Goal: Information Seeking & Learning: Get advice/opinions

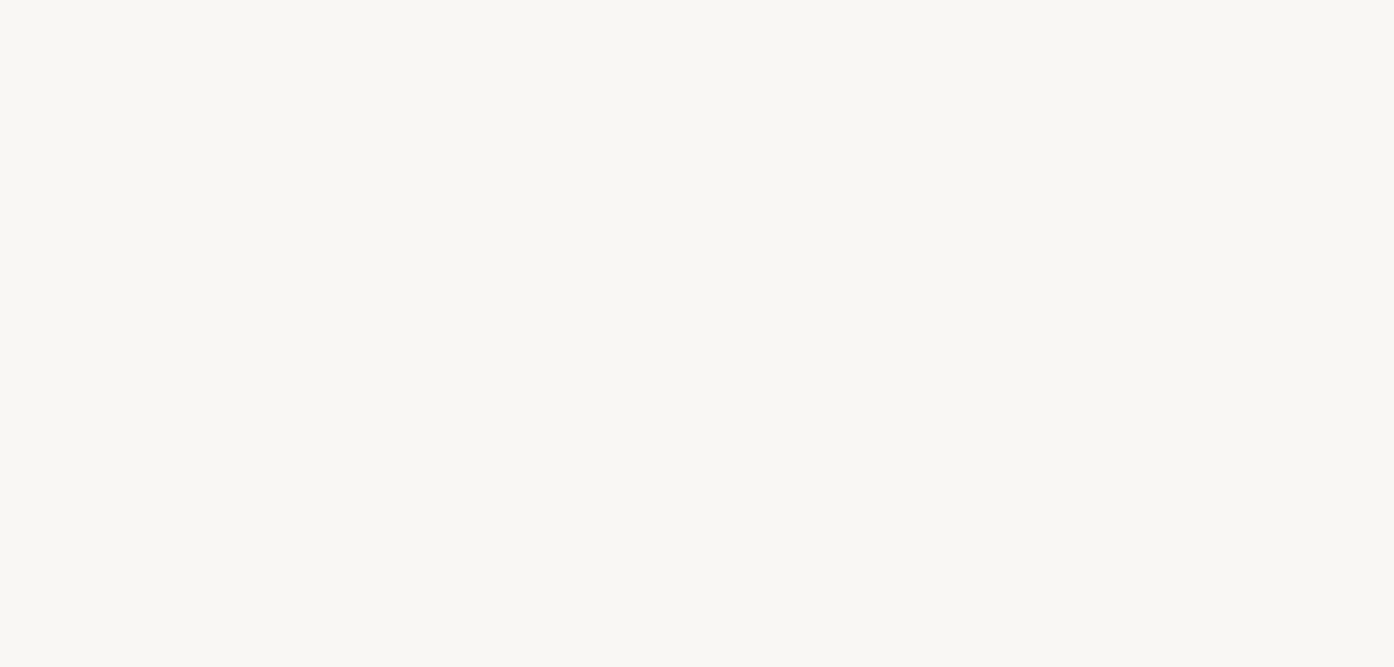
select select "FR"
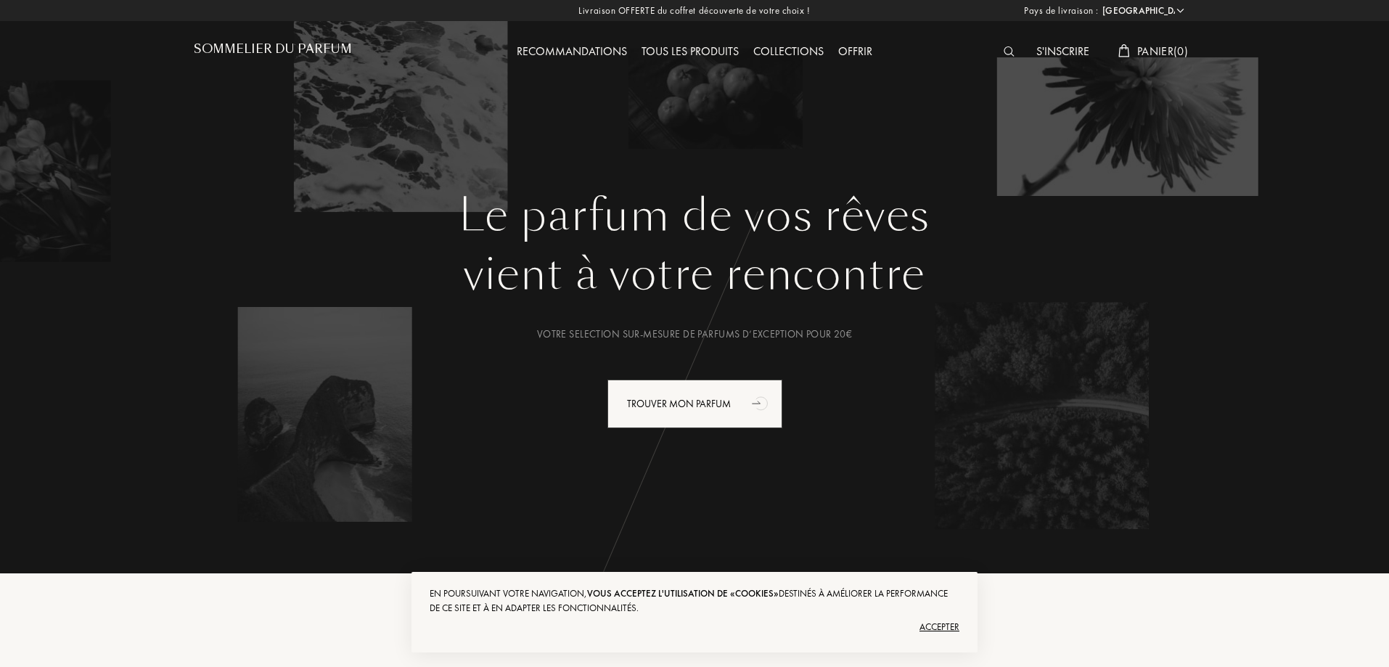
click at [563, 51] on div "Recommandations" at bounding box center [572, 52] width 125 height 19
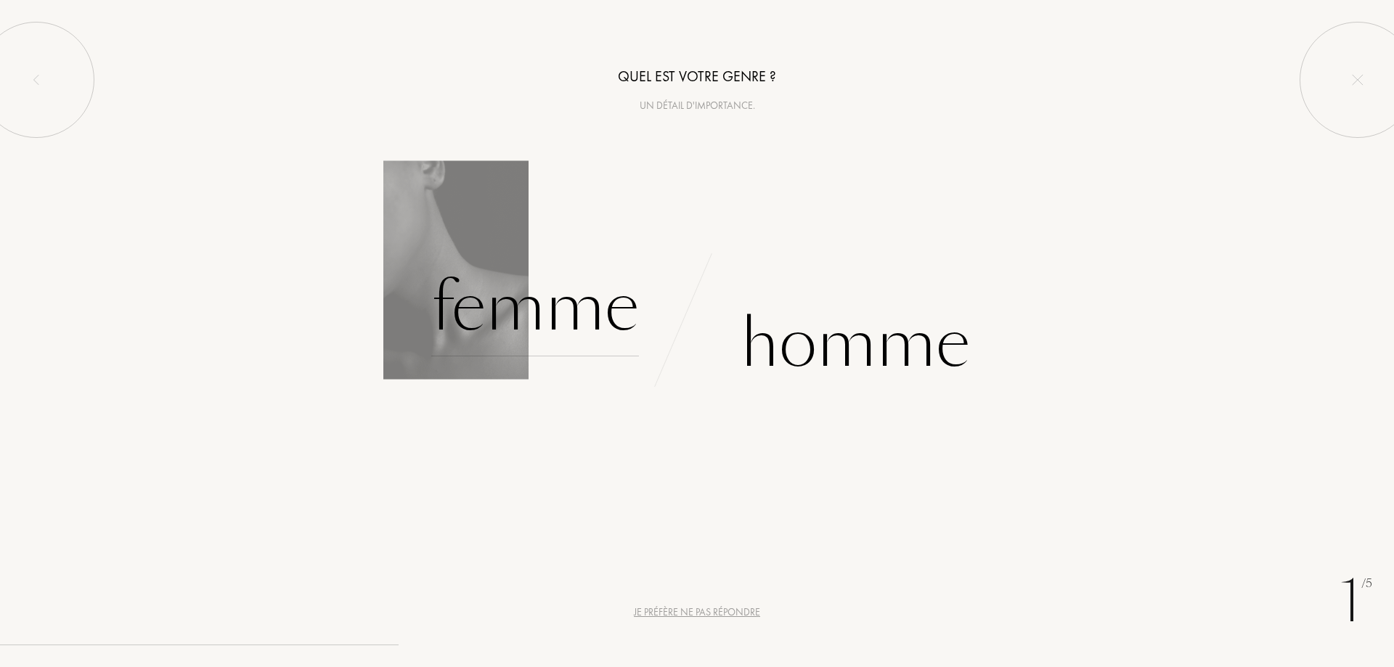
click at [513, 310] on div "Femme" at bounding box center [535, 307] width 208 height 98
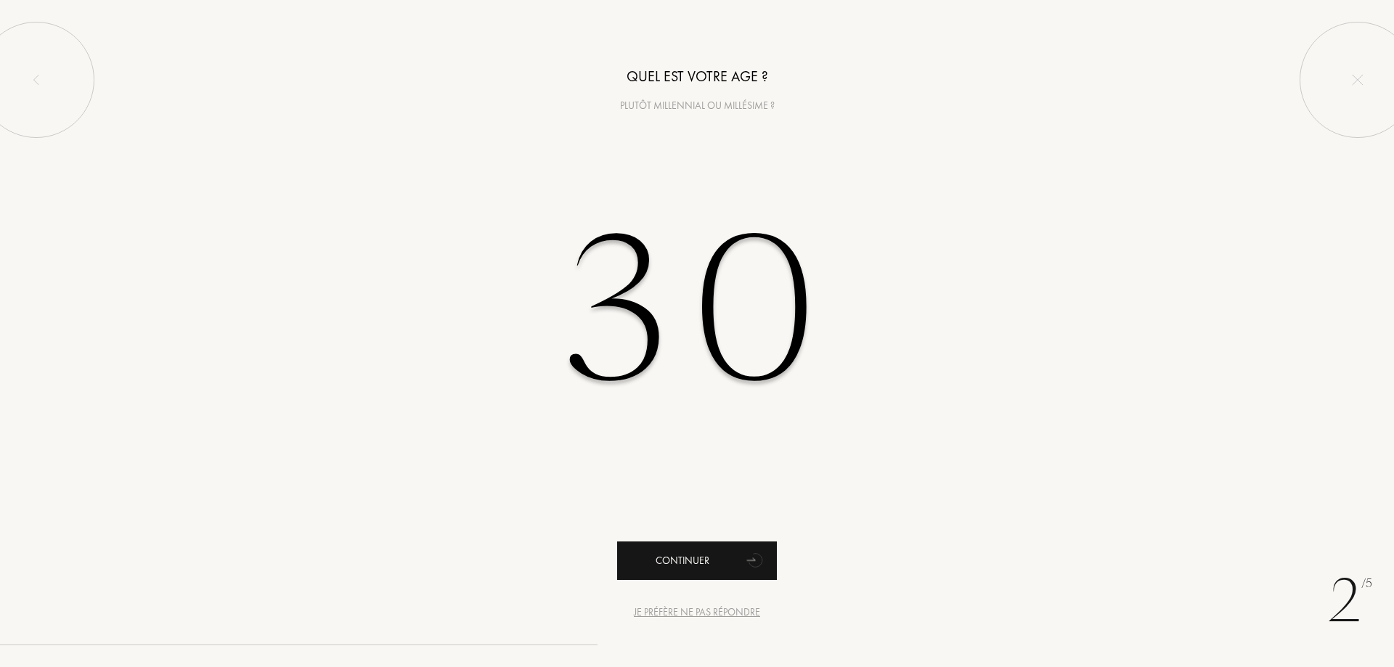
type input "30"
click at [717, 560] on div "Continuer" at bounding box center [697, 560] width 160 height 38
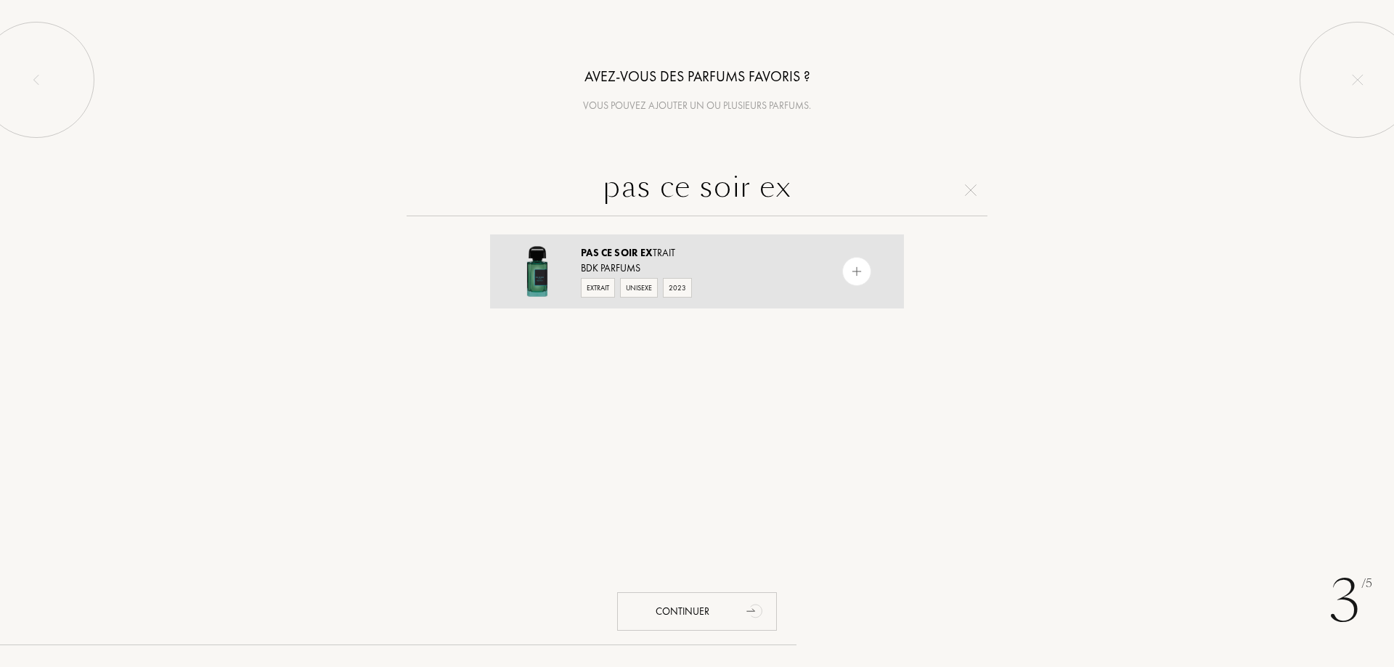
type input "pas ce soir ex"
click at [851, 275] on img at bounding box center [857, 272] width 14 height 14
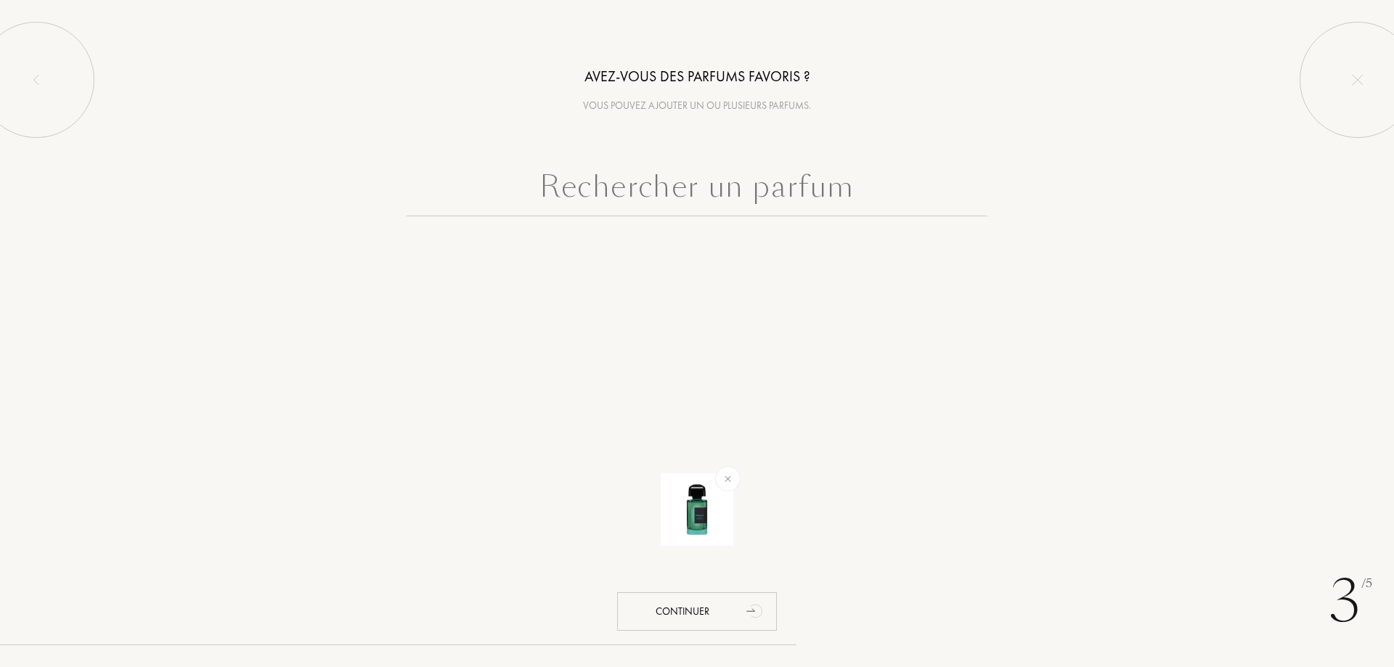
click at [756, 194] on input "text" at bounding box center [696, 190] width 581 height 52
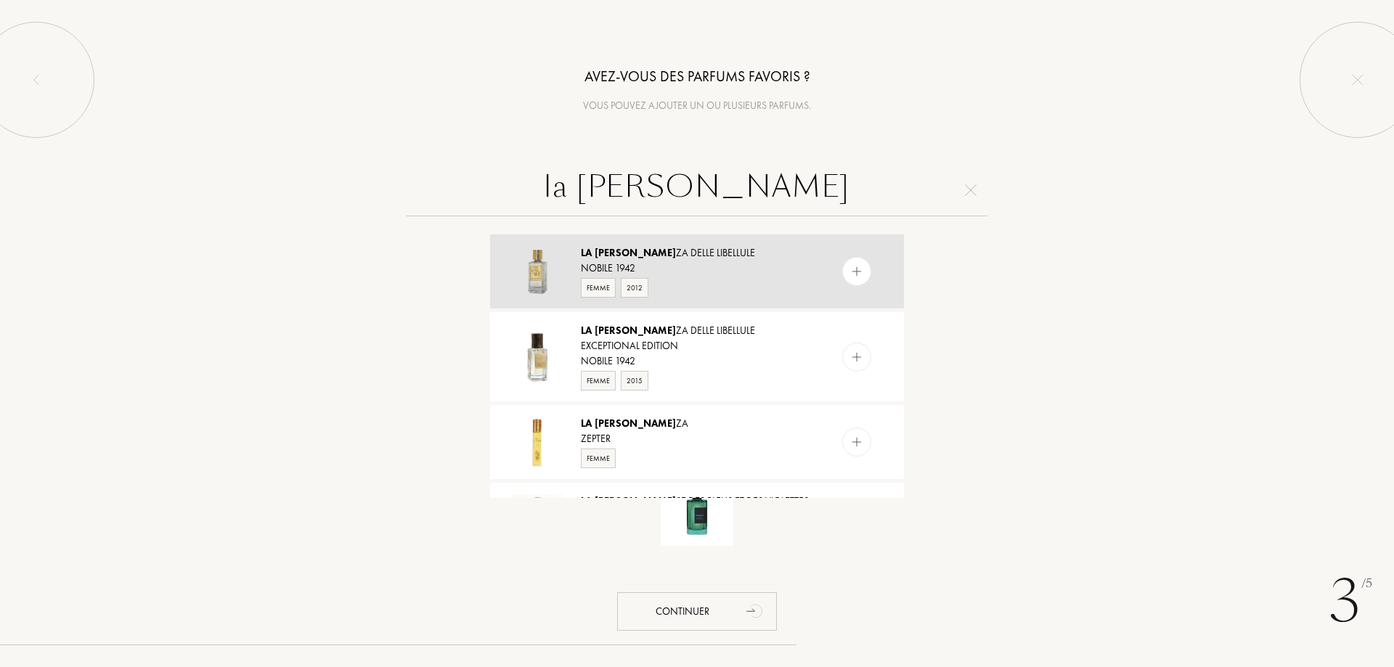
type input "la dan"
click at [856, 269] on img at bounding box center [857, 272] width 14 height 14
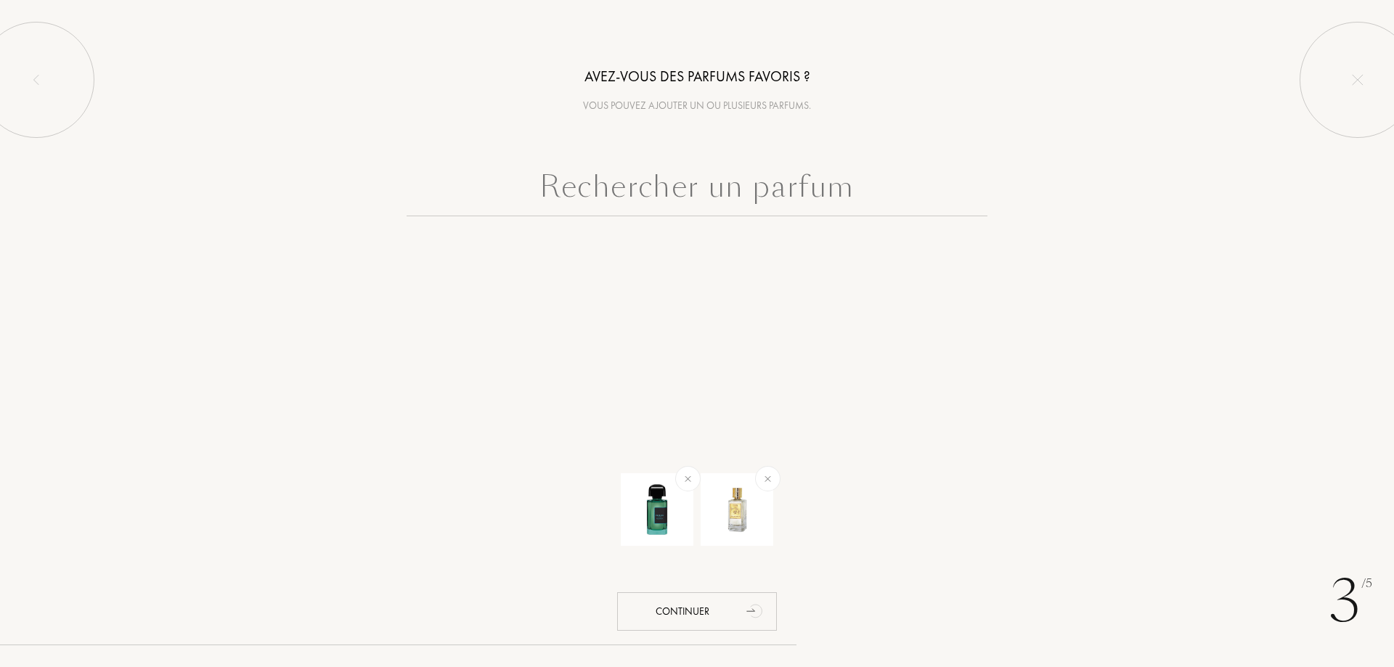
click at [801, 188] on input "text" at bounding box center [696, 190] width 581 height 52
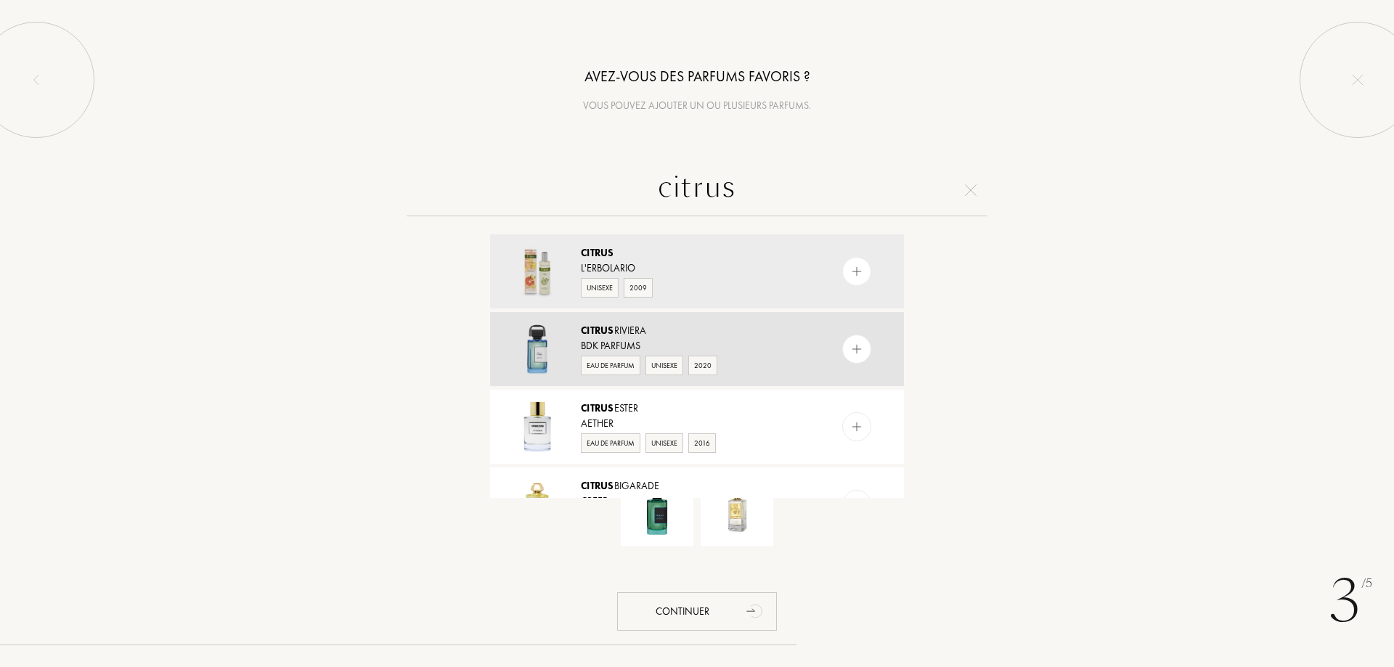
type input "citrus"
click at [852, 346] on img at bounding box center [857, 350] width 14 height 14
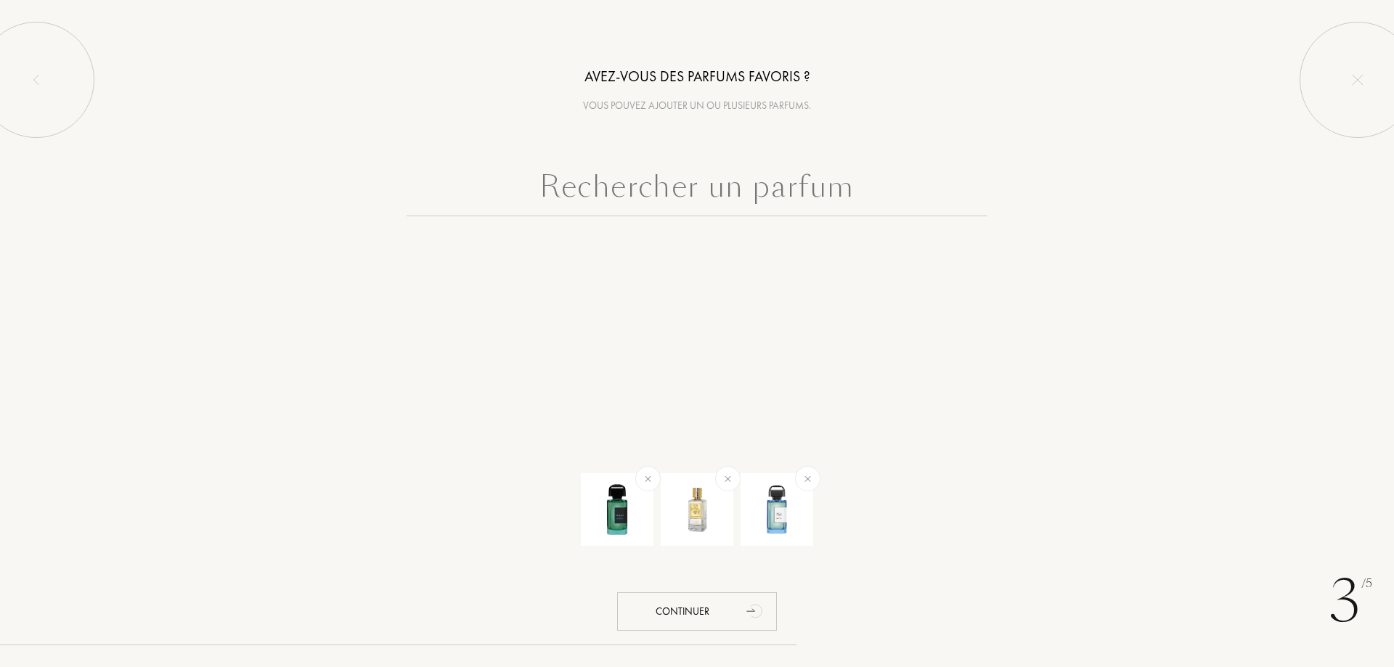
click at [802, 198] on input "text" at bounding box center [696, 190] width 581 height 52
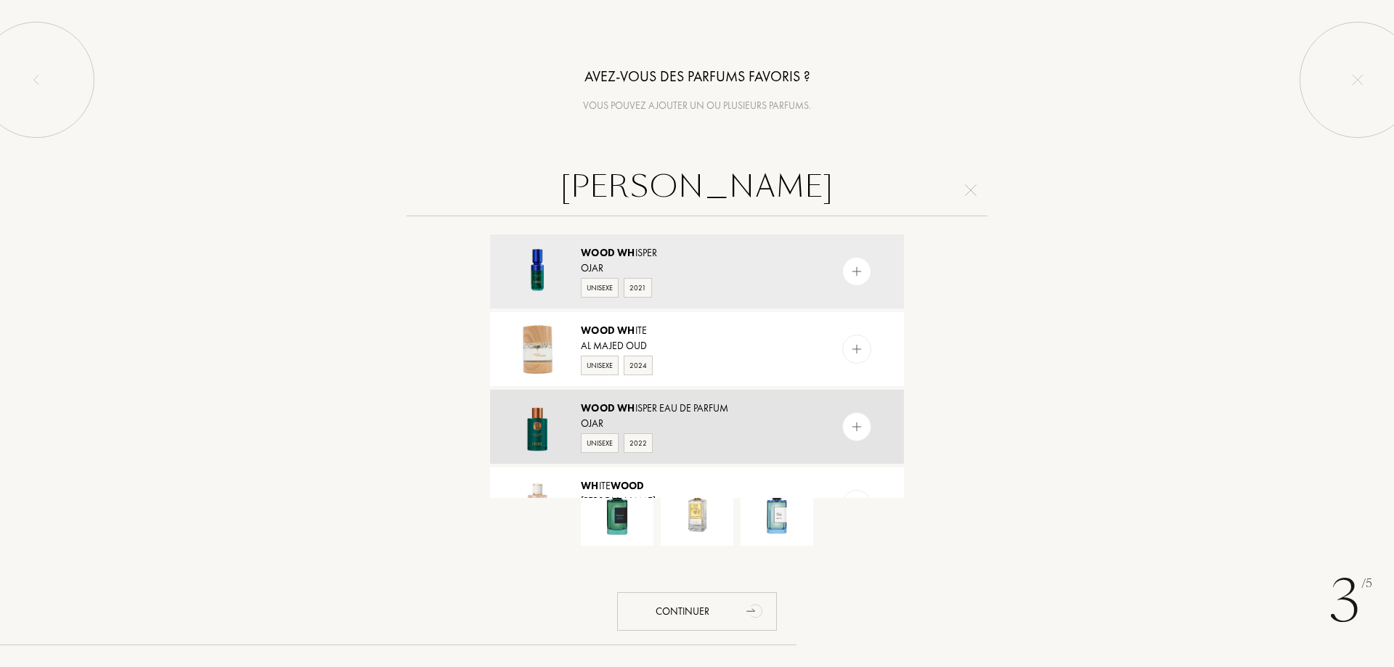
type input "wood wh"
click at [857, 430] on img at bounding box center [857, 427] width 14 height 14
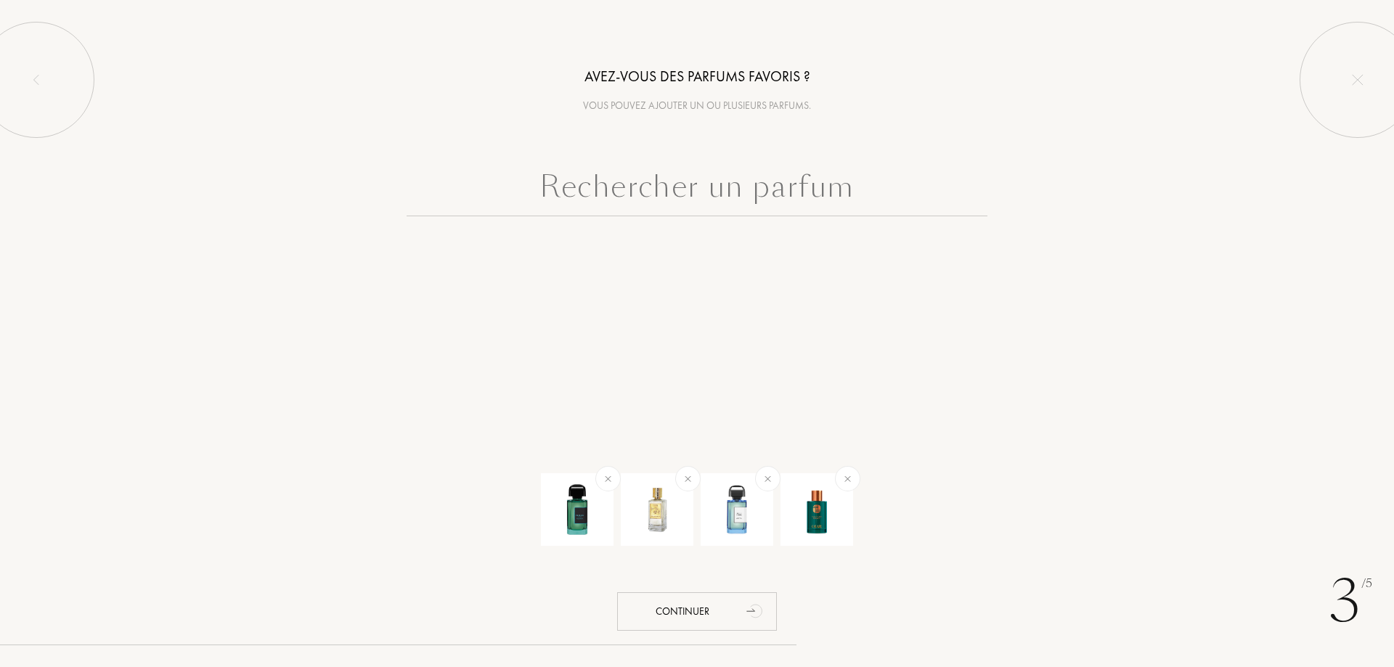
click at [784, 194] on input "text" at bounding box center [696, 190] width 581 height 52
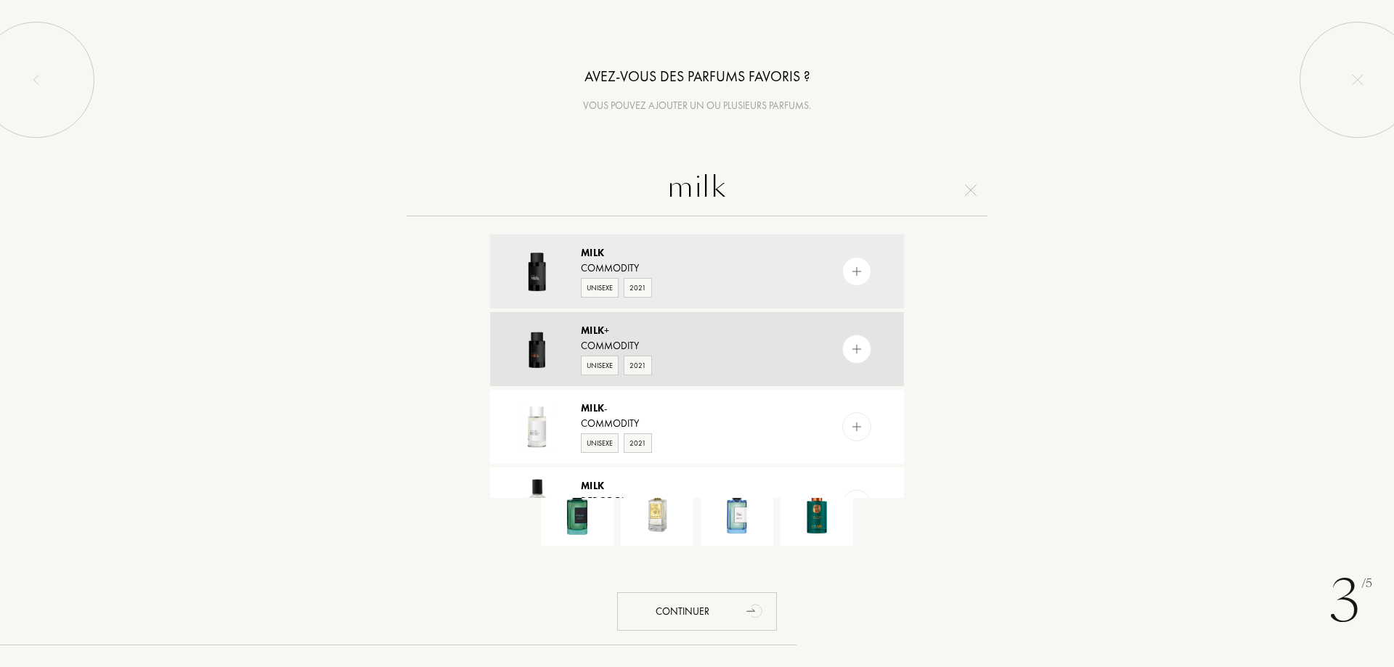
type input "milk"
click at [843, 346] on div at bounding box center [856, 349] width 29 height 29
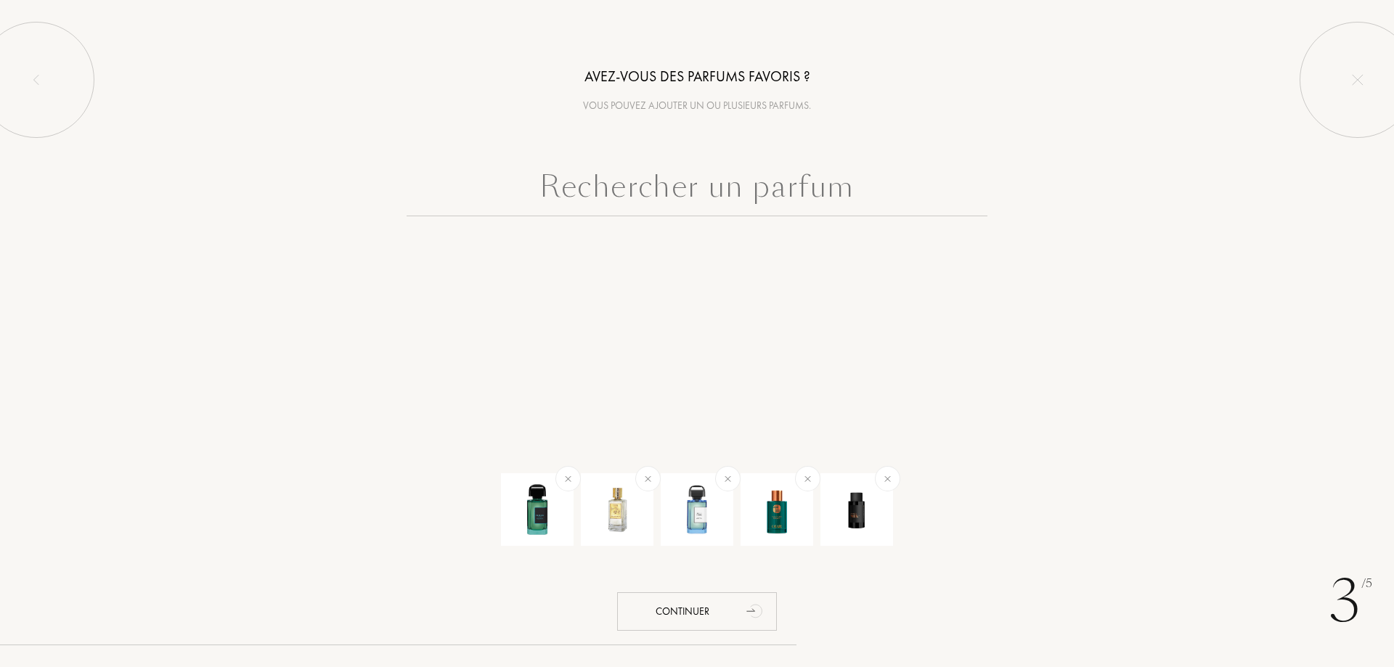
click at [805, 193] on input "text" at bounding box center [696, 190] width 581 height 52
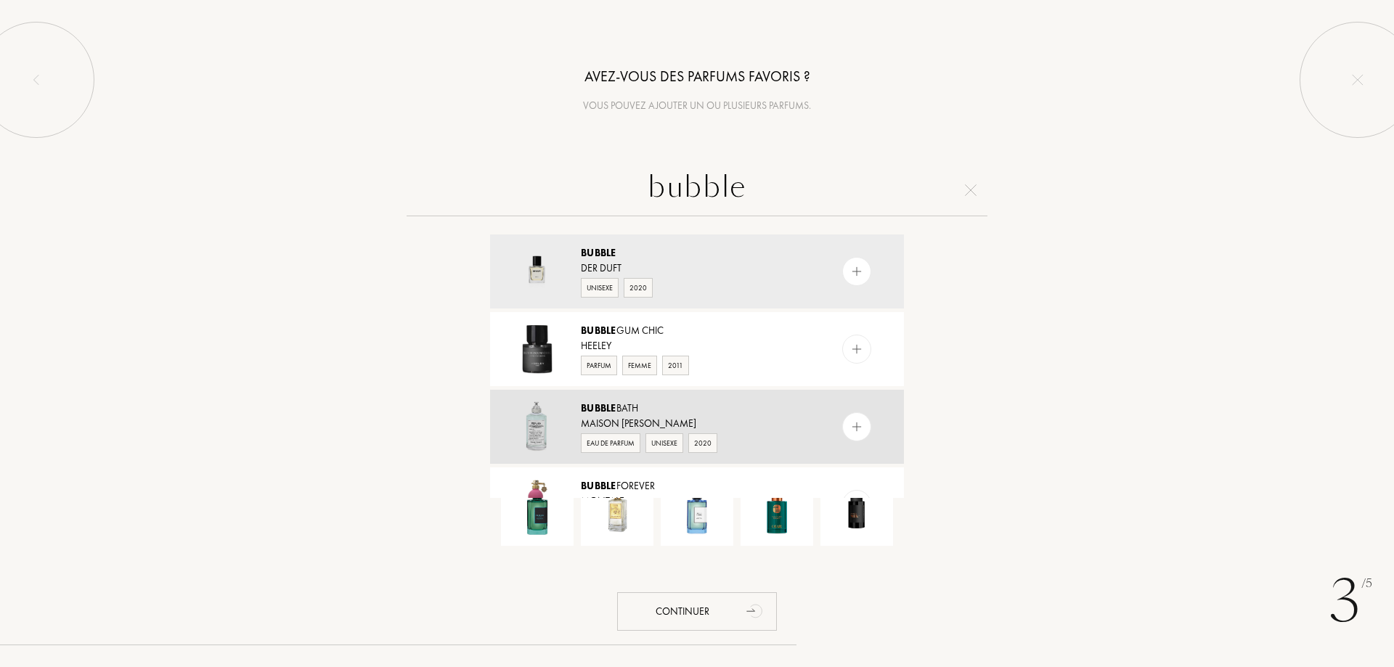
type input "bubble"
click at [856, 424] on img at bounding box center [857, 427] width 14 height 14
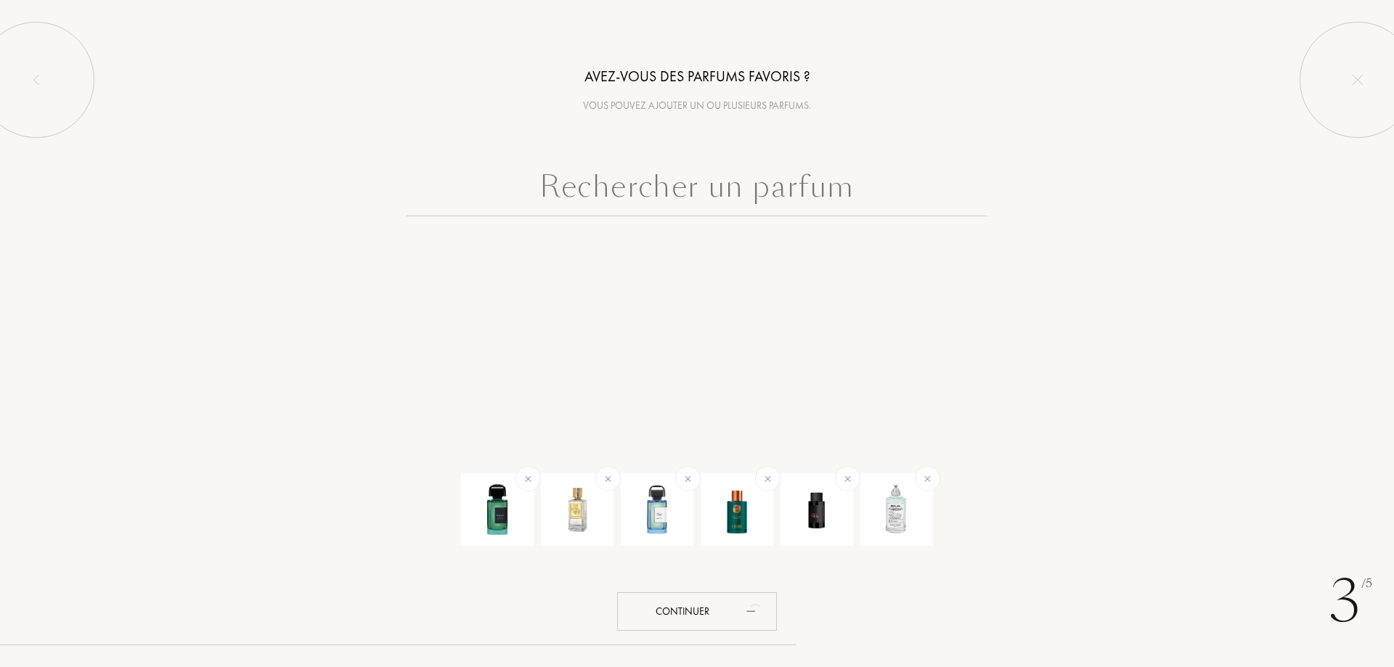
click at [719, 179] on input "text" at bounding box center [696, 190] width 581 height 52
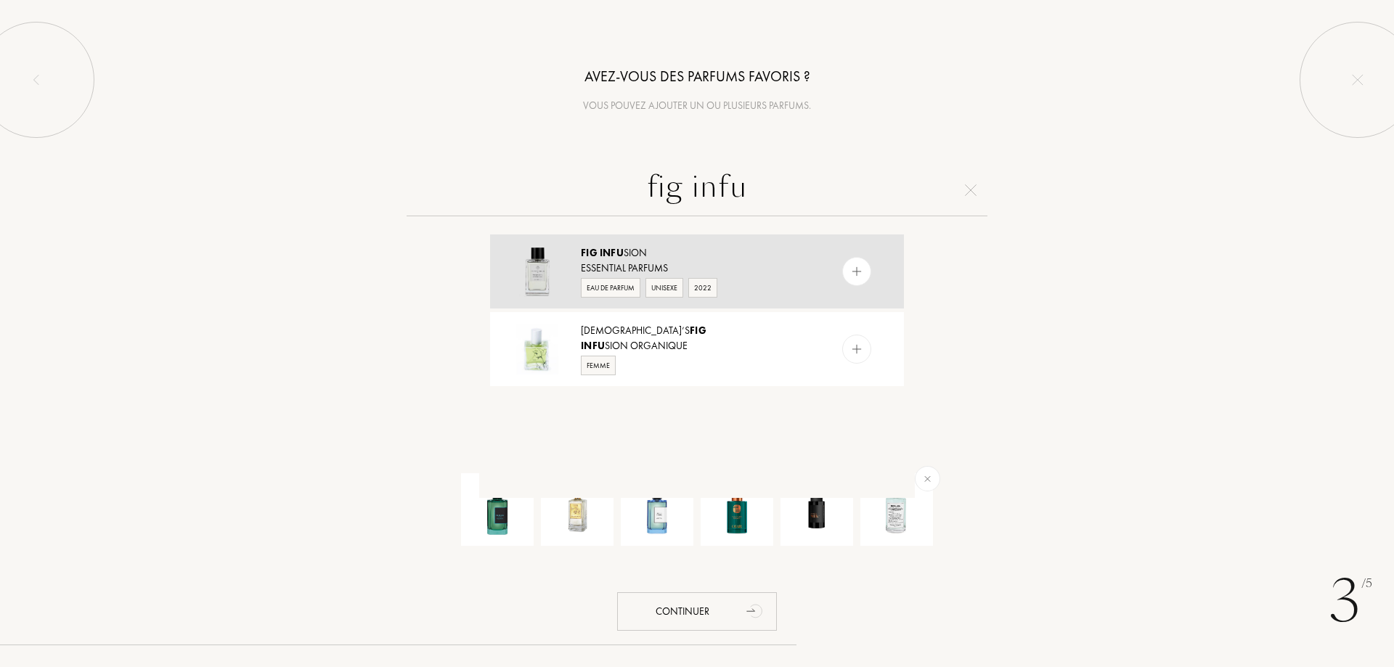
type input "fig infu"
click at [854, 269] on img at bounding box center [857, 272] width 14 height 14
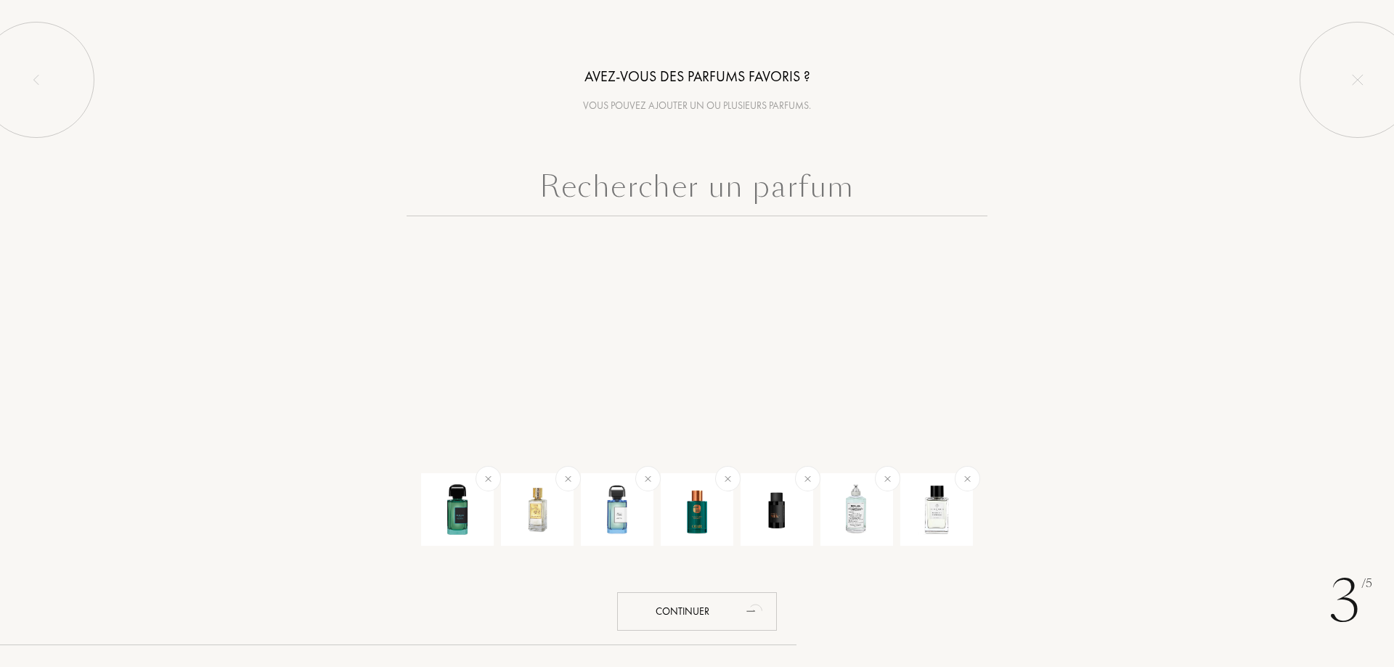
click at [665, 195] on input "text" at bounding box center [696, 190] width 581 height 52
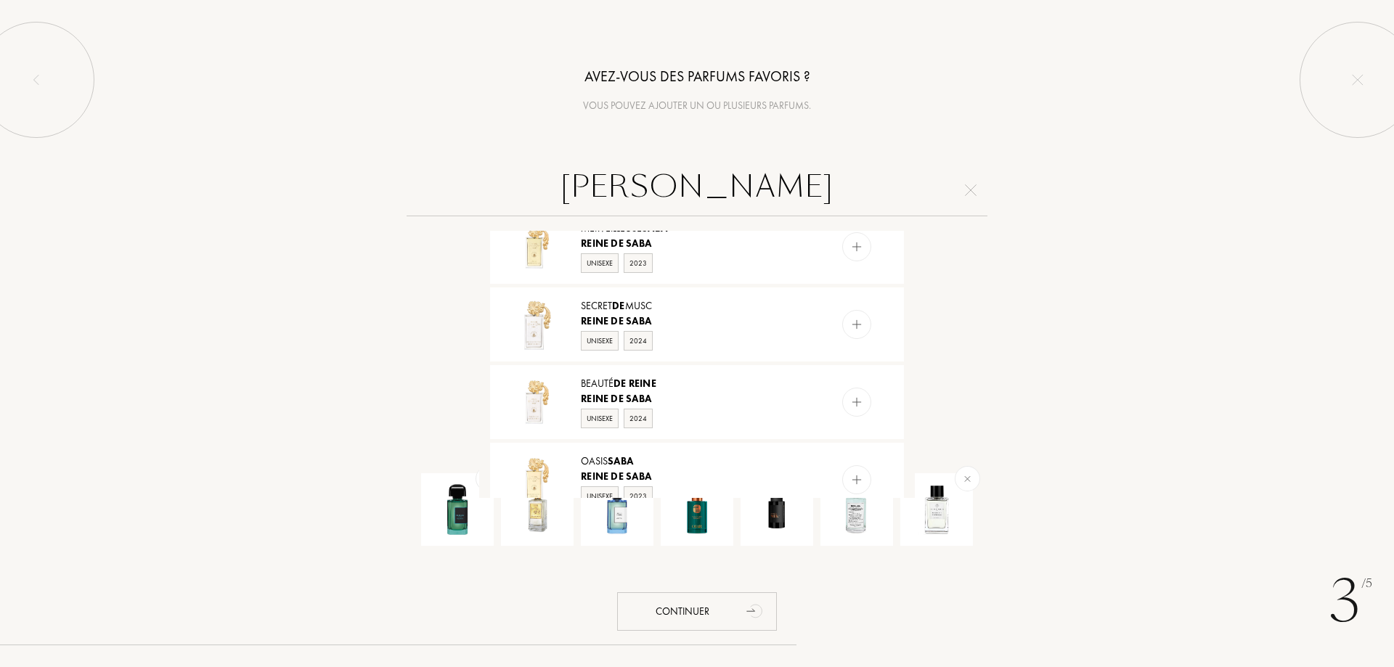
scroll to position [317, 0]
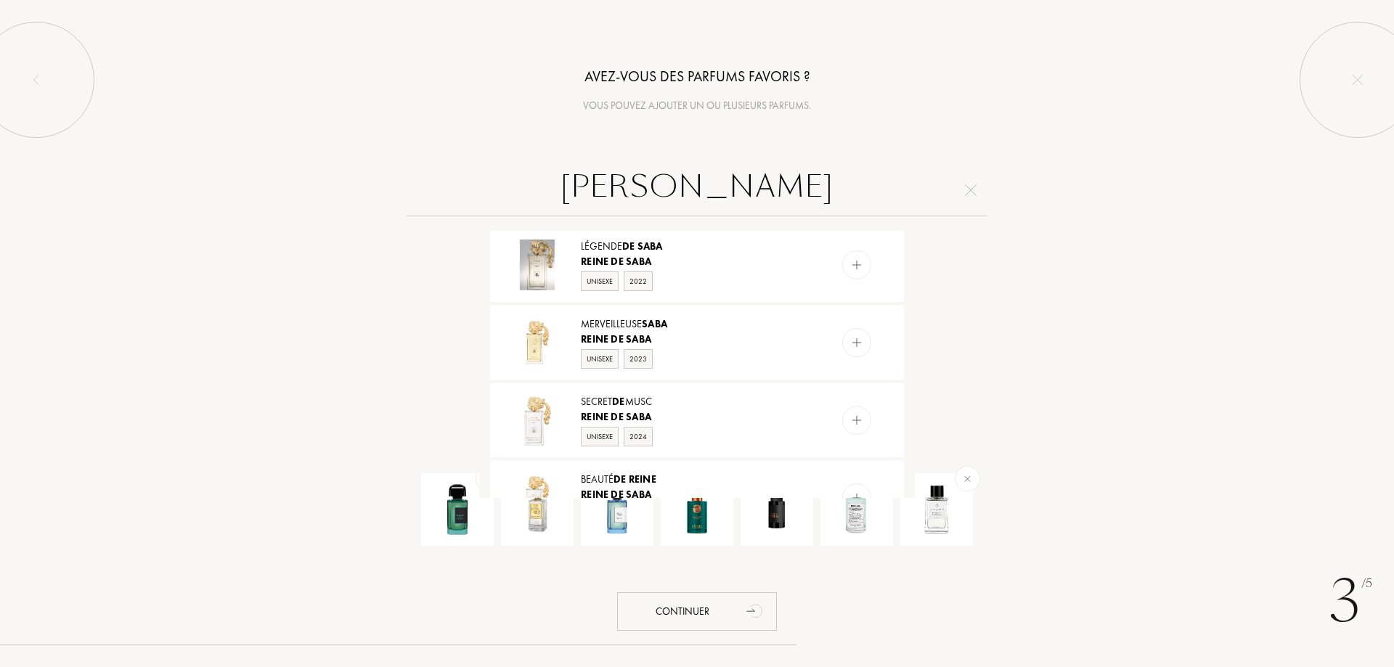
type input "reine de saba"
click at [970, 193] on img at bounding box center [971, 190] width 12 height 12
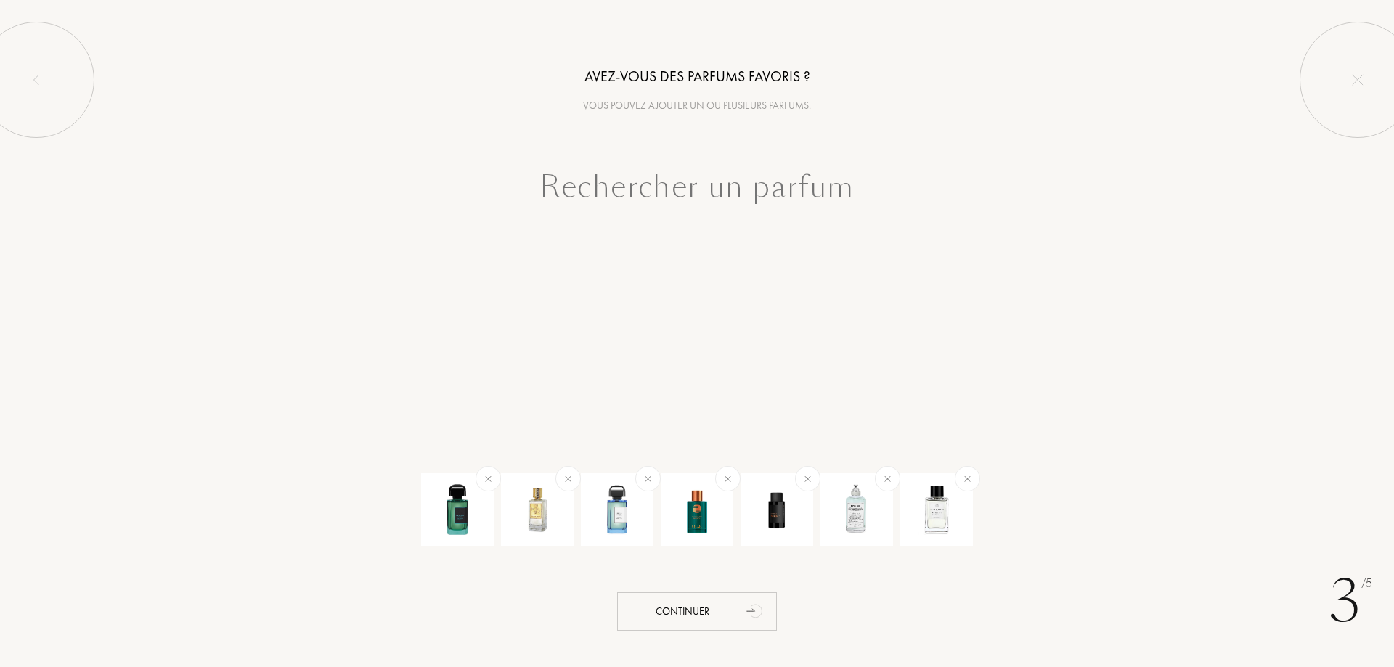
click at [792, 195] on input "text" at bounding box center [696, 190] width 581 height 52
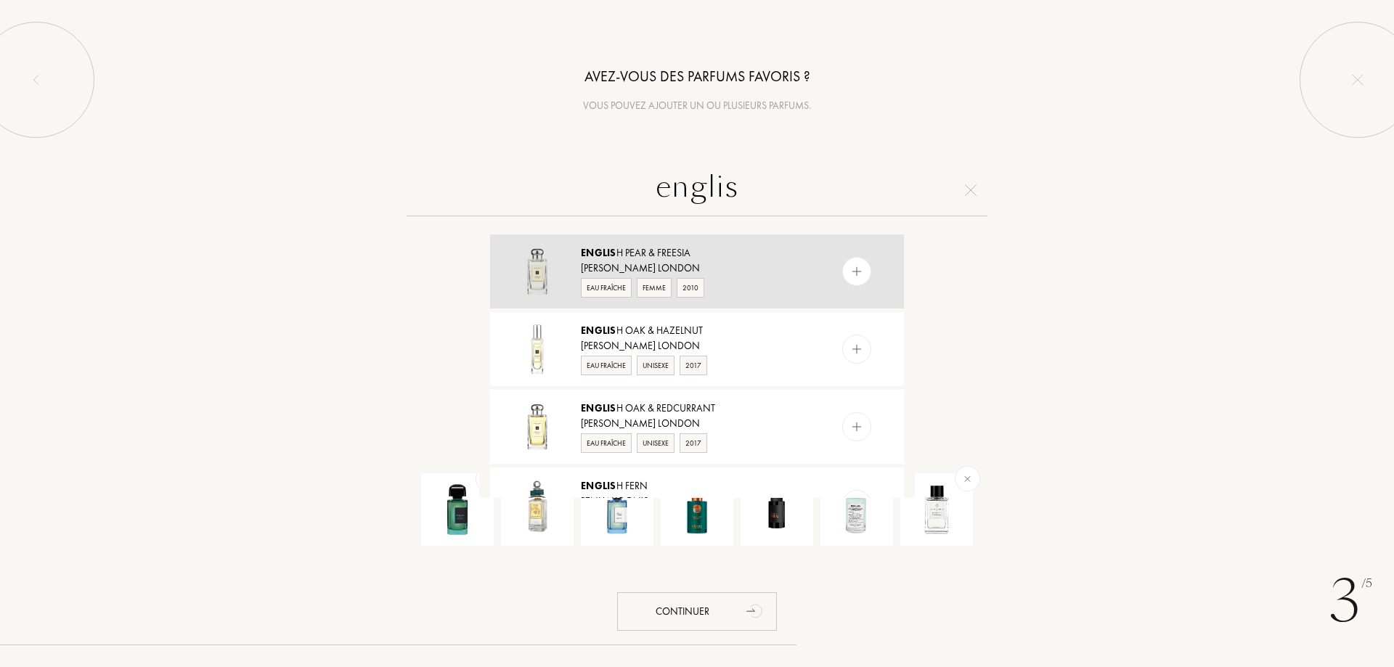
type input "englis"
click at [855, 271] on img at bounding box center [857, 272] width 14 height 14
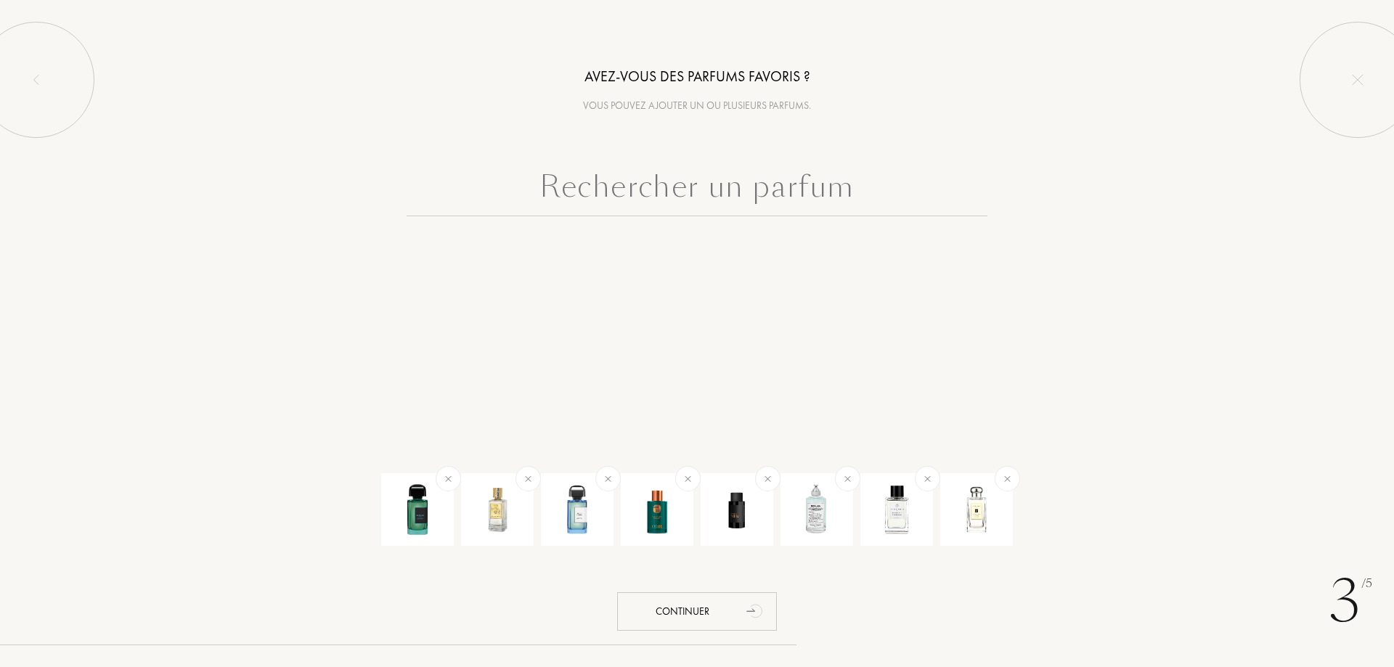
click at [674, 196] on input "text" at bounding box center [696, 190] width 581 height 52
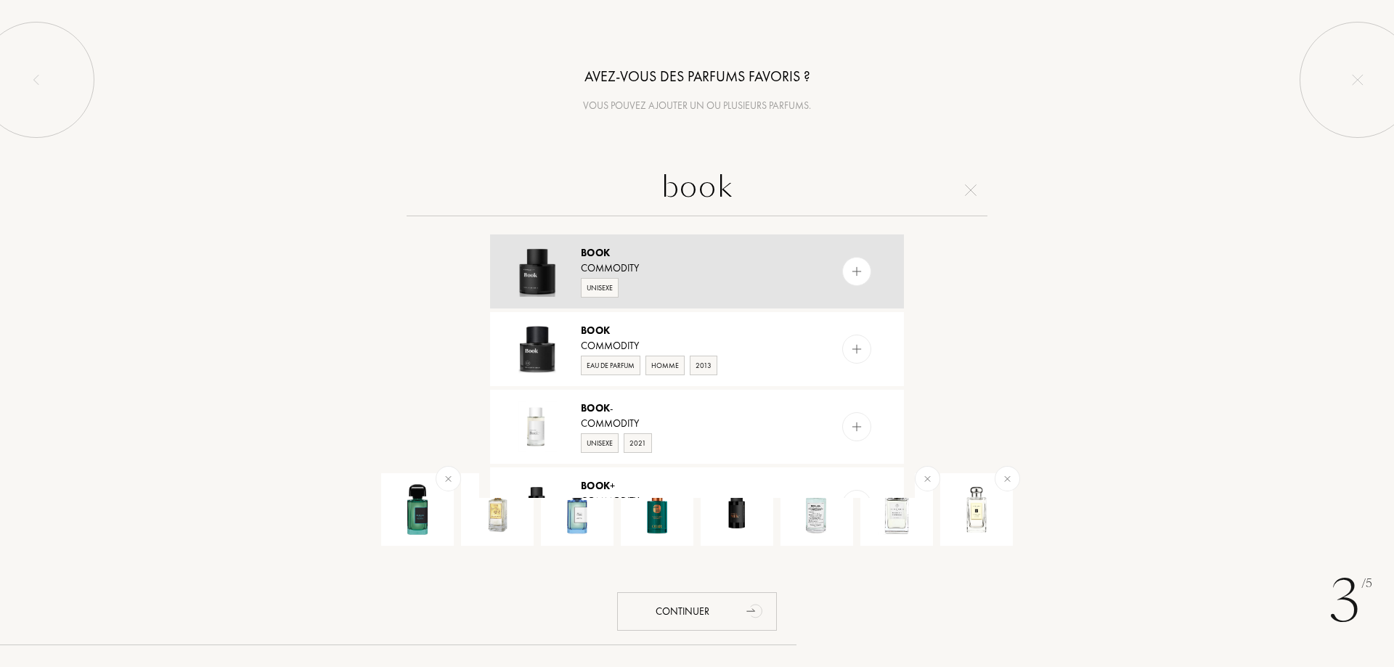
type input "book"
click at [850, 274] on img at bounding box center [857, 272] width 14 height 14
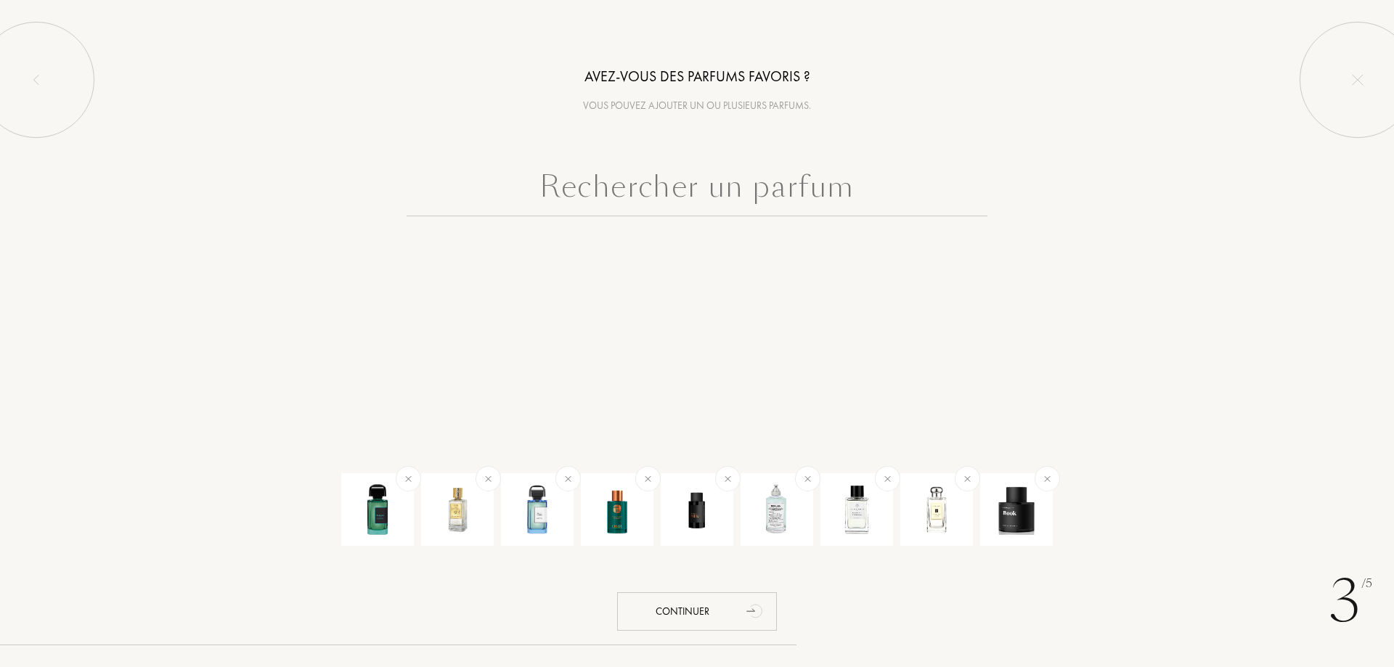
click at [824, 194] on input "text" at bounding box center [696, 190] width 581 height 52
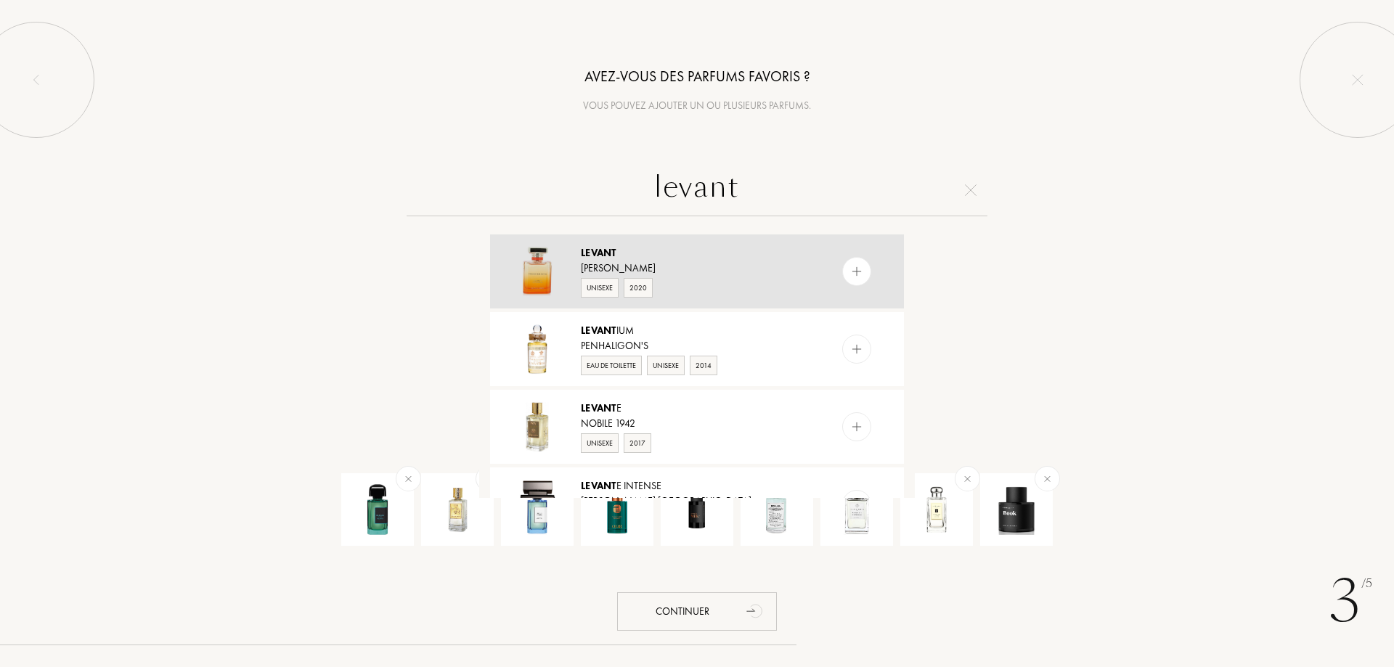
type input "levant"
click at [851, 267] on img at bounding box center [857, 272] width 14 height 14
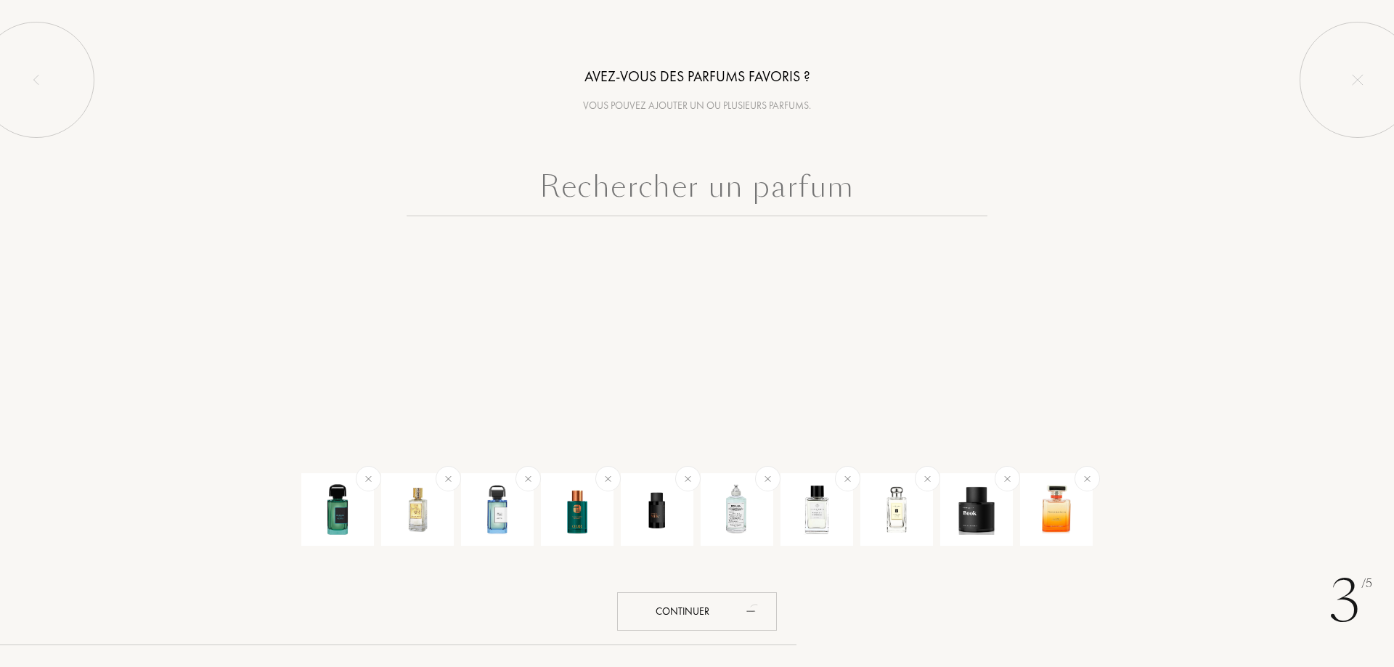
click at [737, 190] on input "text" at bounding box center [696, 190] width 581 height 52
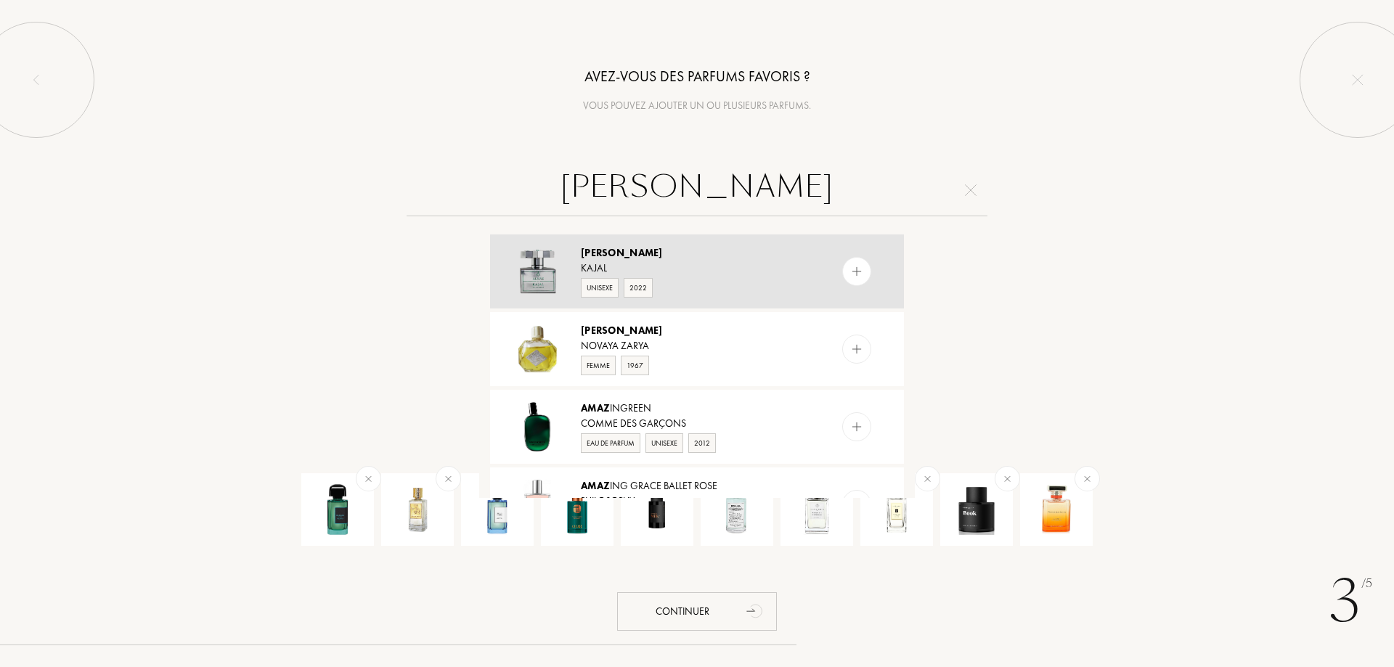
type input "almaz"
click at [842, 268] on div at bounding box center [856, 271] width 29 height 29
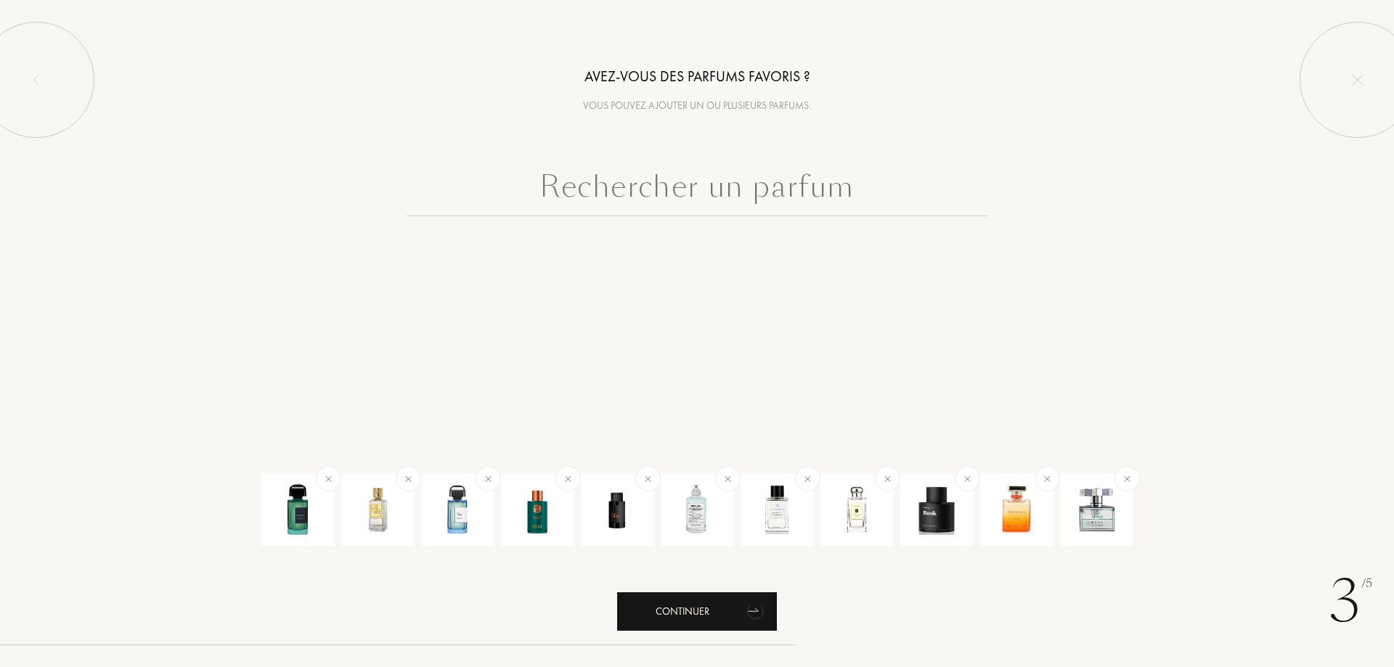
click at [706, 608] on div "Continuer" at bounding box center [697, 611] width 160 height 38
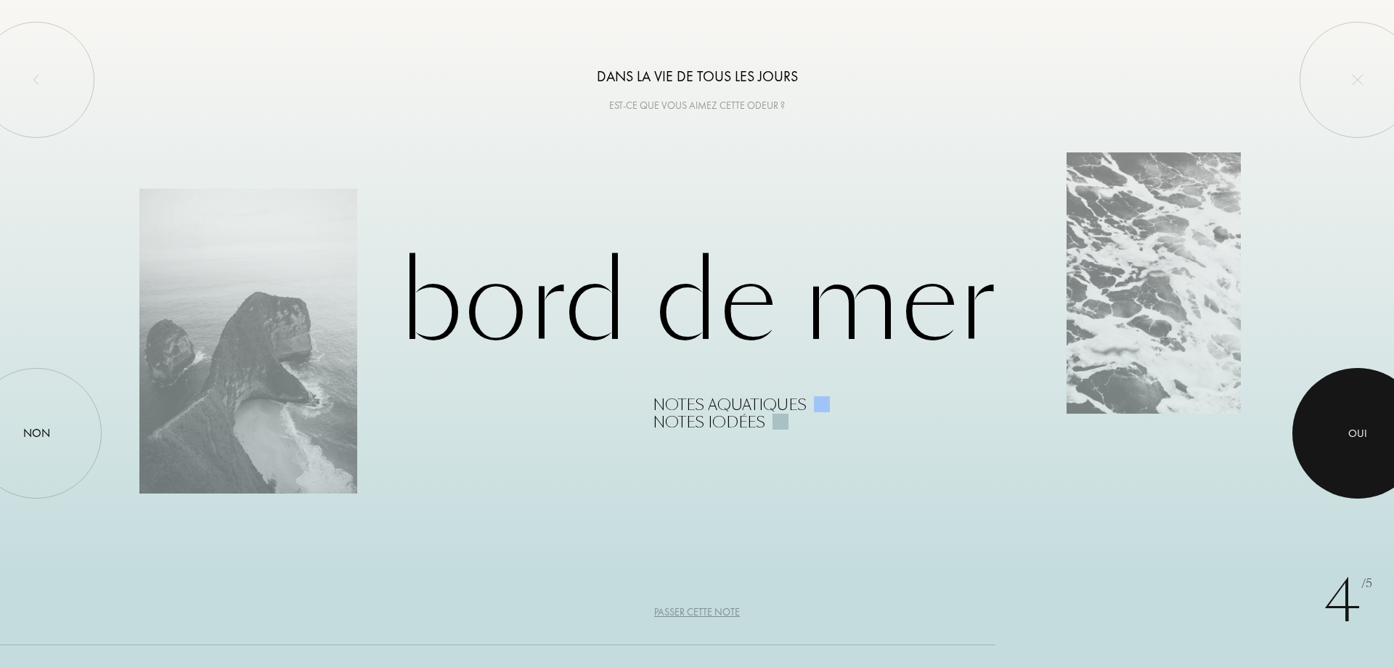
click at [1356, 443] on div at bounding box center [1357, 433] width 131 height 131
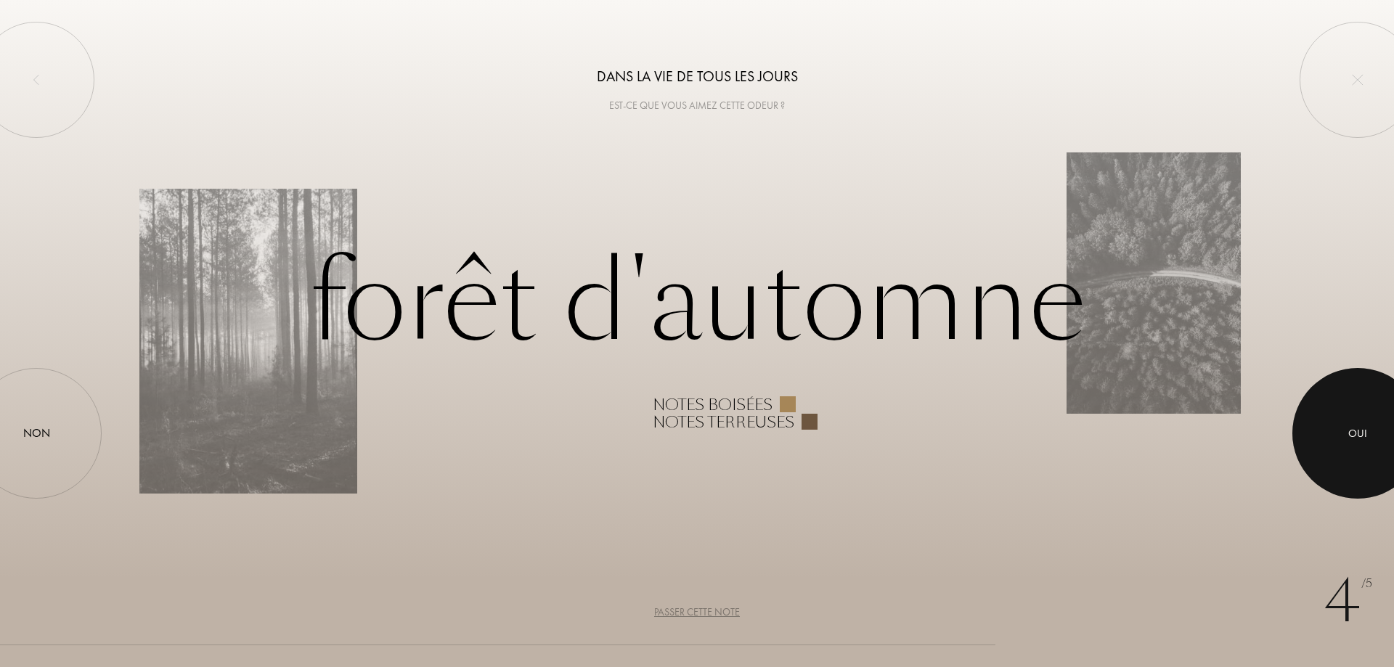
click at [1356, 443] on div at bounding box center [1357, 433] width 131 height 131
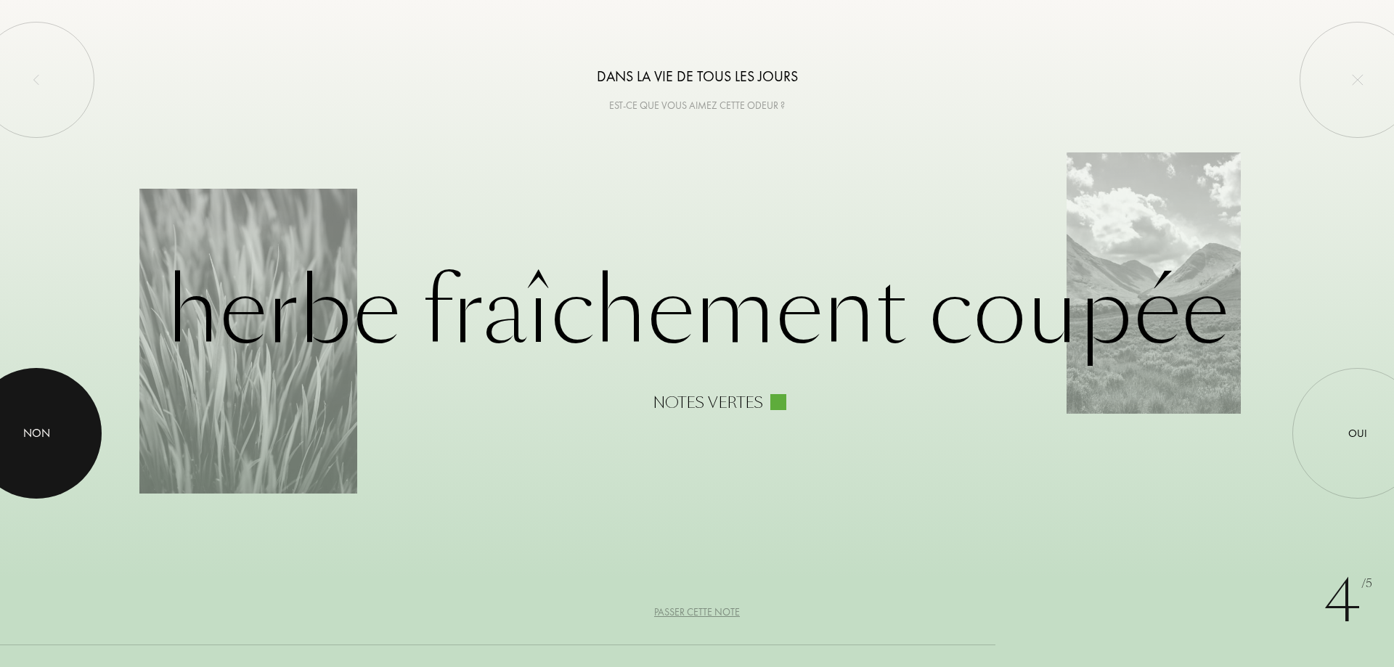
click at [28, 428] on div "Non" at bounding box center [36, 433] width 27 height 17
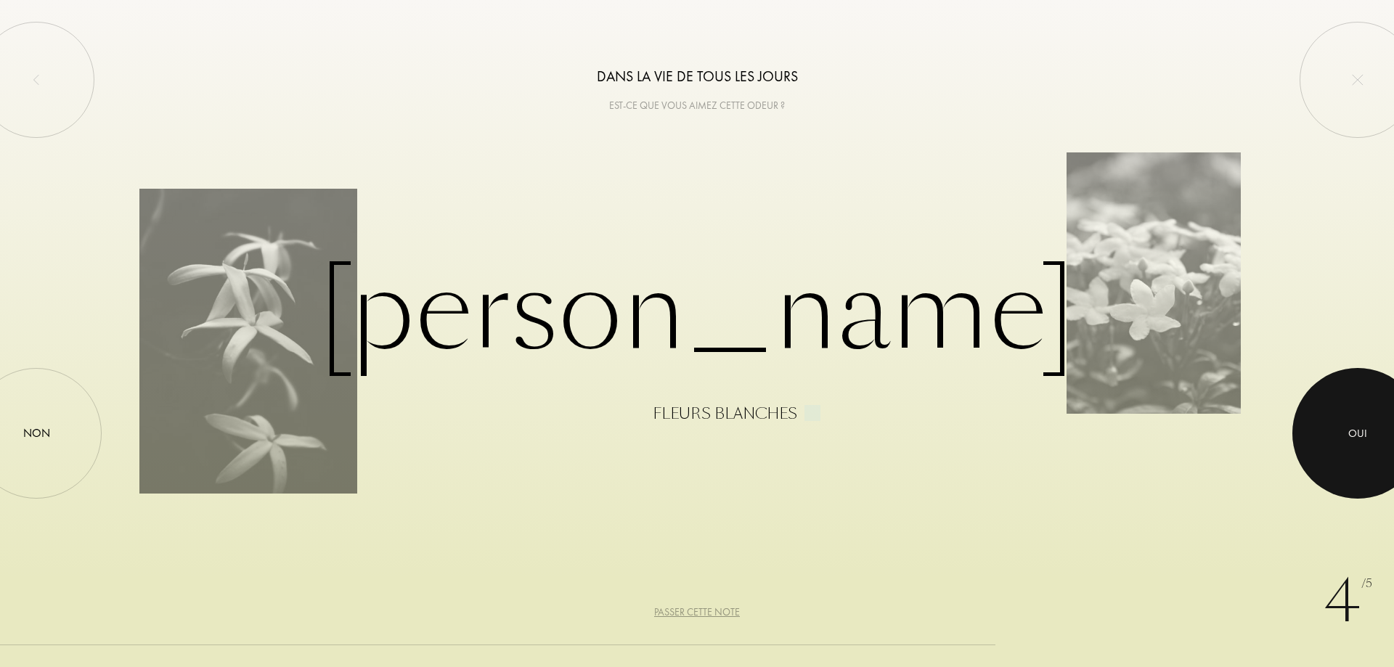
click at [1346, 433] on div at bounding box center [1357, 433] width 131 height 131
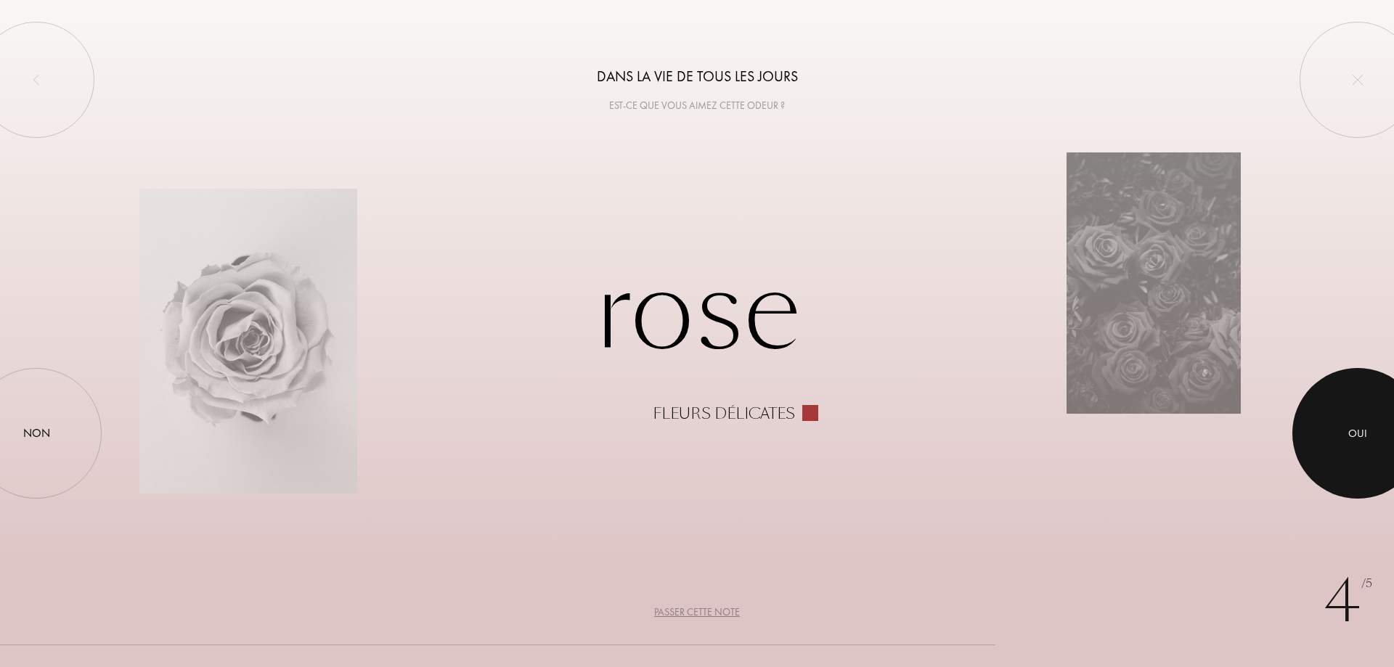
click at [1346, 433] on div at bounding box center [1357, 433] width 131 height 131
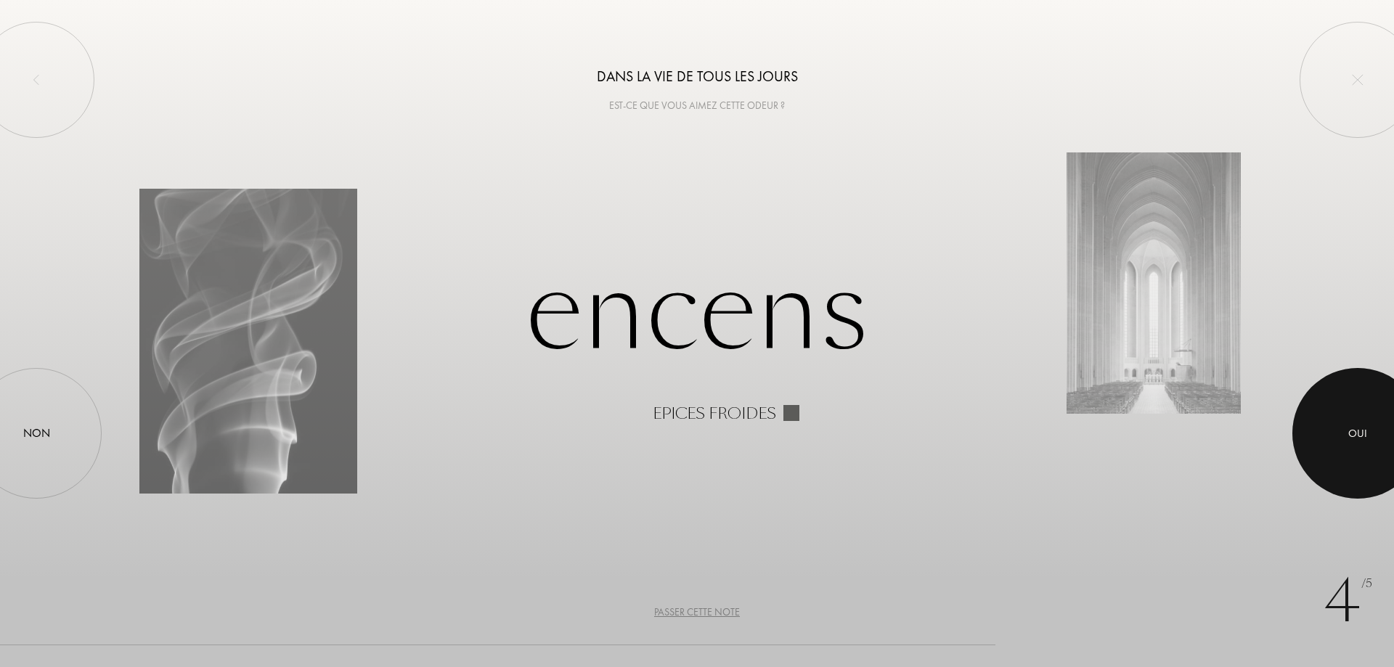
click at [1346, 433] on div at bounding box center [1357, 433] width 131 height 131
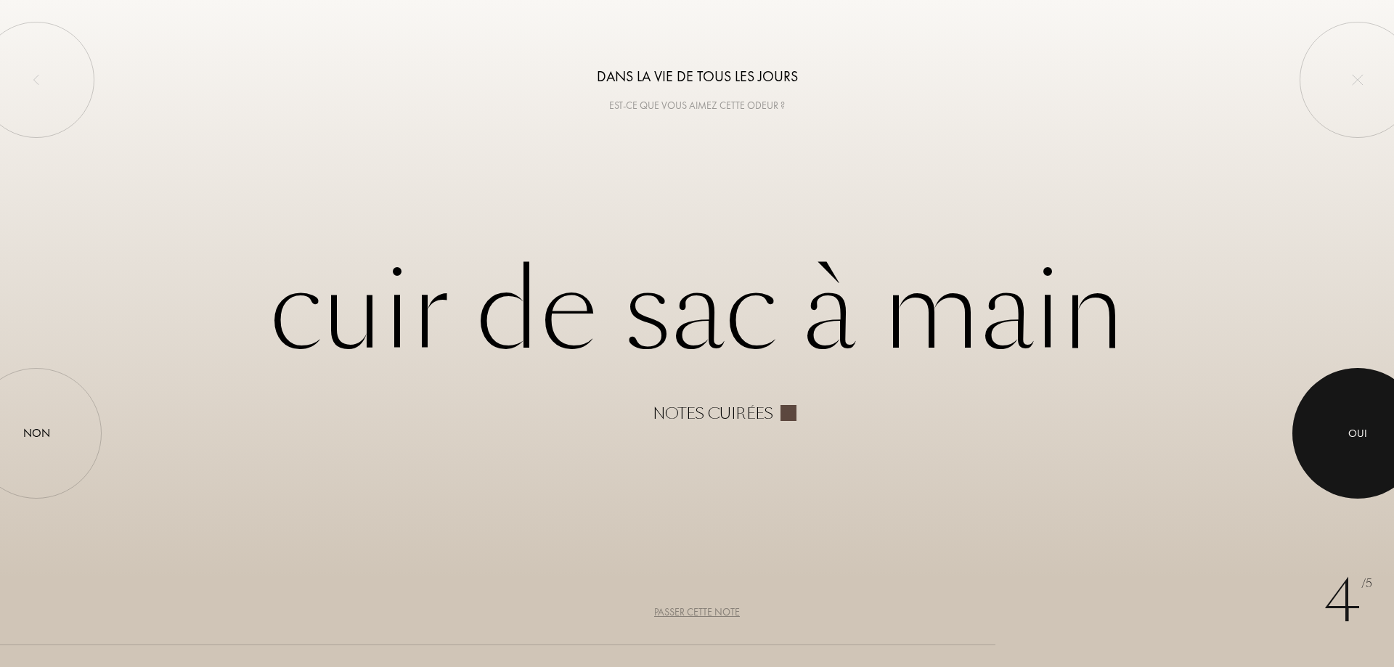
click at [1365, 419] on div at bounding box center [1357, 433] width 131 height 131
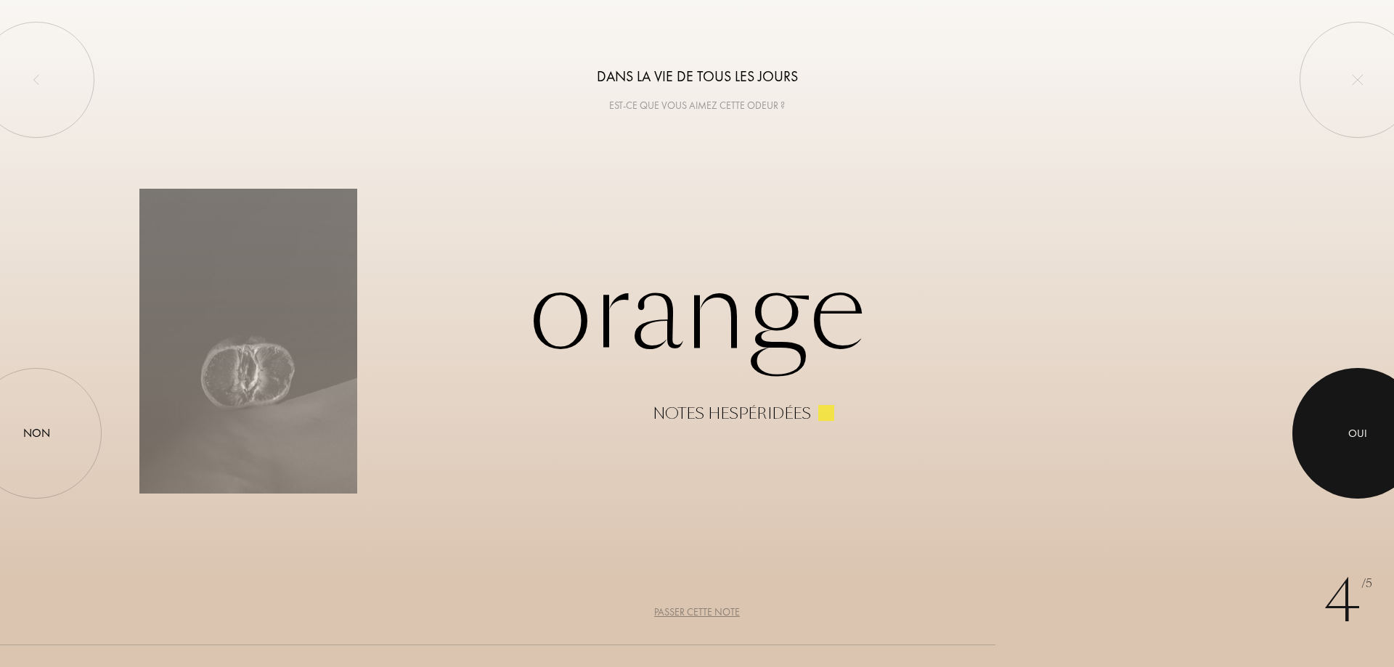
click at [1365, 419] on div at bounding box center [1357, 433] width 131 height 131
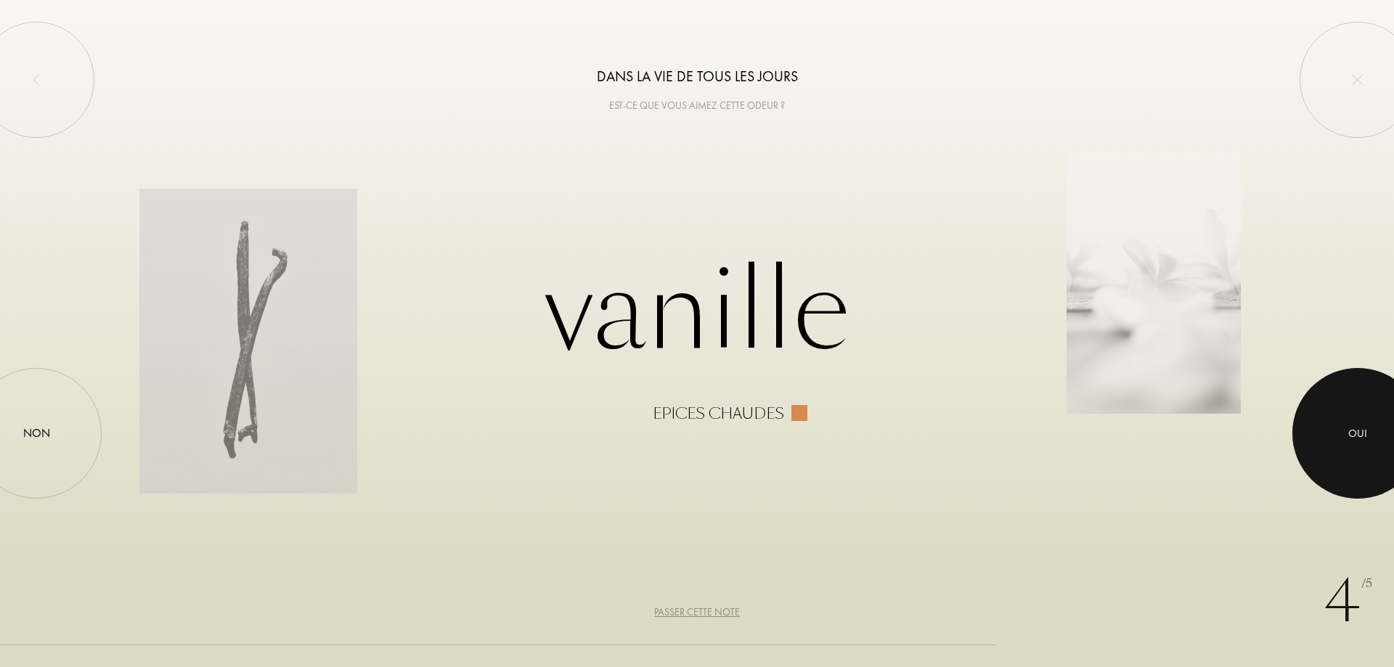
click at [1365, 419] on div at bounding box center [1357, 433] width 131 height 131
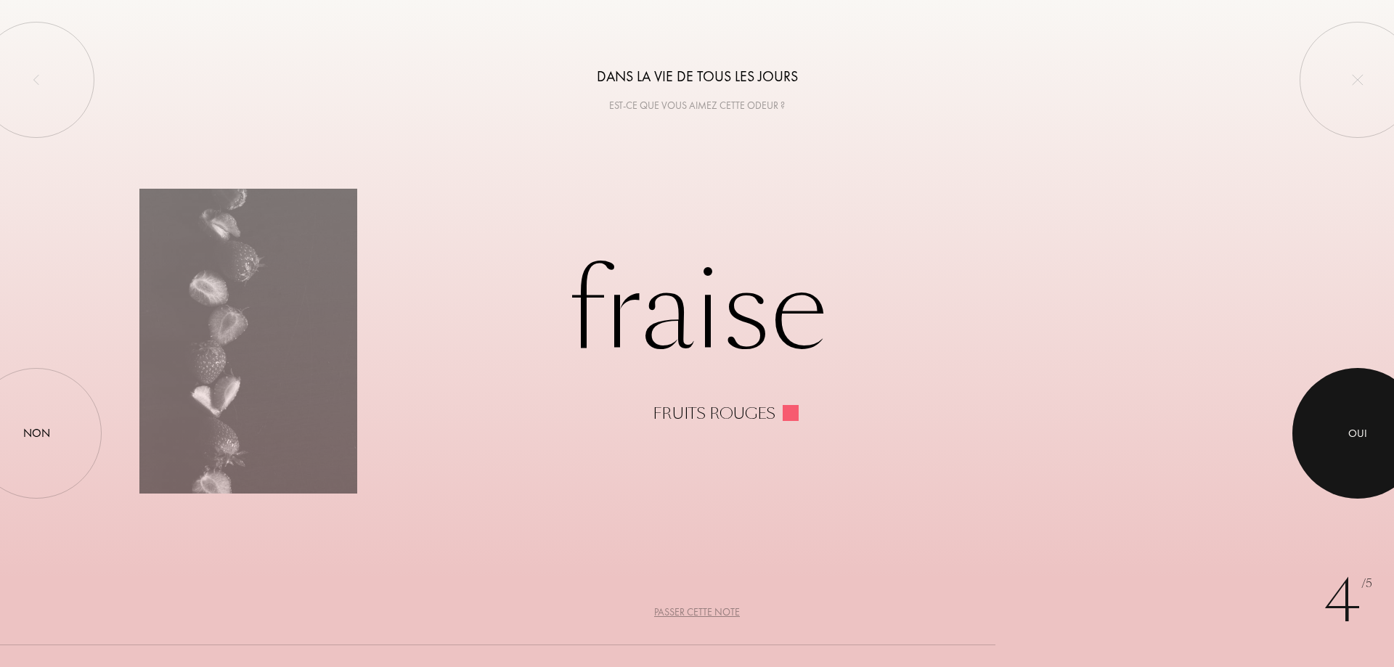
click at [1365, 419] on div at bounding box center [1357, 433] width 131 height 131
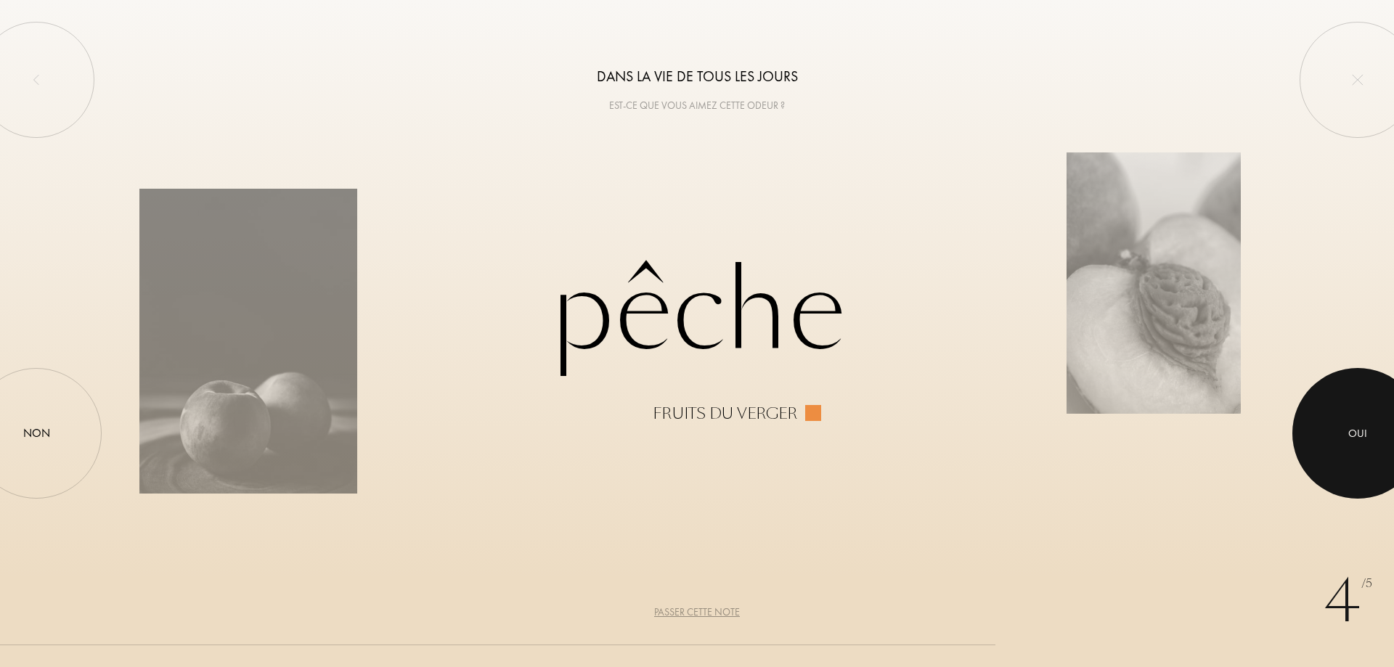
click at [1365, 419] on div at bounding box center [1357, 433] width 131 height 131
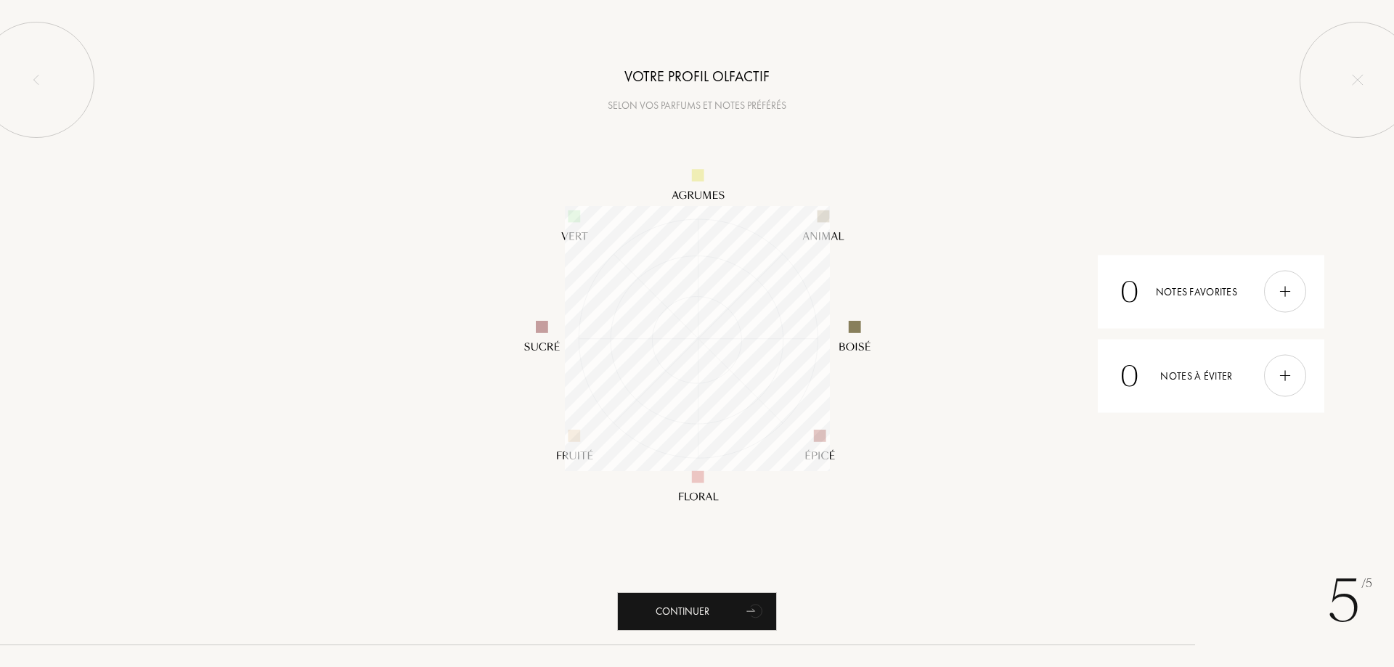
scroll to position [265, 265]
click at [1279, 289] on img at bounding box center [1285, 292] width 16 height 16
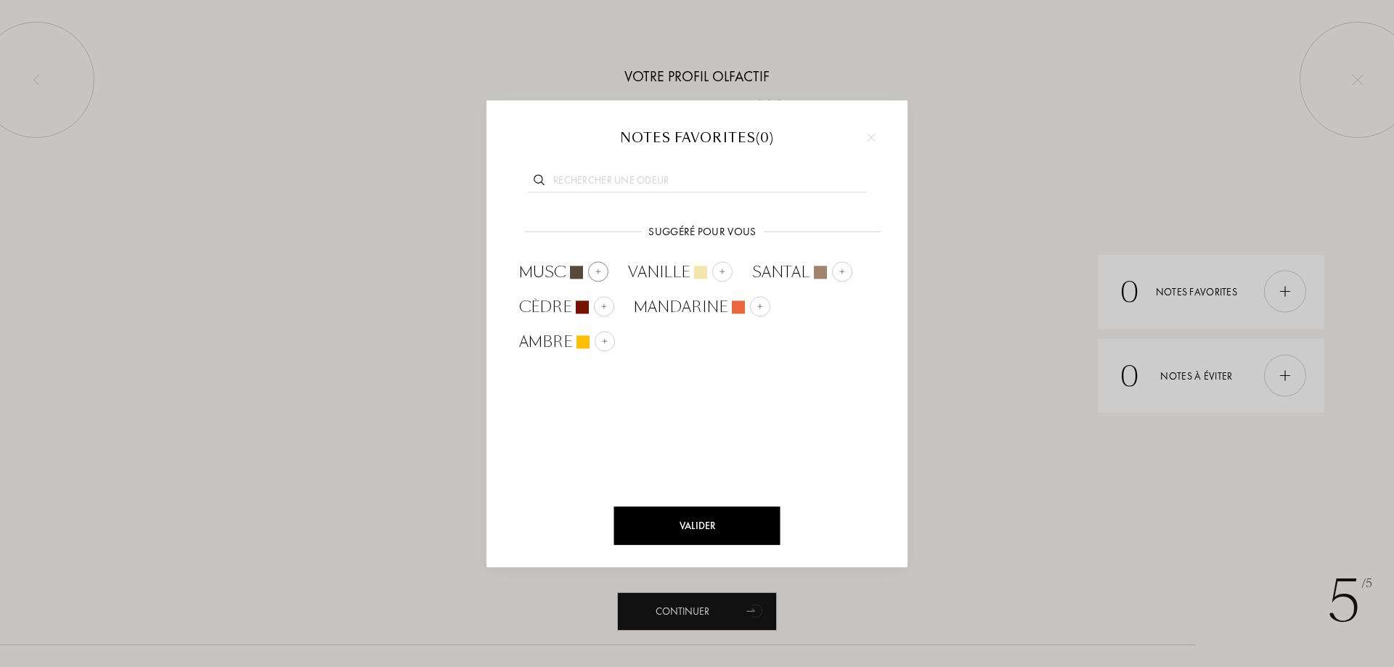
click at [594, 271] on div at bounding box center [598, 271] width 20 height 20
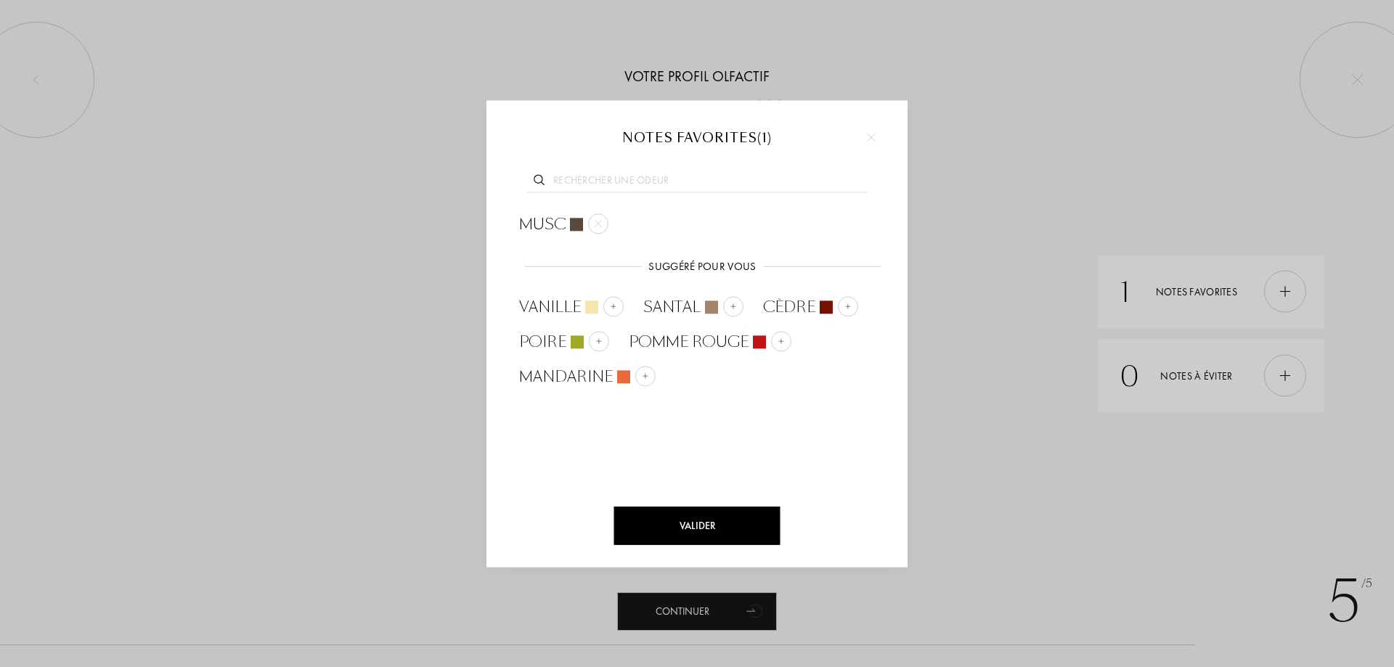
click at [656, 181] on input "text" at bounding box center [697, 183] width 340 height 20
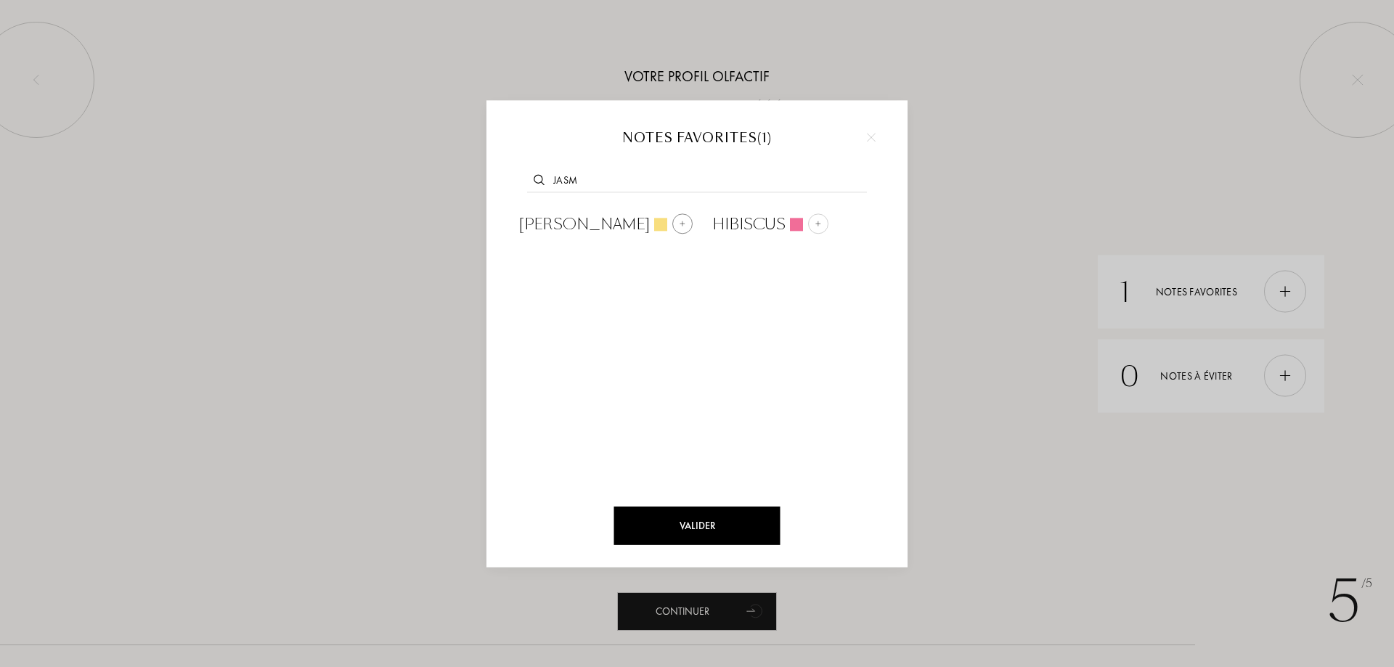
type input "jasm"
click at [679, 221] on img at bounding box center [682, 223] width 7 height 7
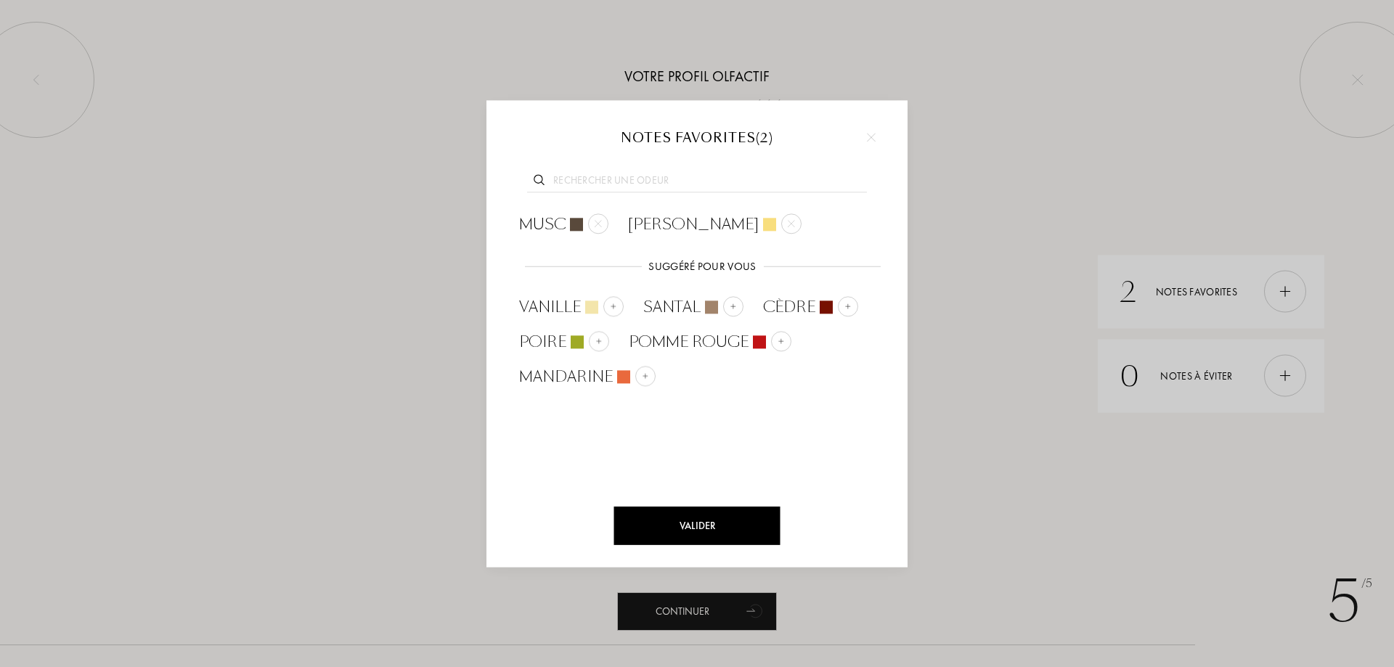
click at [653, 179] on input "text" at bounding box center [697, 183] width 340 height 20
click at [735, 301] on div at bounding box center [733, 306] width 20 height 20
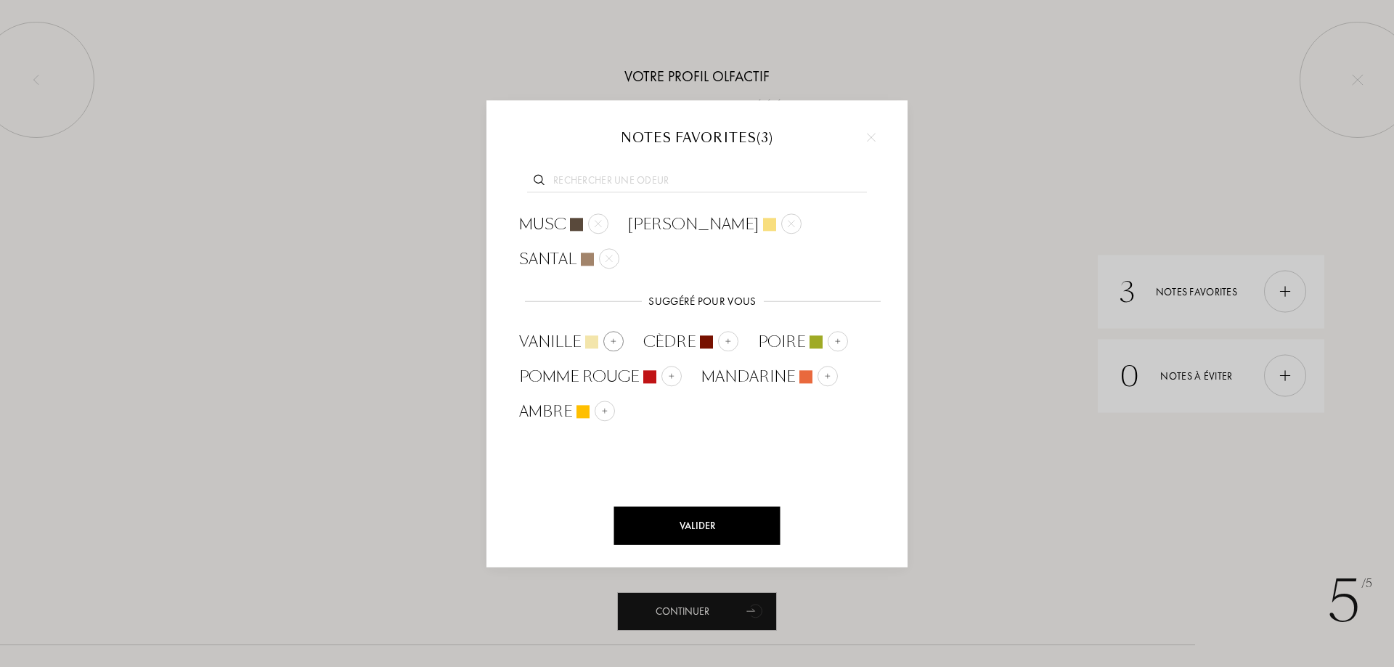
click at [605, 331] on div "Vanille" at bounding box center [571, 342] width 105 height 22
click at [639, 186] on input "text" at bounding box center [697, 183] width 340 height 20
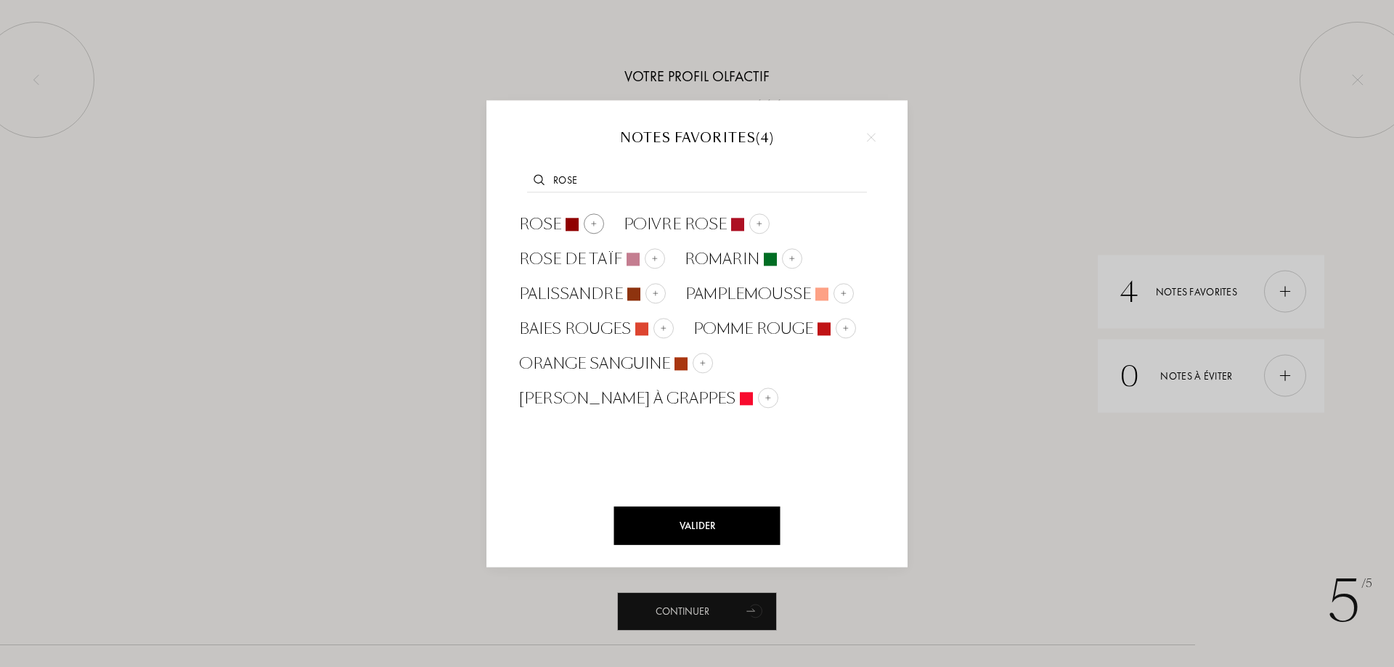
type input "rose"
click at [595, 222] on img at bounding box center [593, 223] width 7 height 7
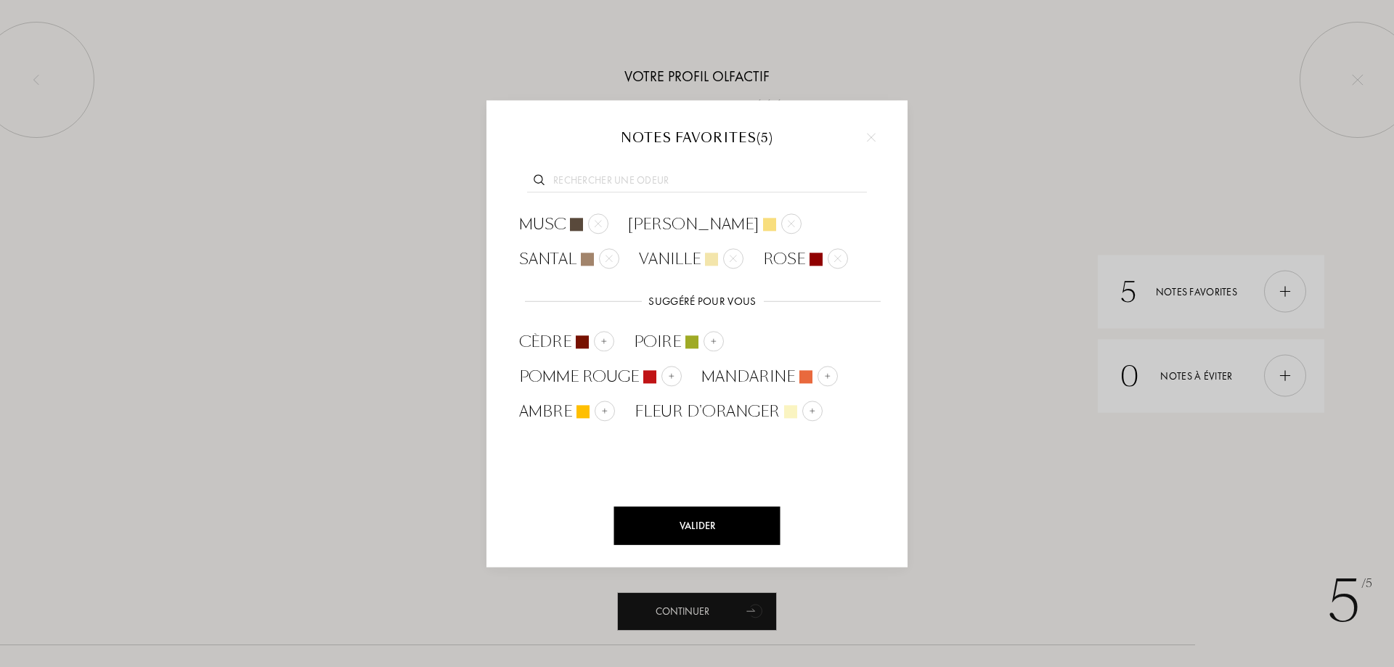
click at [632, 177] on input "text" at bounding box center [697, 183] width 340 height 20
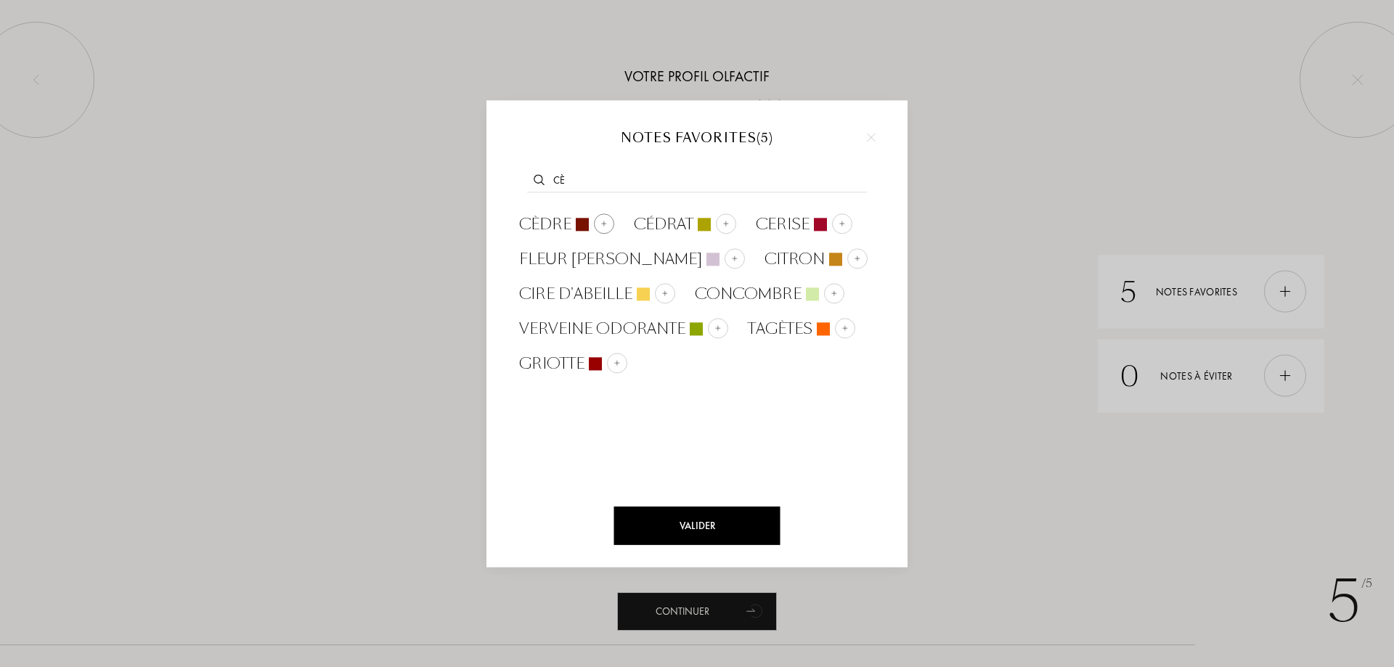
type input "cè"
click at [601, 229] on div at bounding box center [604, 223] width 20 height 20
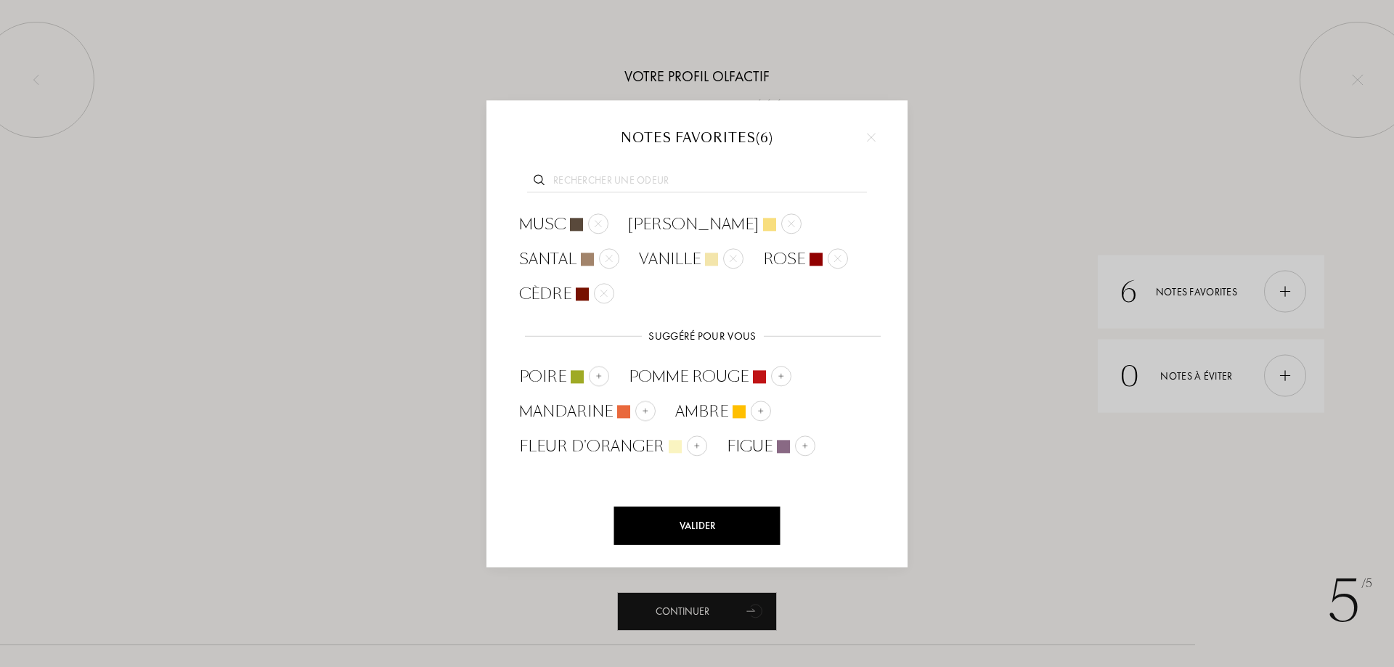
click at [615, 177] on input "text" at bounding box center [697, 183] width 340 height 20
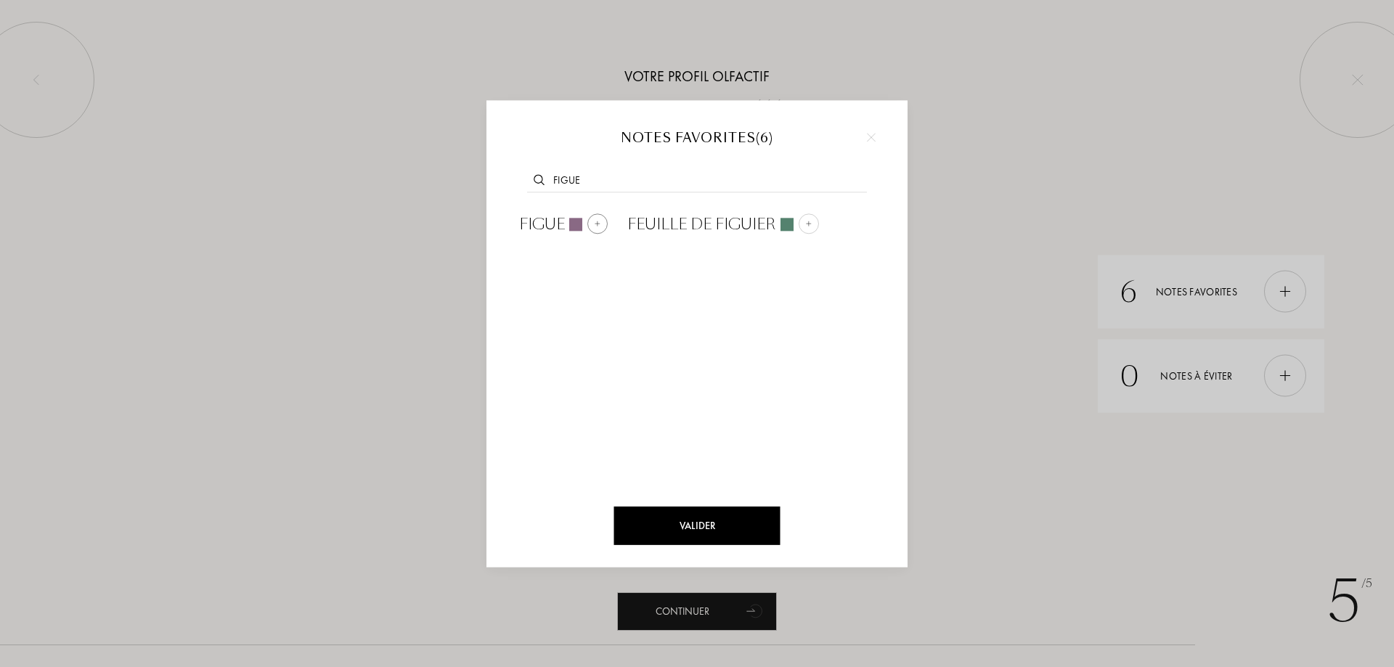
type input "figue"
click at [587, 216] on div "Figue" at bounding box center [563, 224] width 89 height 22
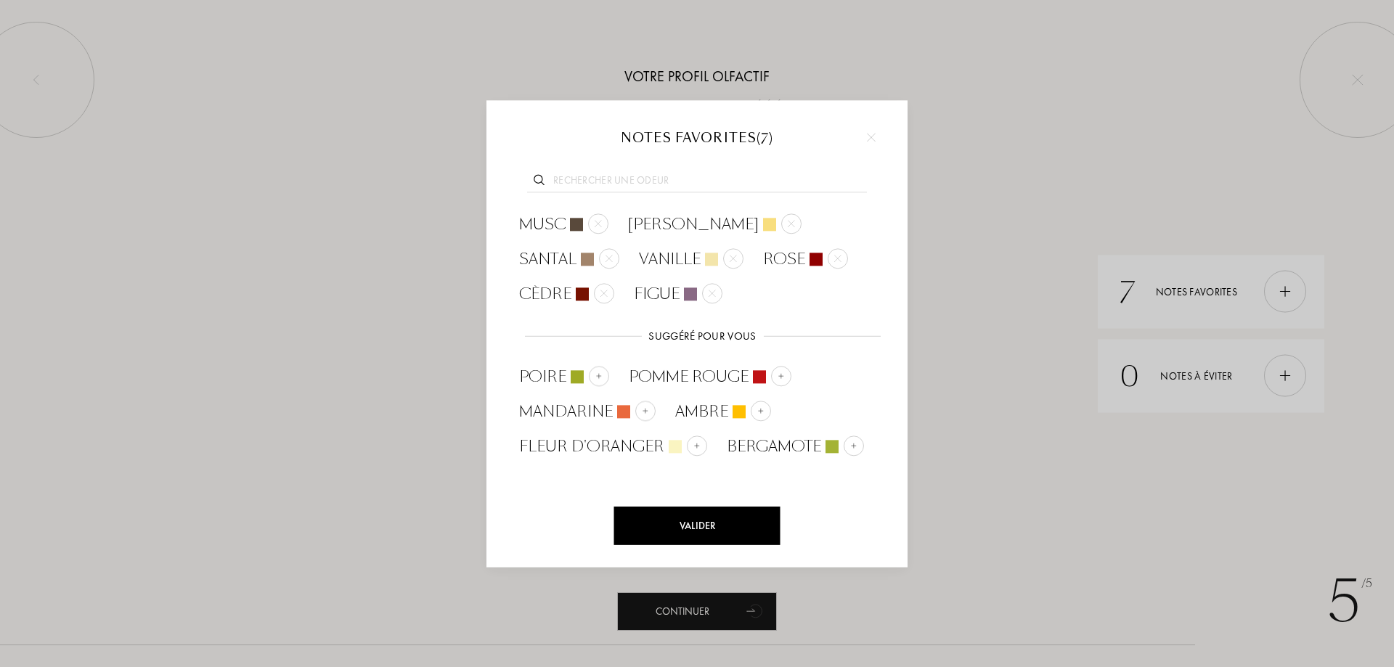
click at [599, 181] on input "text" at bounding box center [697, 183] width 340 height 20
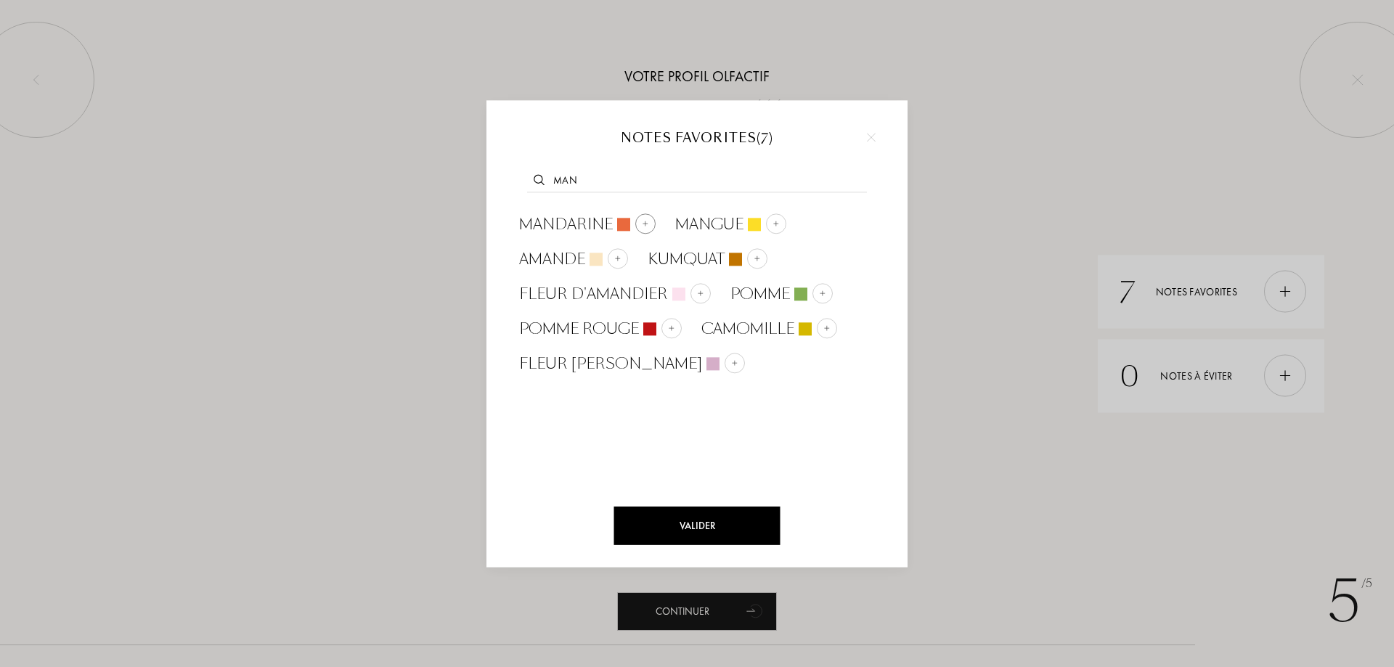
type input "man"
click at [647, 224] on img at bounding box center [645, 223] width 7 height 7
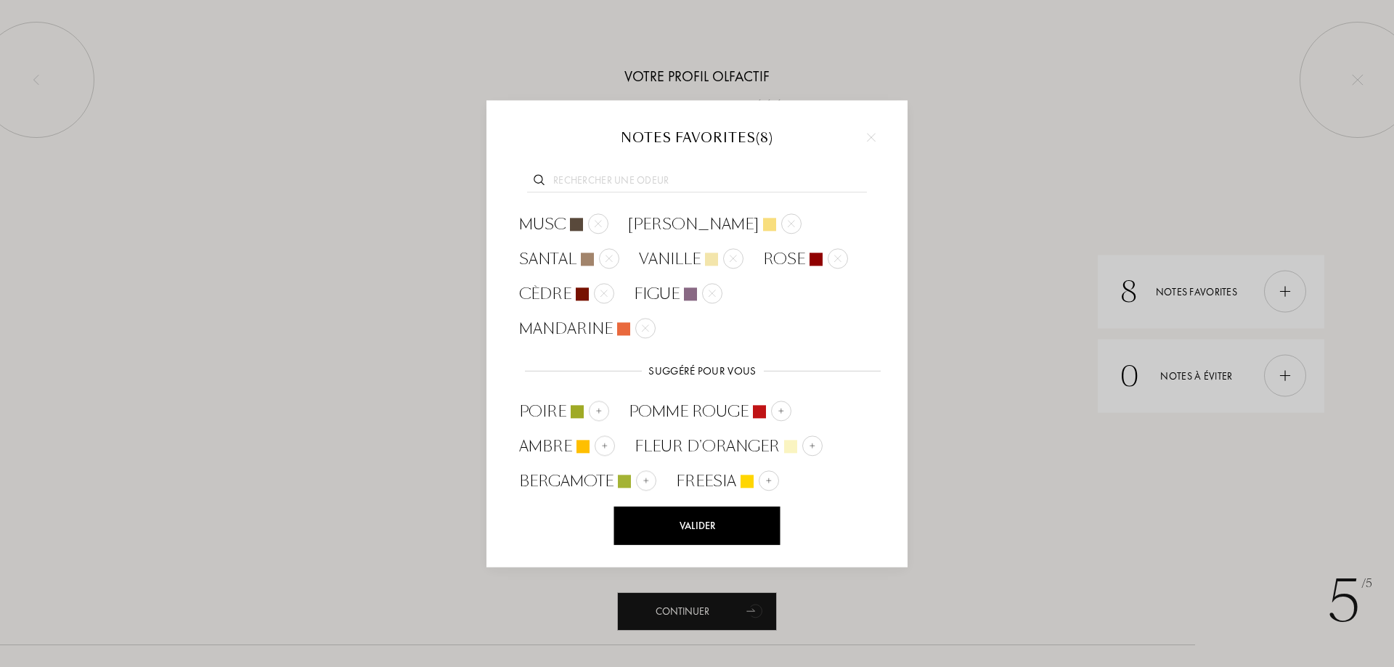
click at [655, 180] on input "text" at bounding box center [697, 183] width 340 height 20
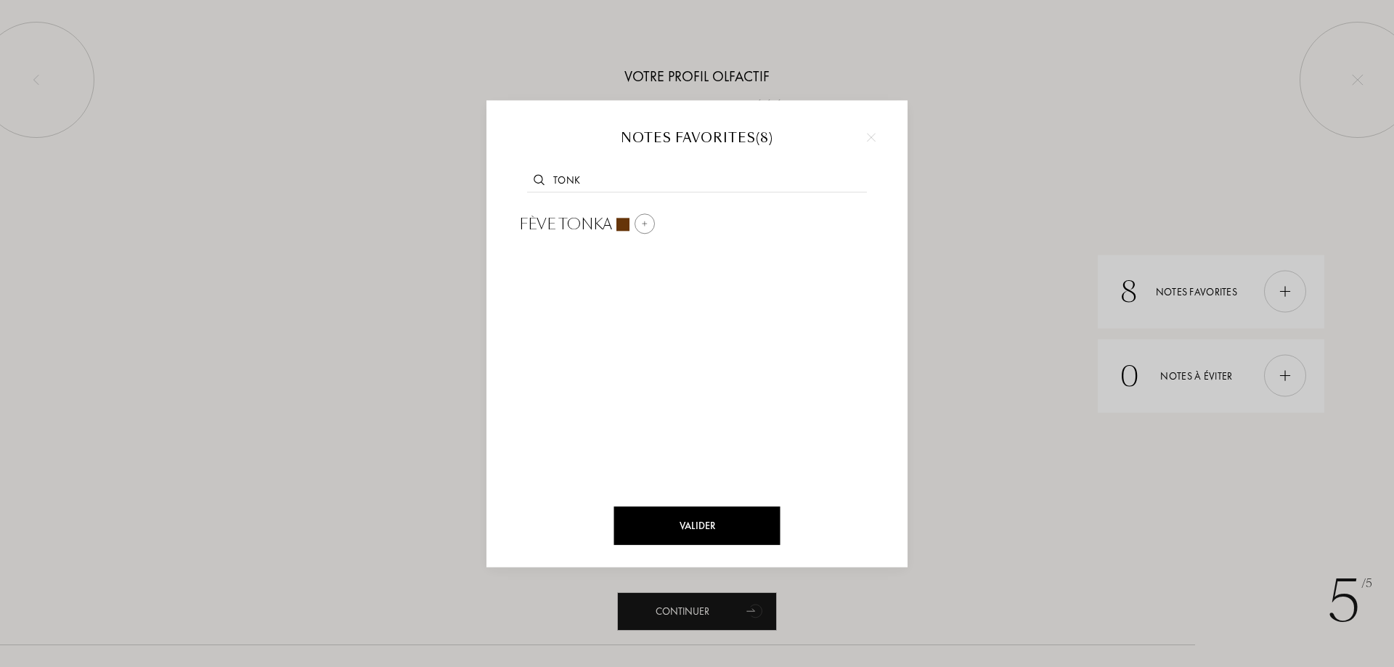
type input "tonk"
click at [642, 219] on div at bounding box center [644, 223] width 20 height 20
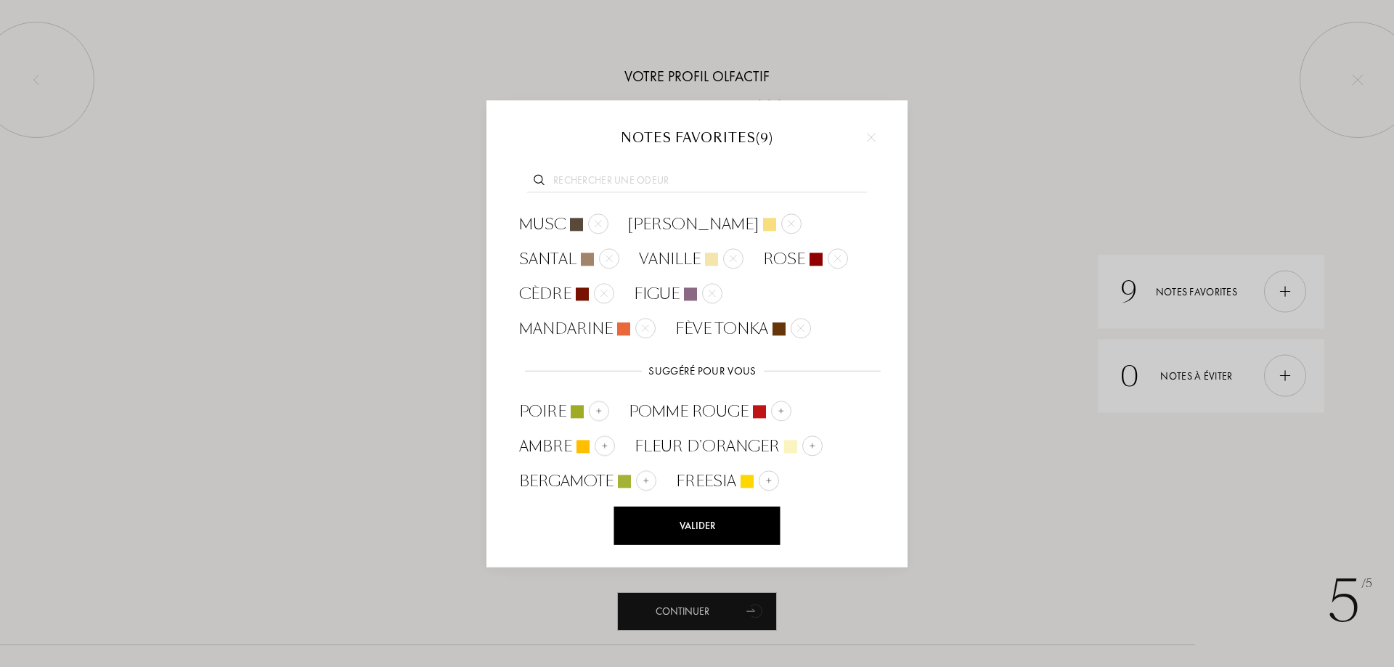
click at [718, 521] on div "Valider" at bounding box center [697, 526] width 166 height 38
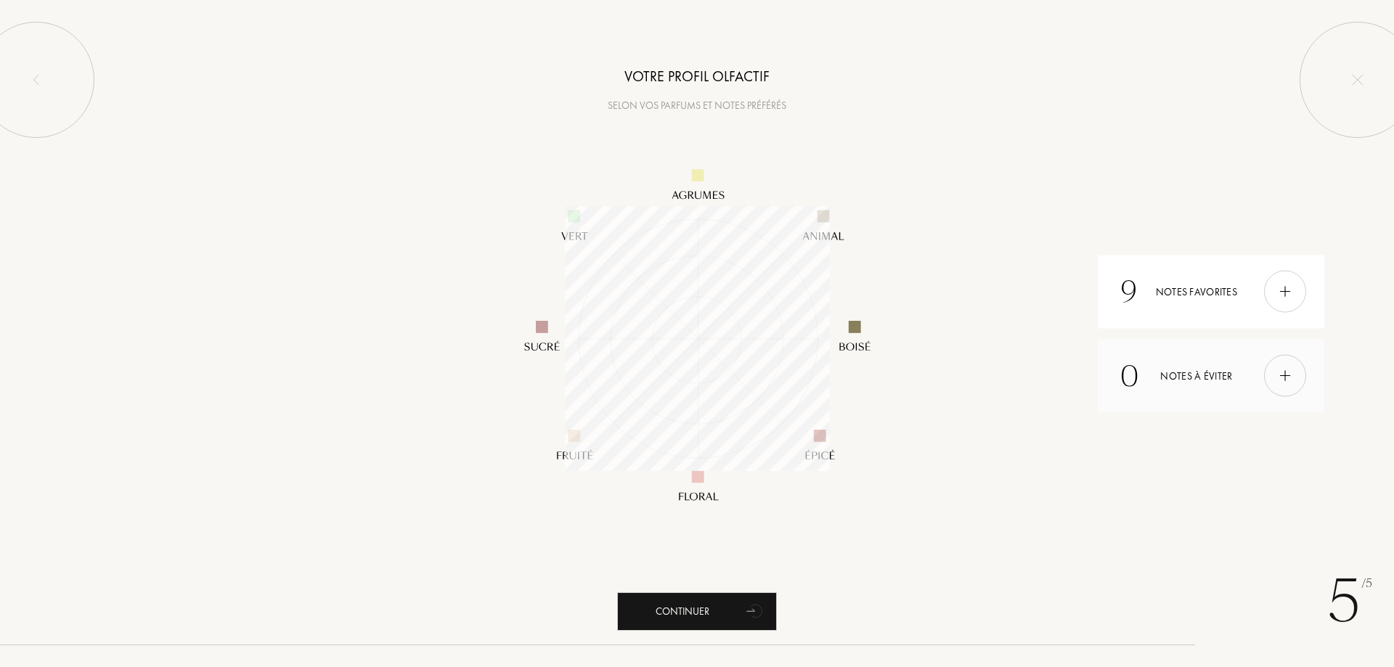
click at [1267, 372] on div at bounding box center [1285, 376] width 42 height 42
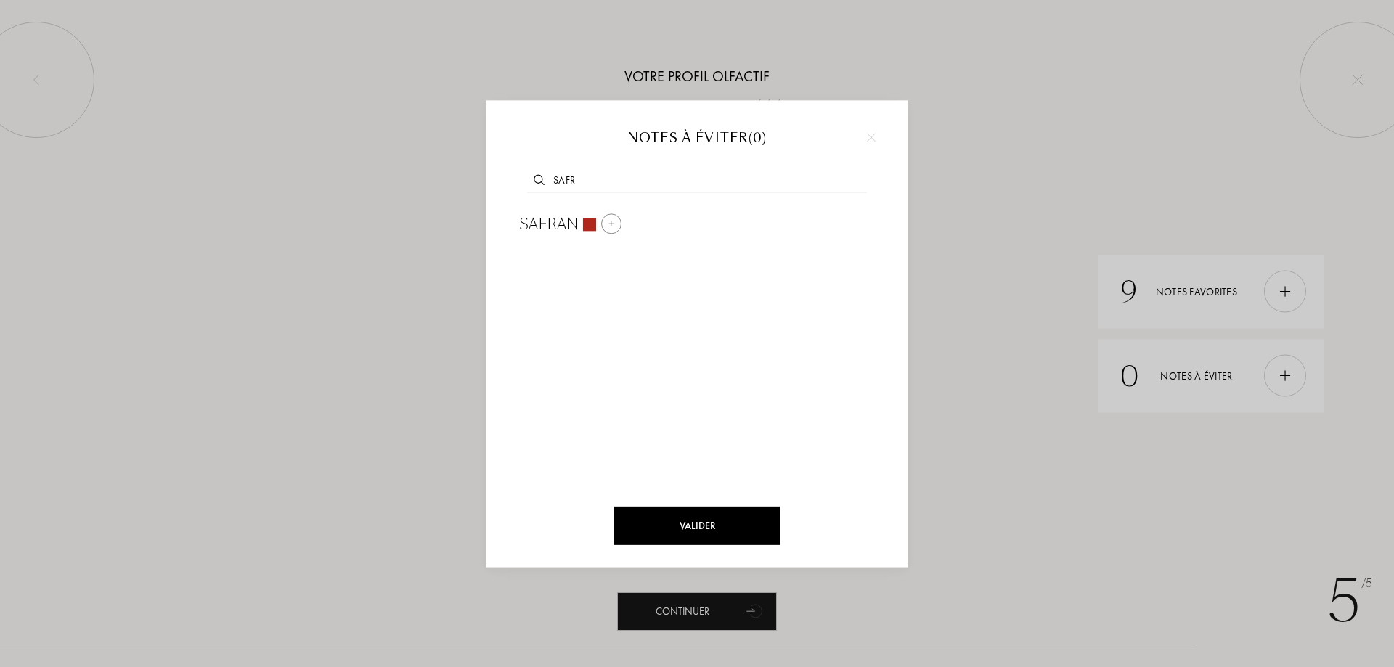
type input "safr"
click at [616, 221] on div at bounding box center [611, 223] width 20 height 20
click at [1140, 479] on div at bounding box center [697, 333] width 1394 height 667
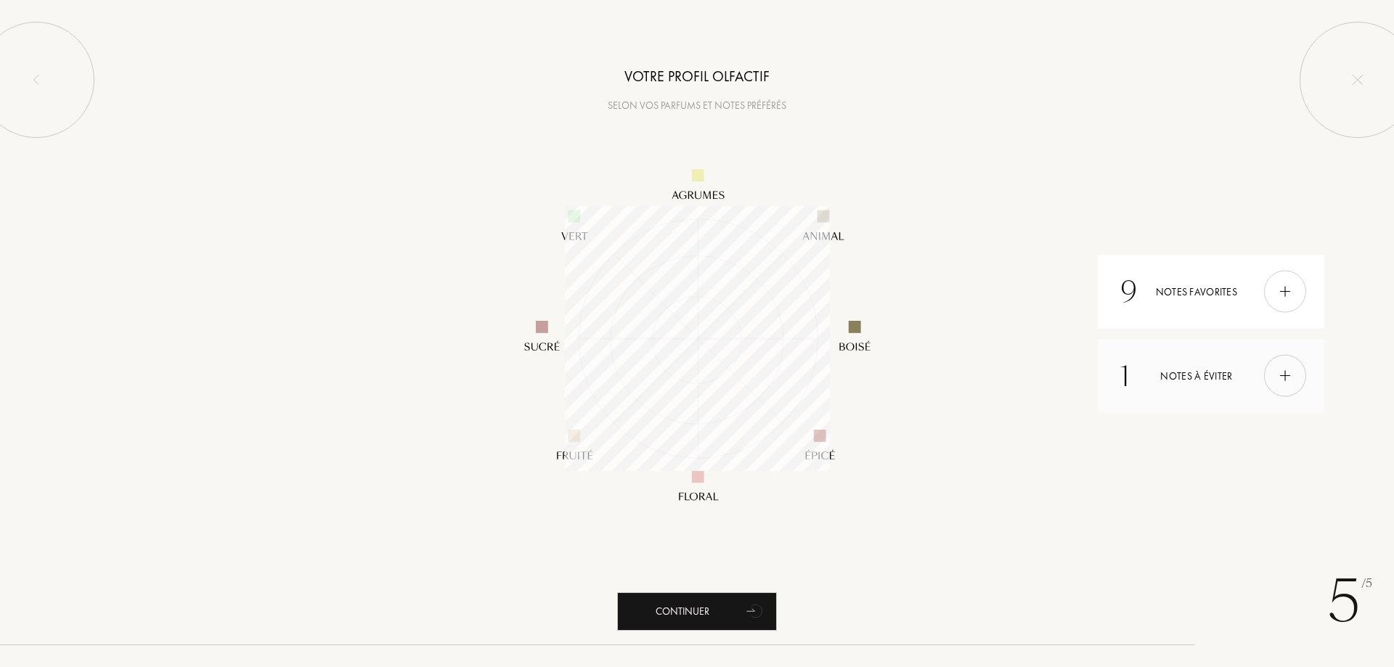
click at [1297, 378] on div at bounding box center [1285, 376] width 42 height 42
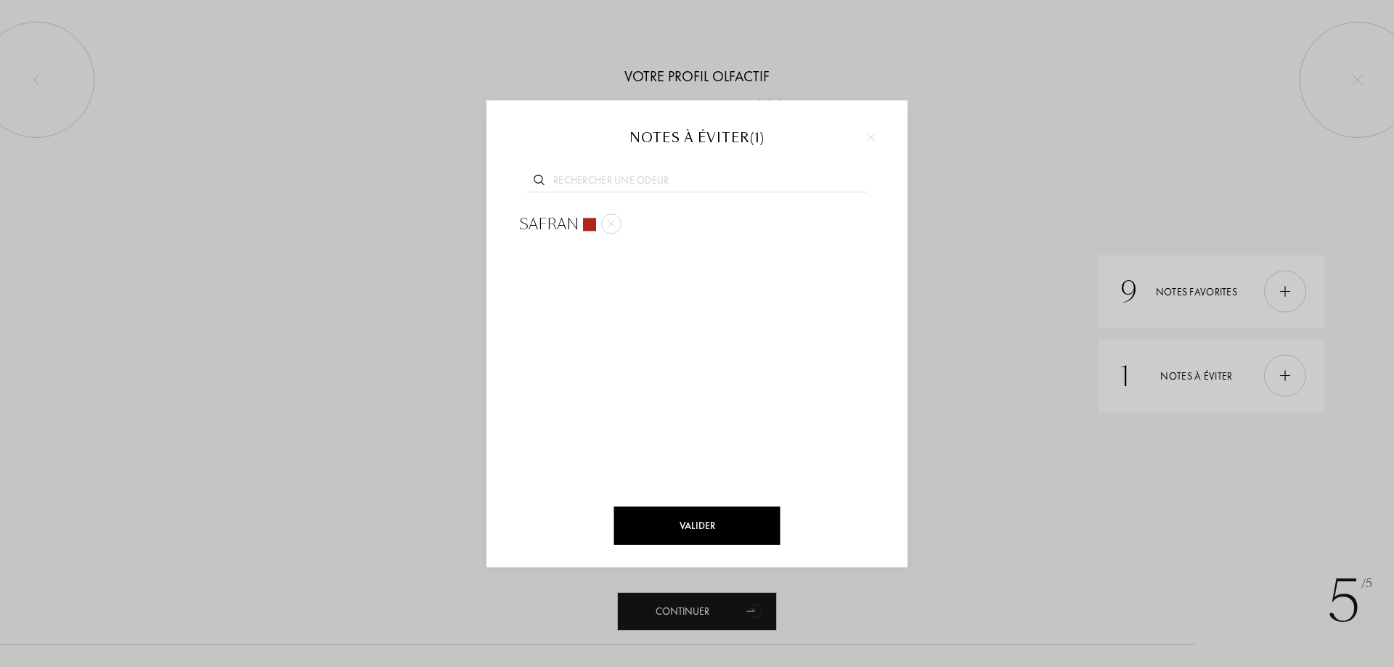
click at [1113, 510] on div at bounding box center [697, 333] width 1394 height 667
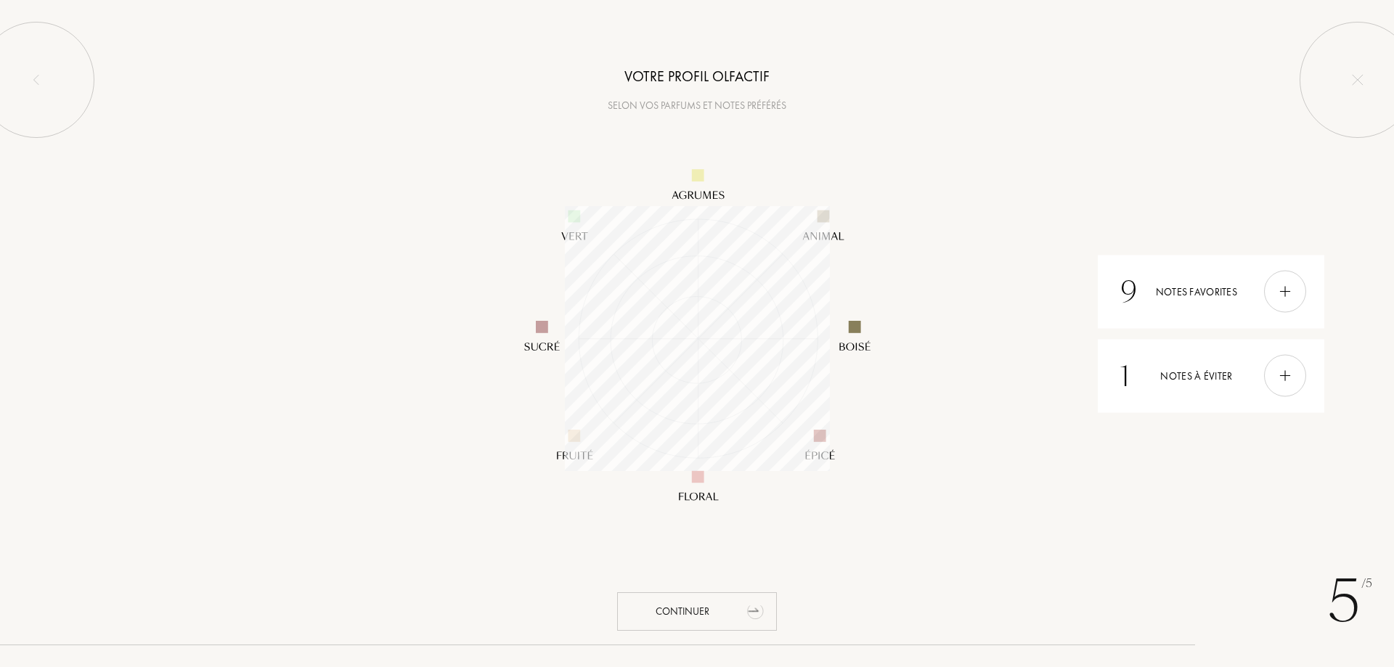
click at [710, 608] on div "Continuer" at bounding box center [697, 611] width 160 height 38
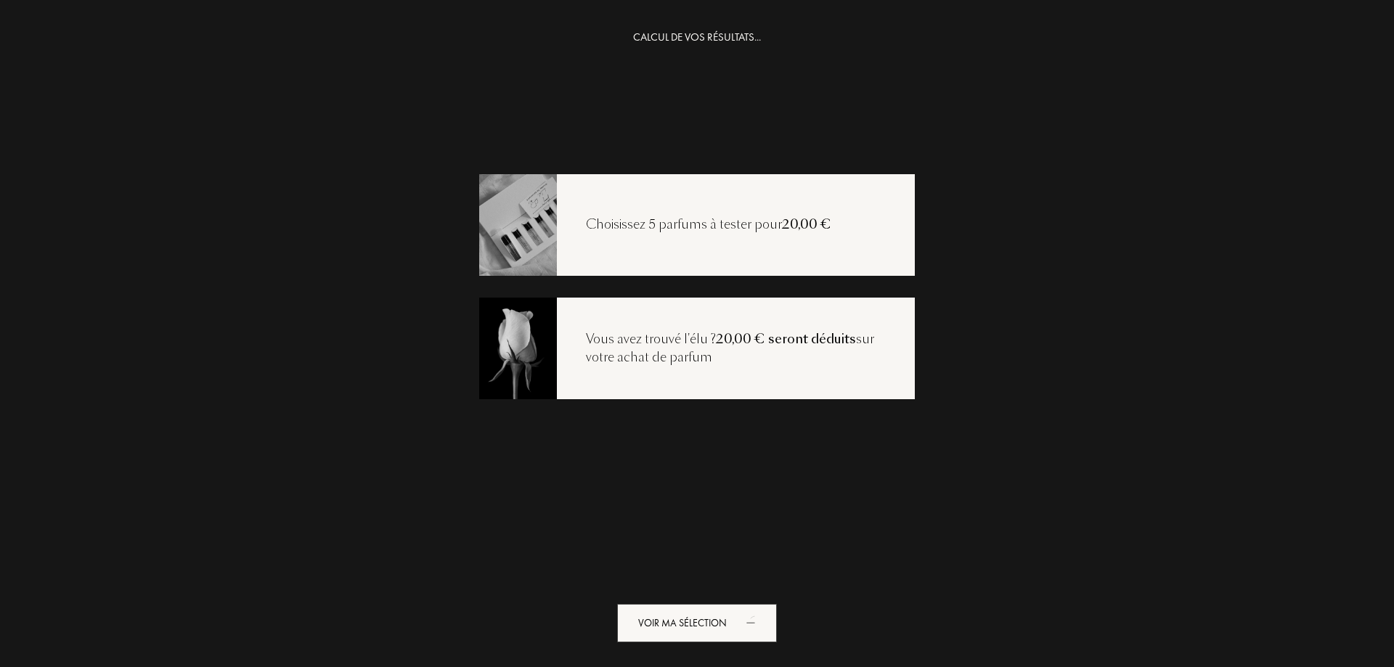
scroll to position [29, 0]
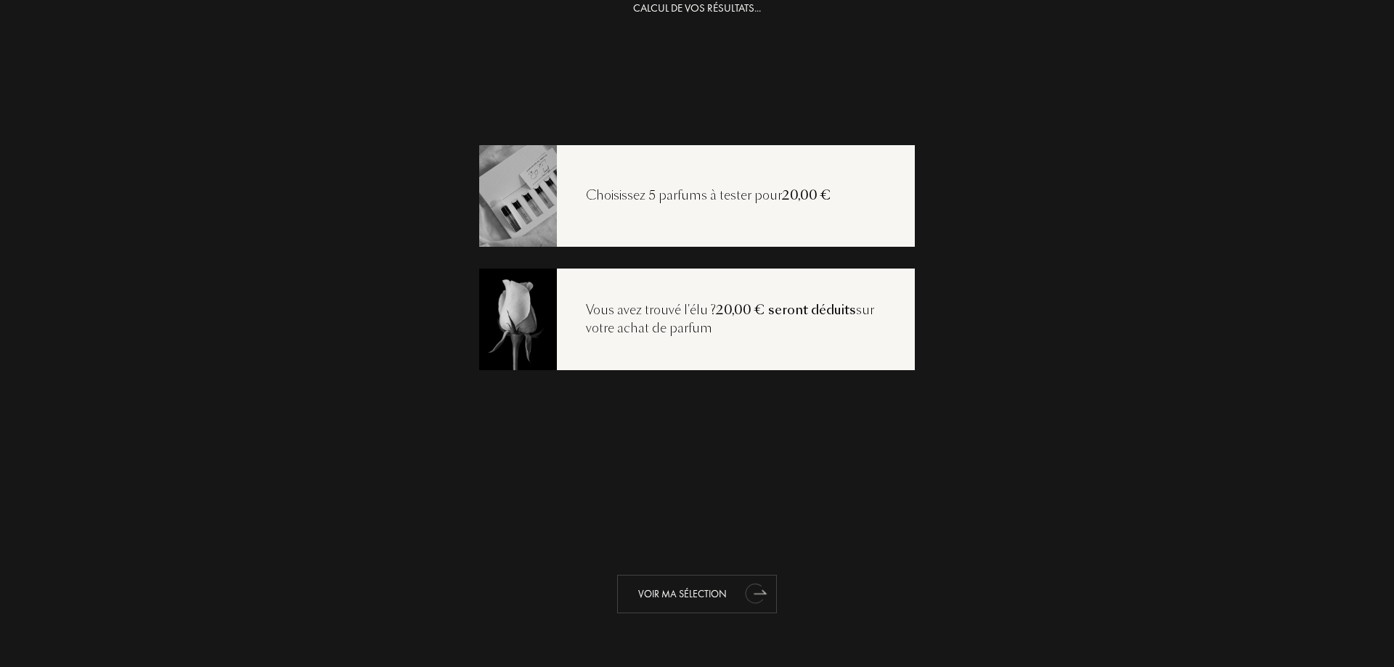
click at [702, 585] on div "Voir ma sélection" at bounding box center [697, 594] width 160 height 38
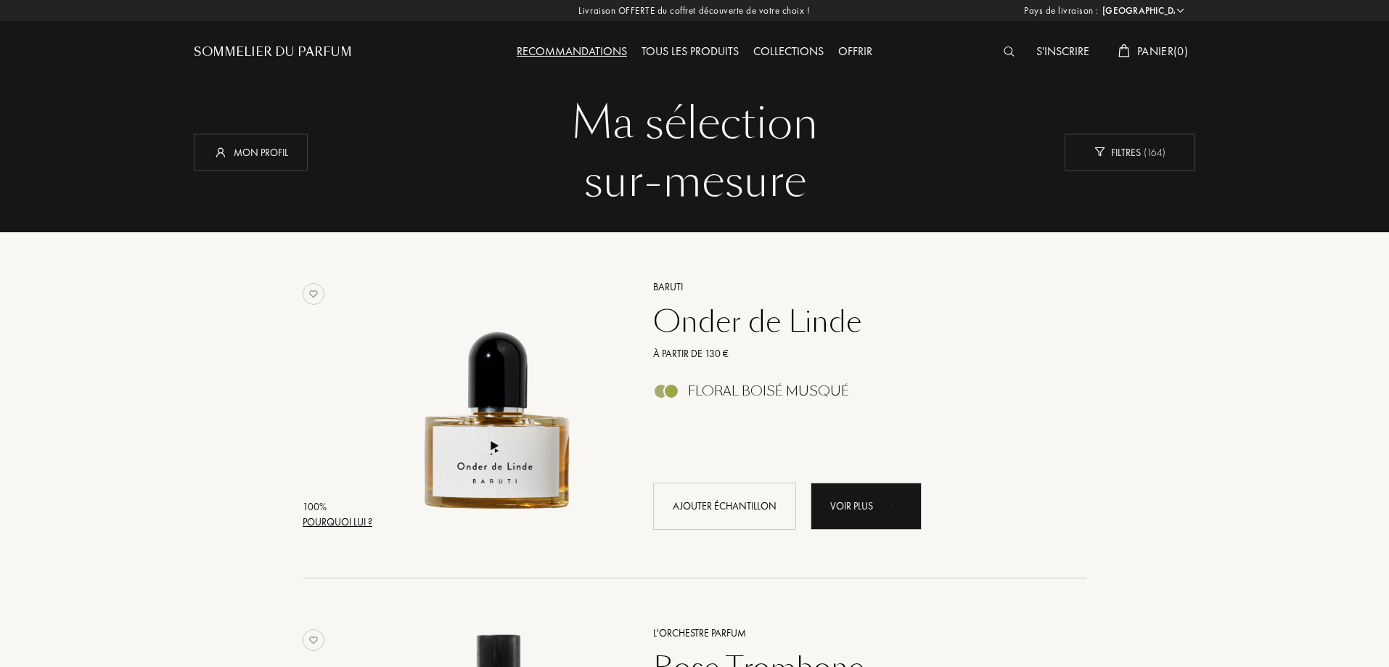
select select "FR"
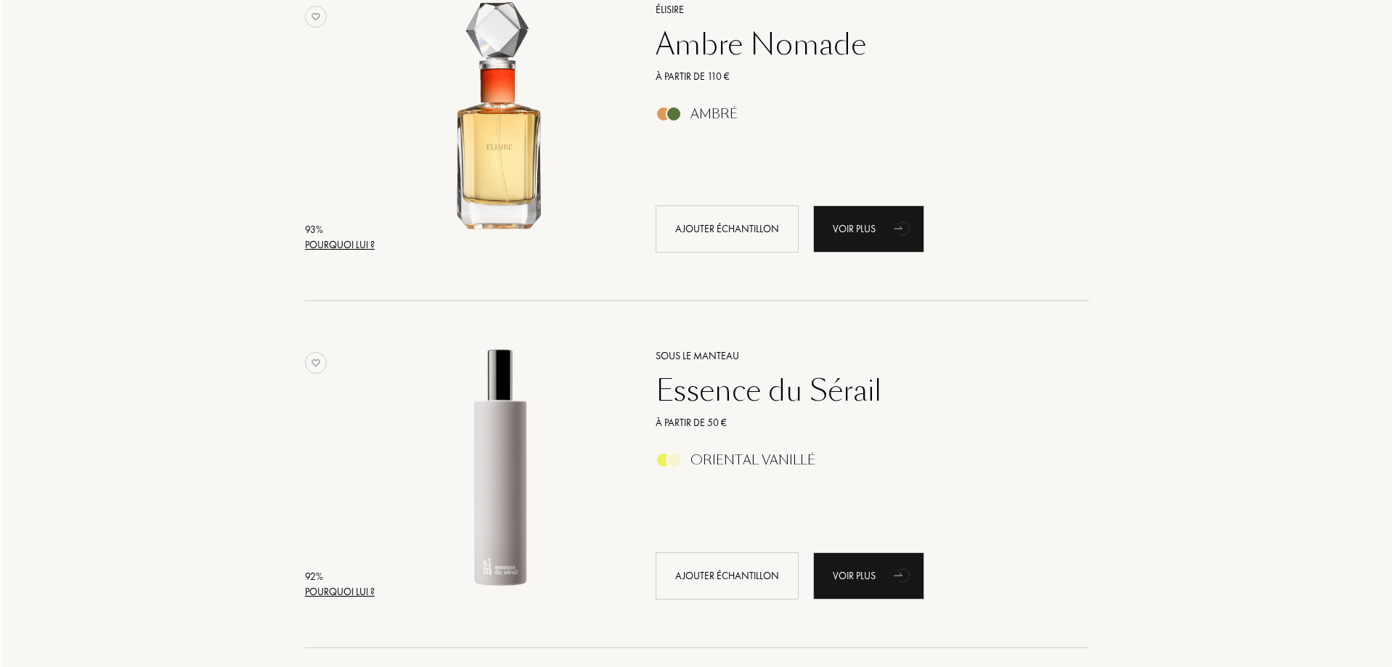
scroll to position [1008, 0]
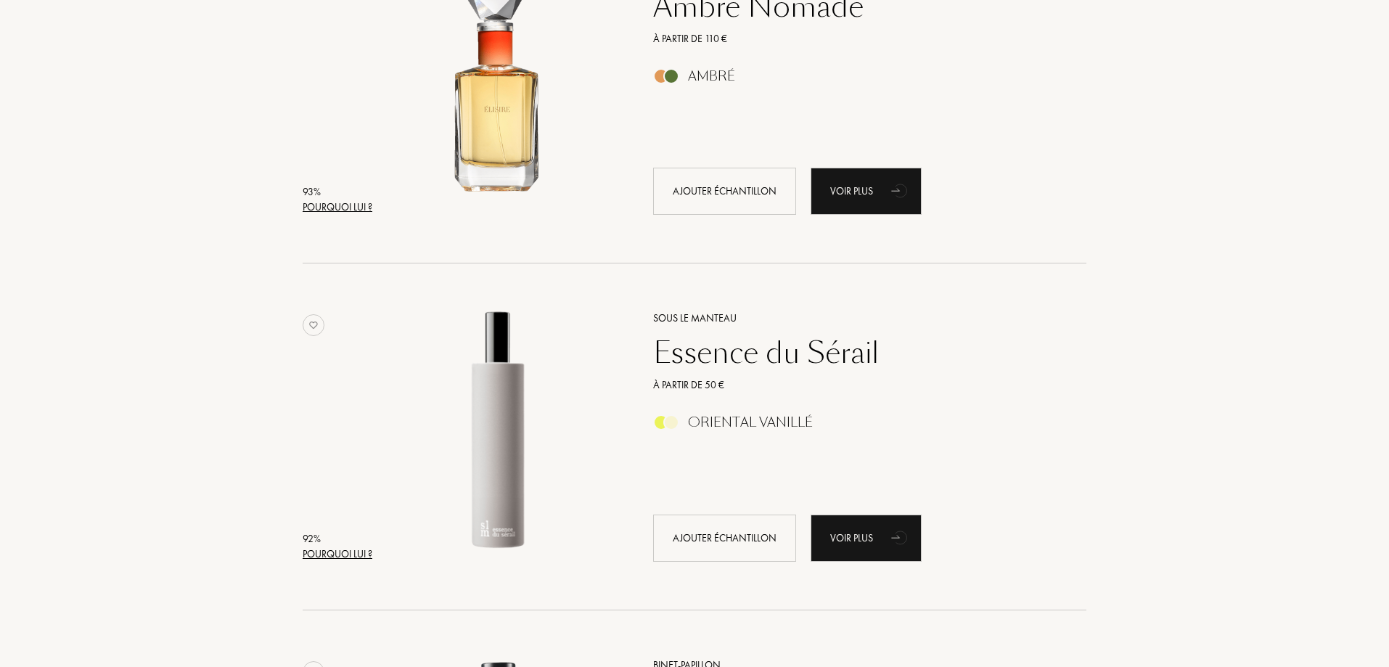
click at [353, 547] on div "Pourquoi lui ?" at bounding box center [338, 554] width 70 height 15
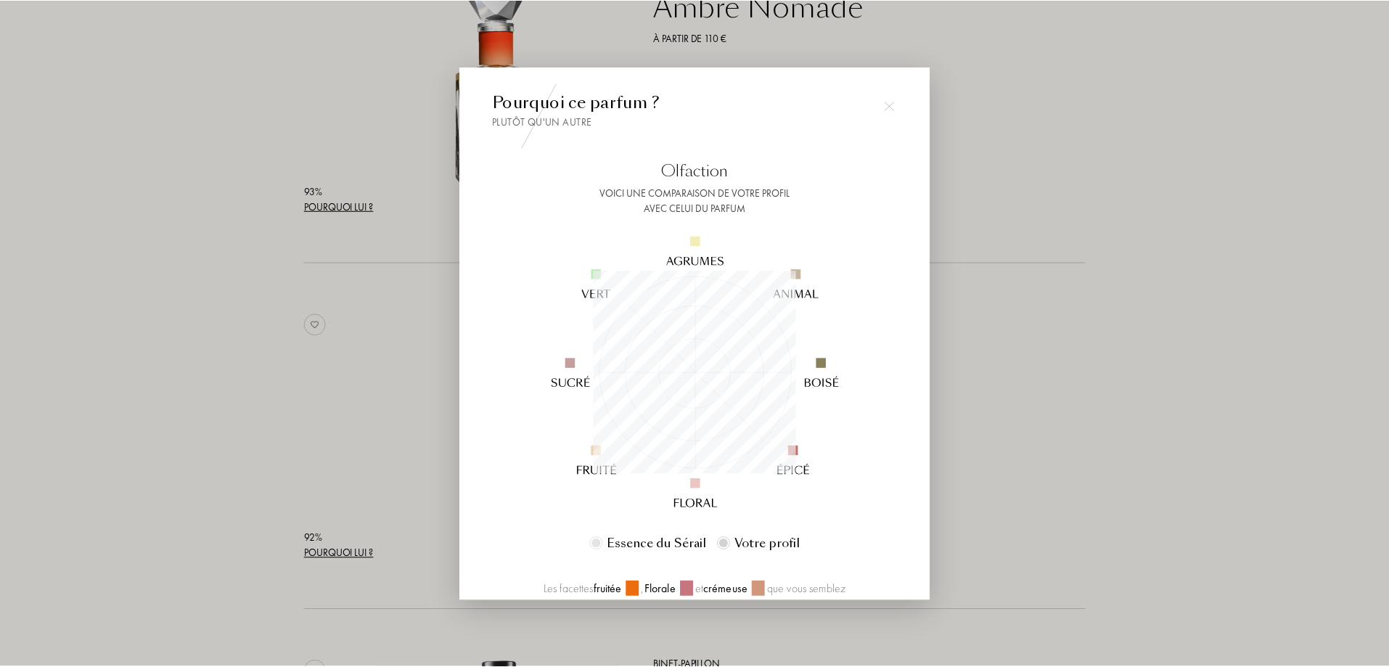
scroll to position [203, 203]
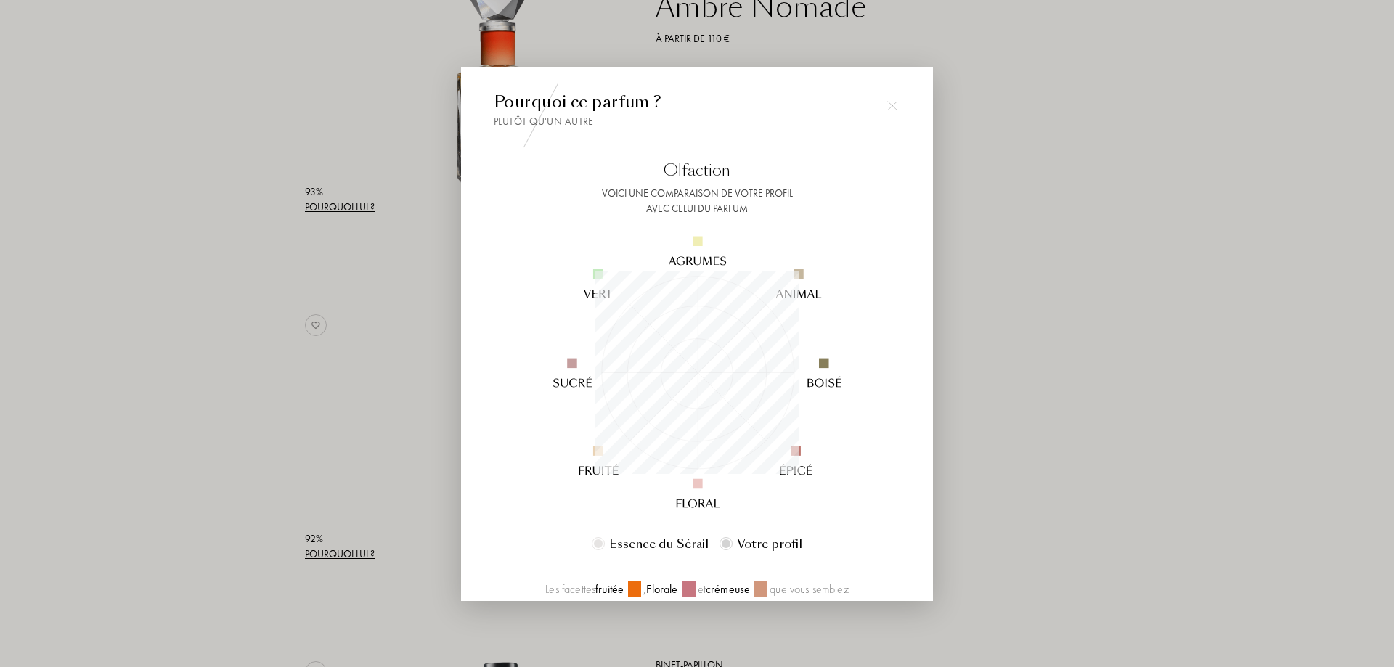
click at [1082, 380] on div at bounding box center [697, 333] width 1394 height 667
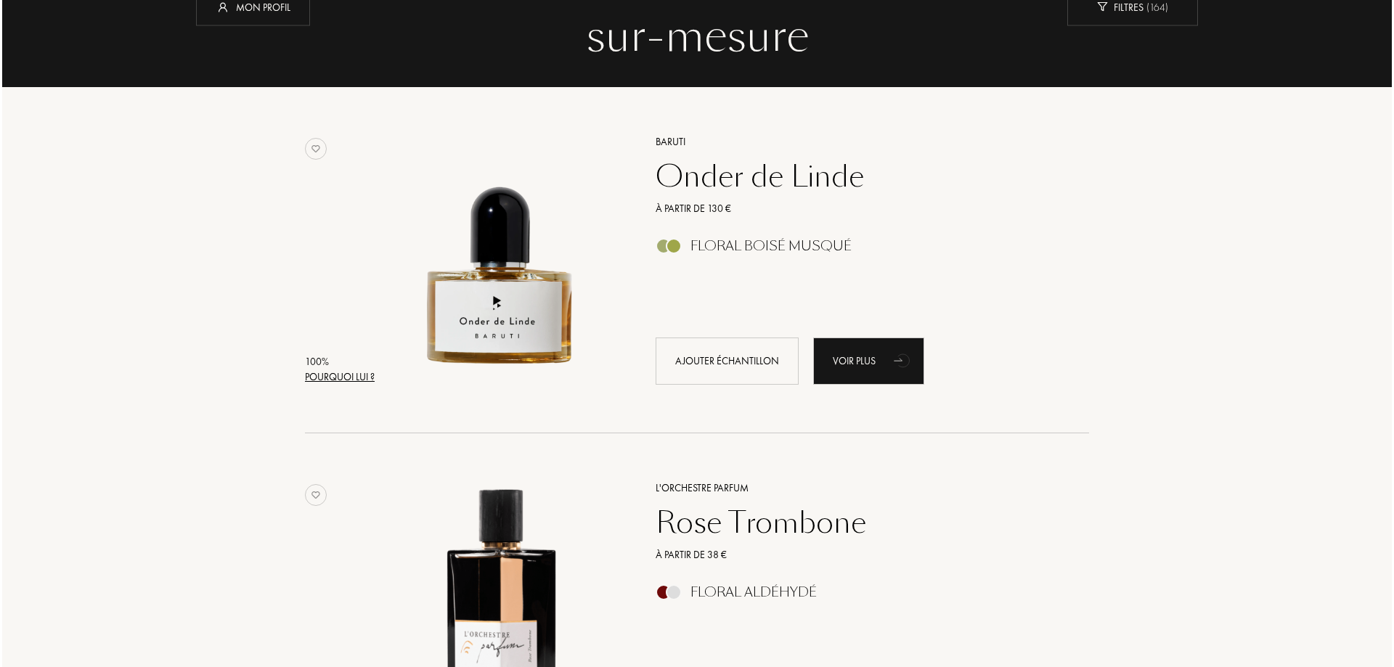
scroll to position [137, 0]
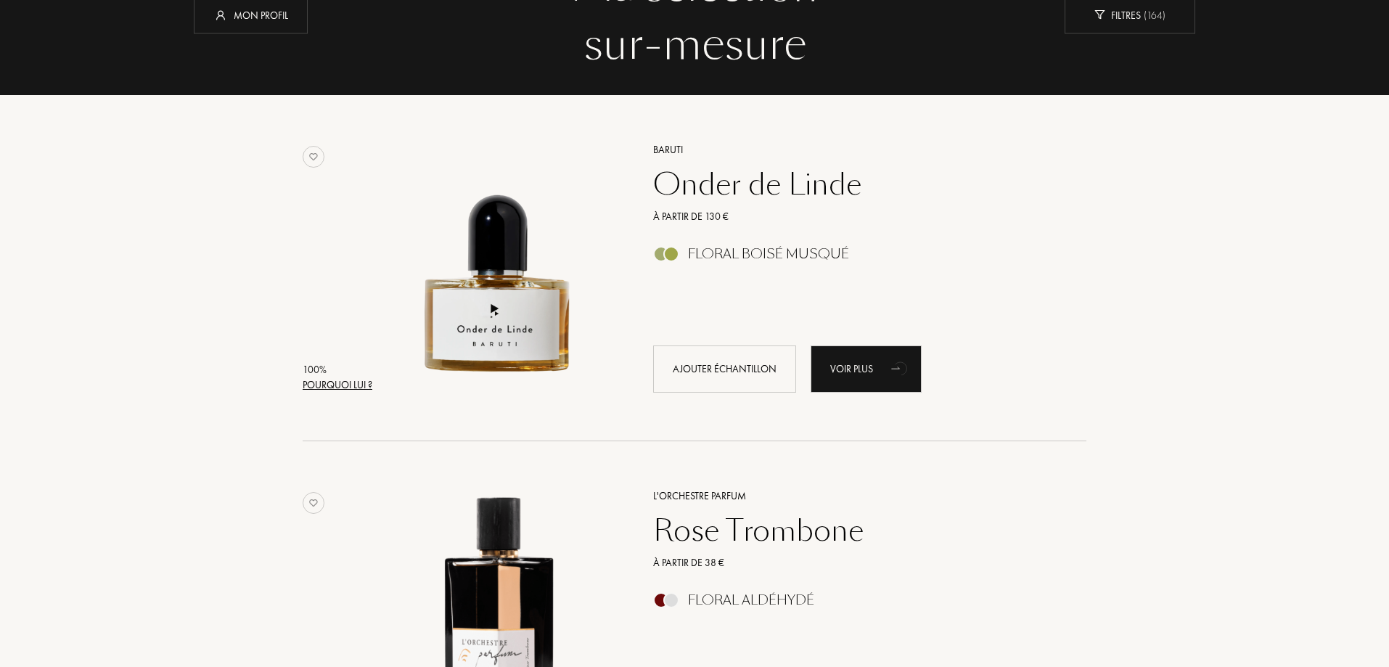
click at [324, 385] on div "Pourquoi lui ?" at bounding box center [338, 384] width 70 height 15
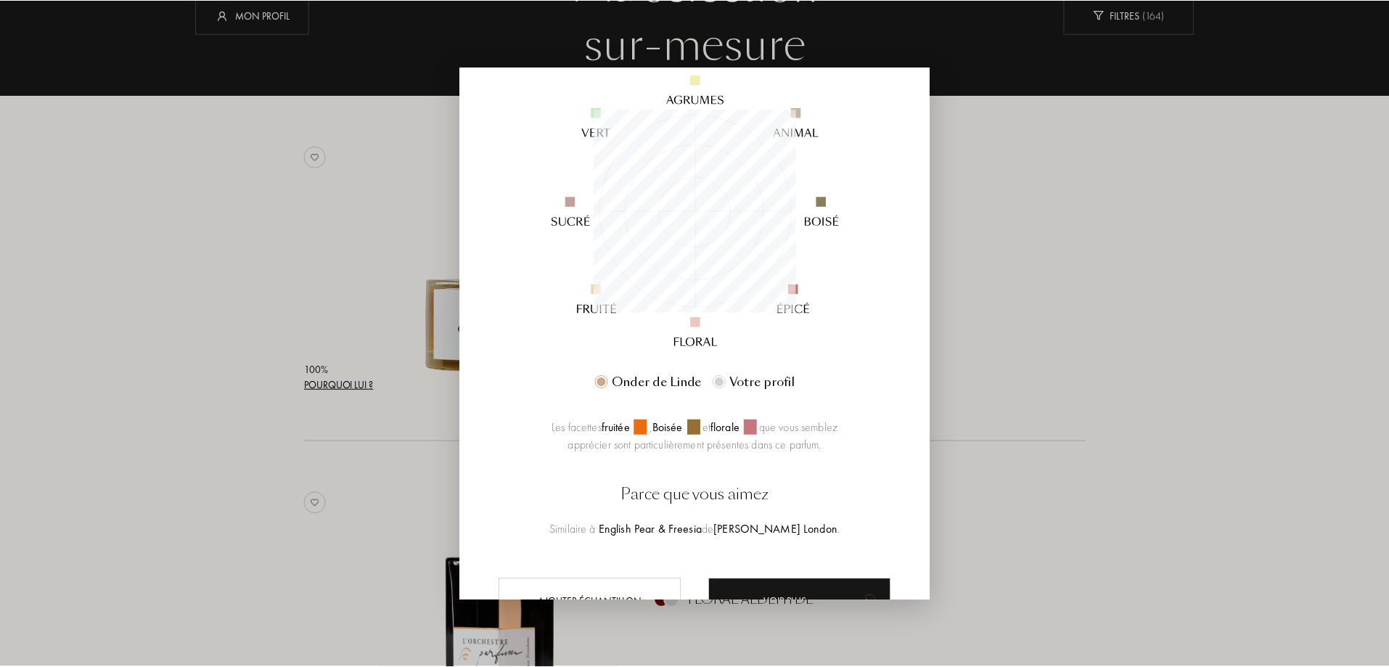
scroll to position [89, 0]
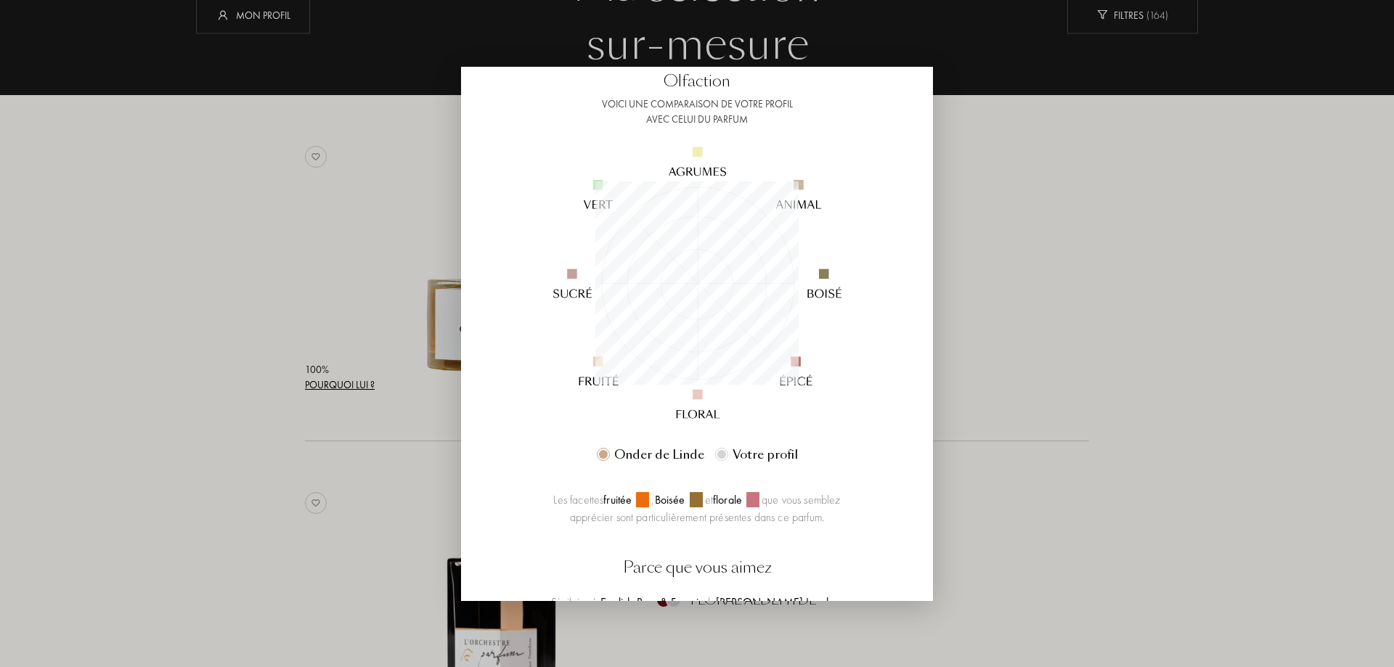
click at [1010, 303] on div at bounding box center [697, 333] width 1394 height 667
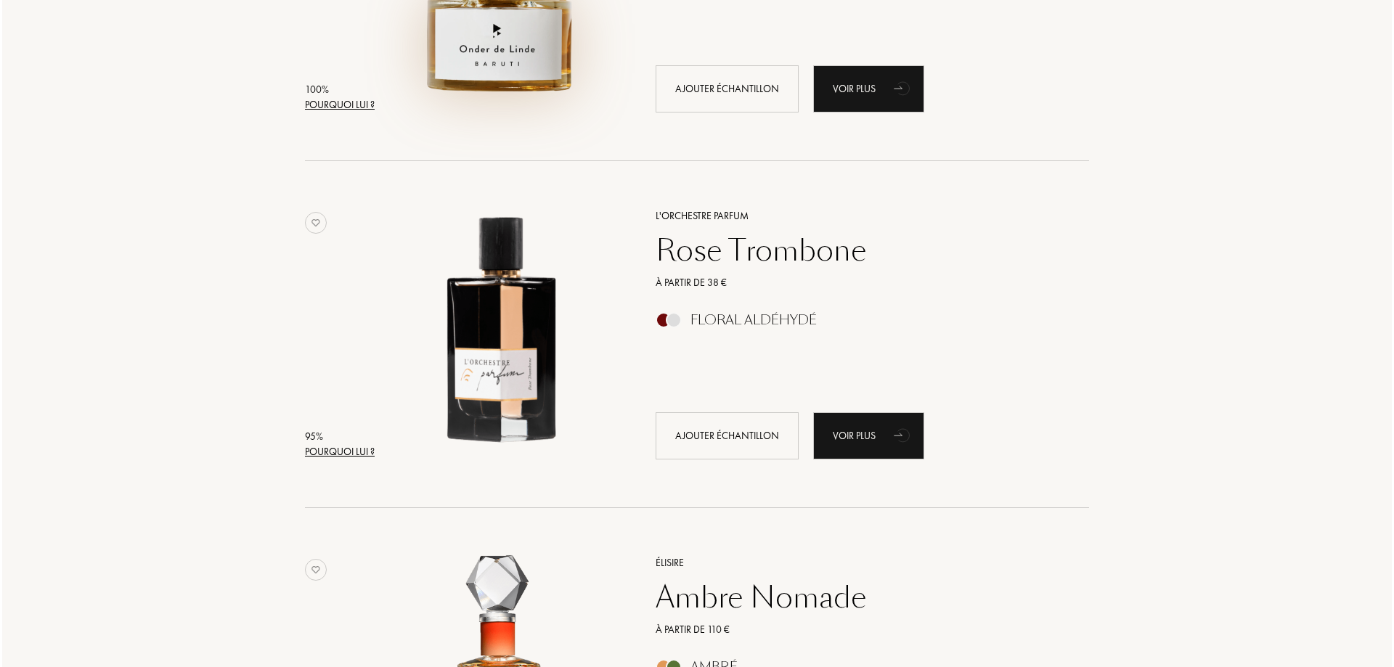
scroll to position [428, 0]
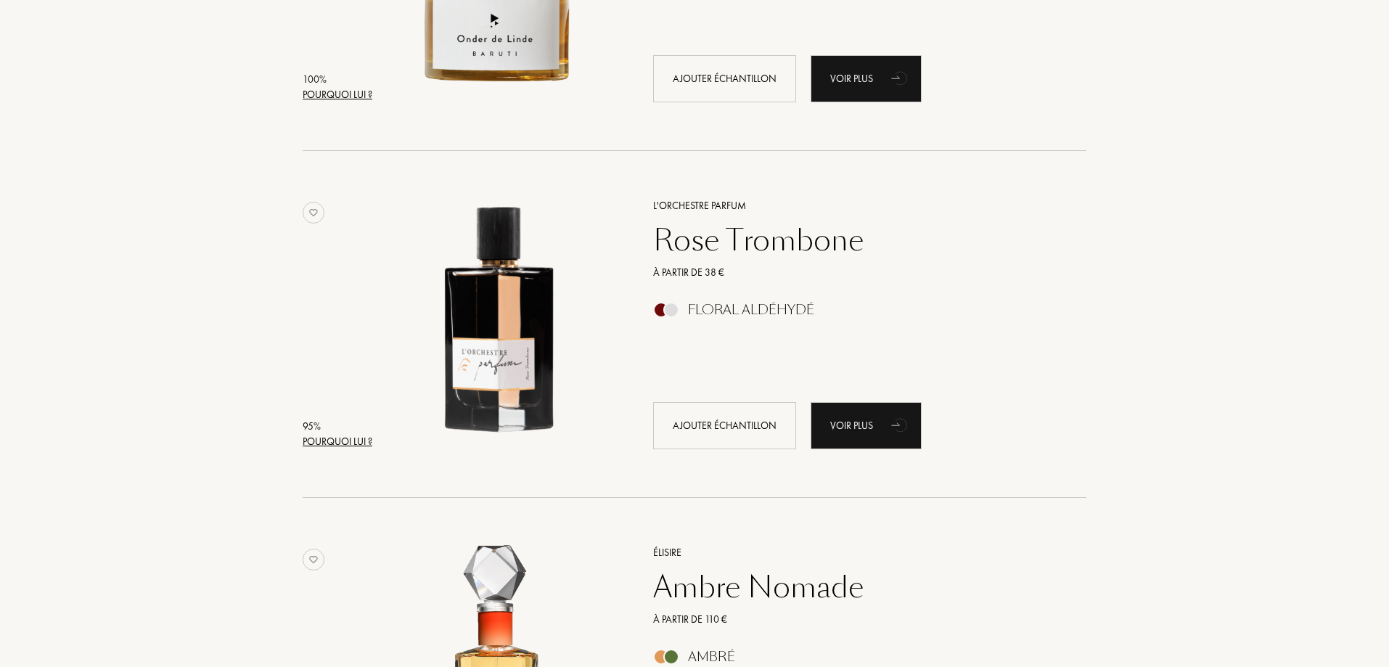
click at [338, 442] on div "Pourquoi lui ?" at bounding box center [338, 441] width 70 height 15
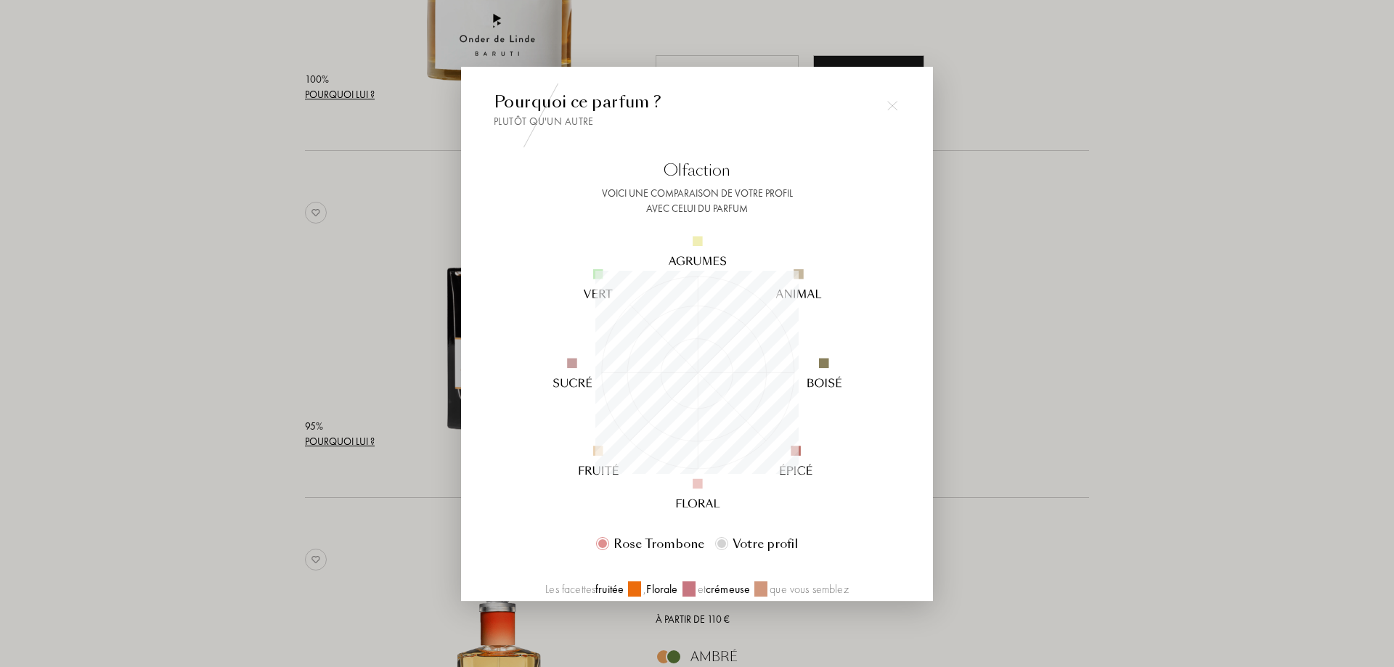
scroll to position [203, 203]
click at [975, 385] on div at bounding box center [697, 333] width 1394 height 667
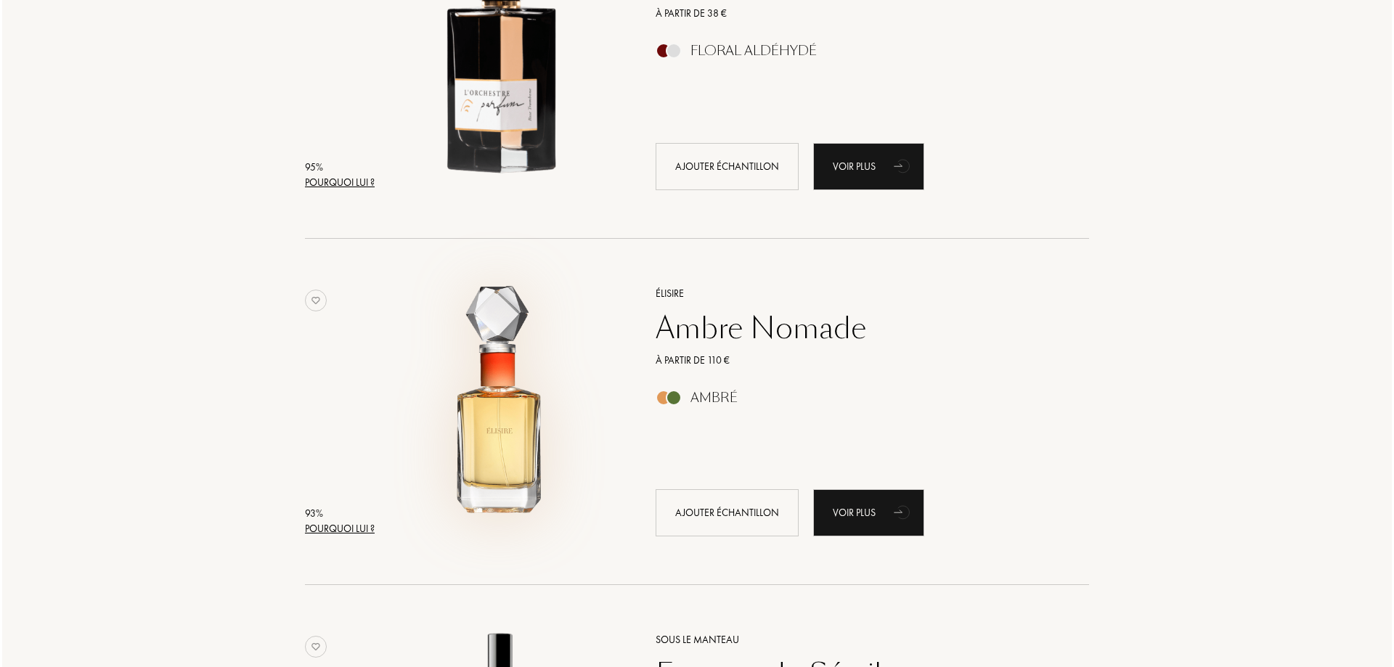
scroll to position [790, 0]
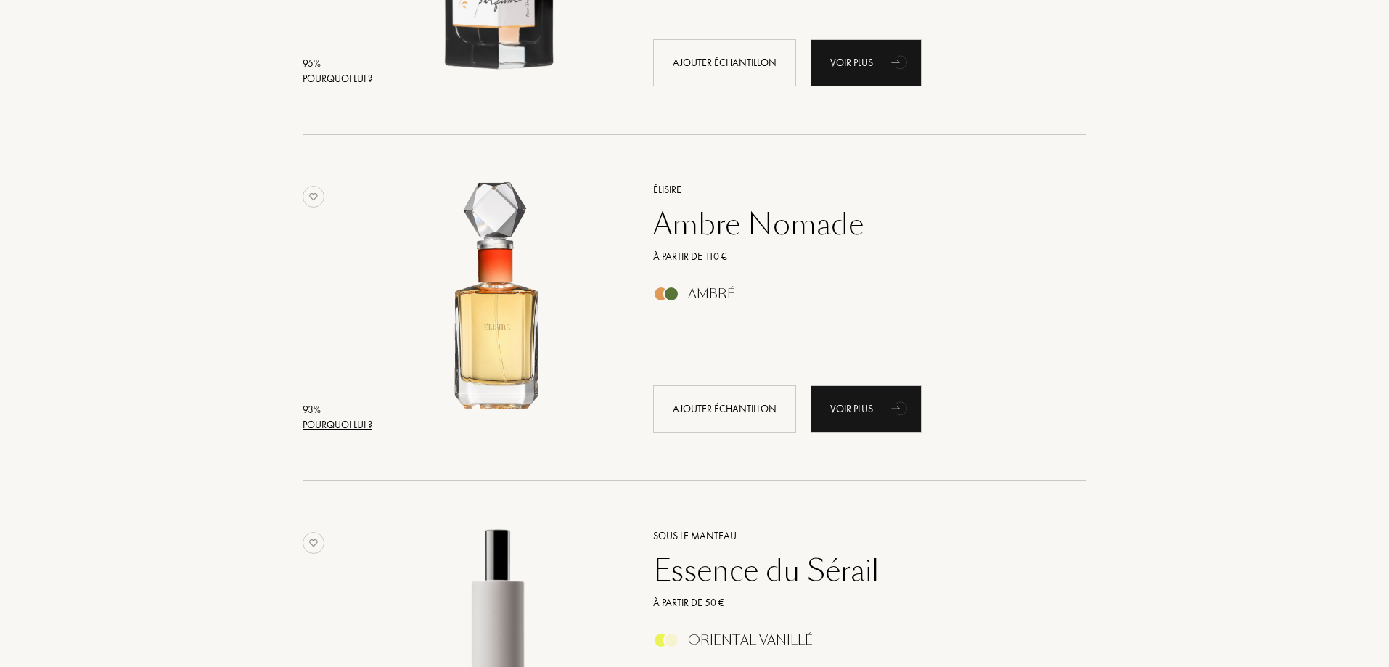
click at [343, 420] on div "Pourquoi lui ?" at bounding box center [338, 424] width 70 height 15
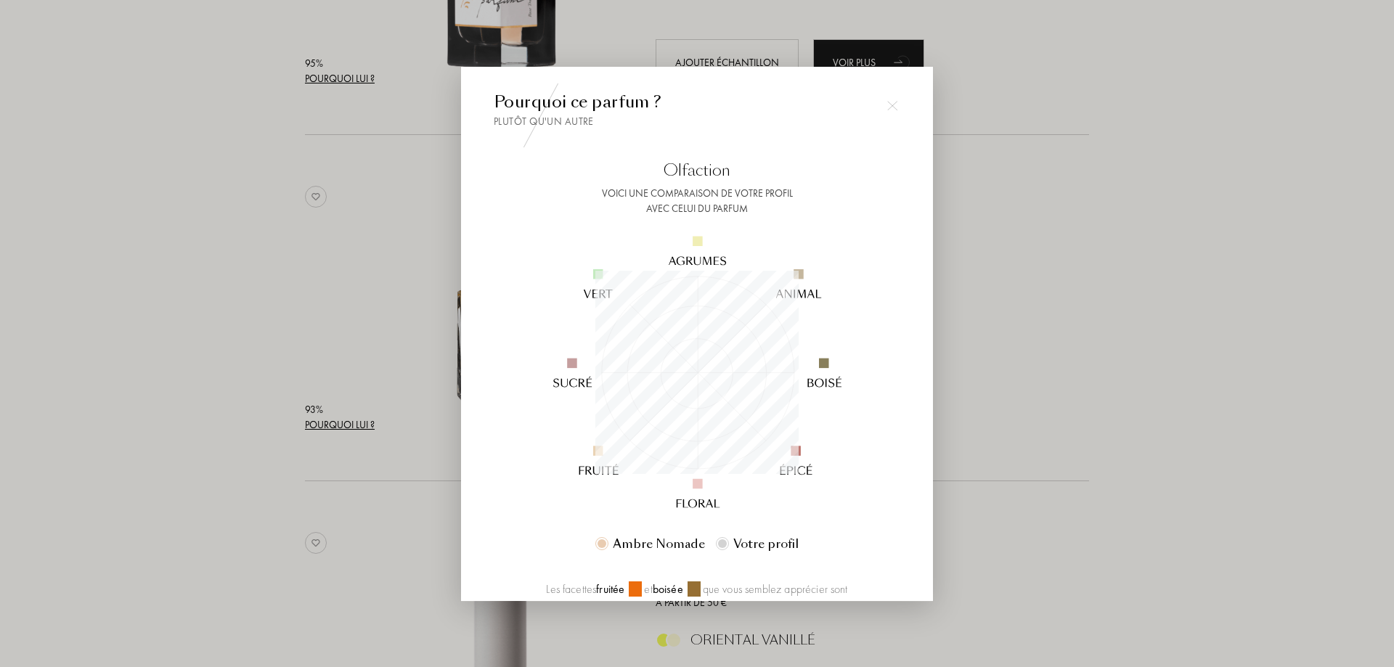
scroll to position [203, 203]
click at [1039, 355] on div at bounding box center [697, 333] width 1394 height 667
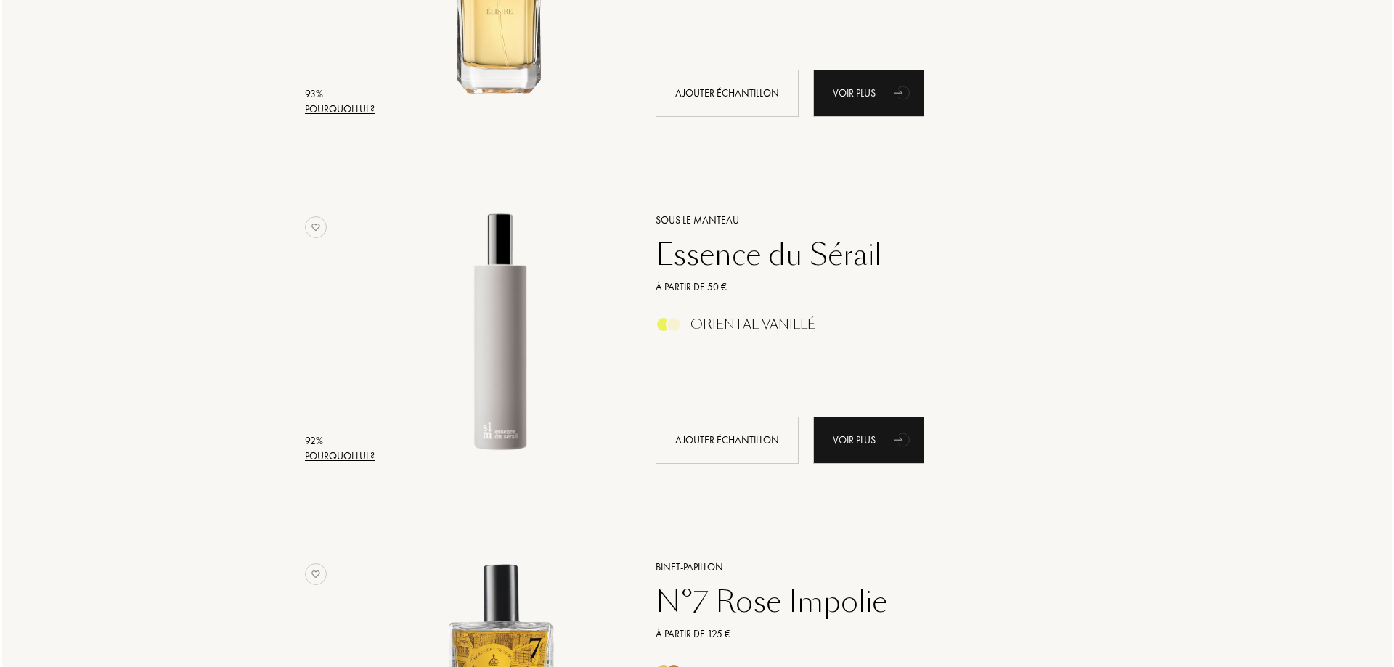
scroll to position [1153, 0]
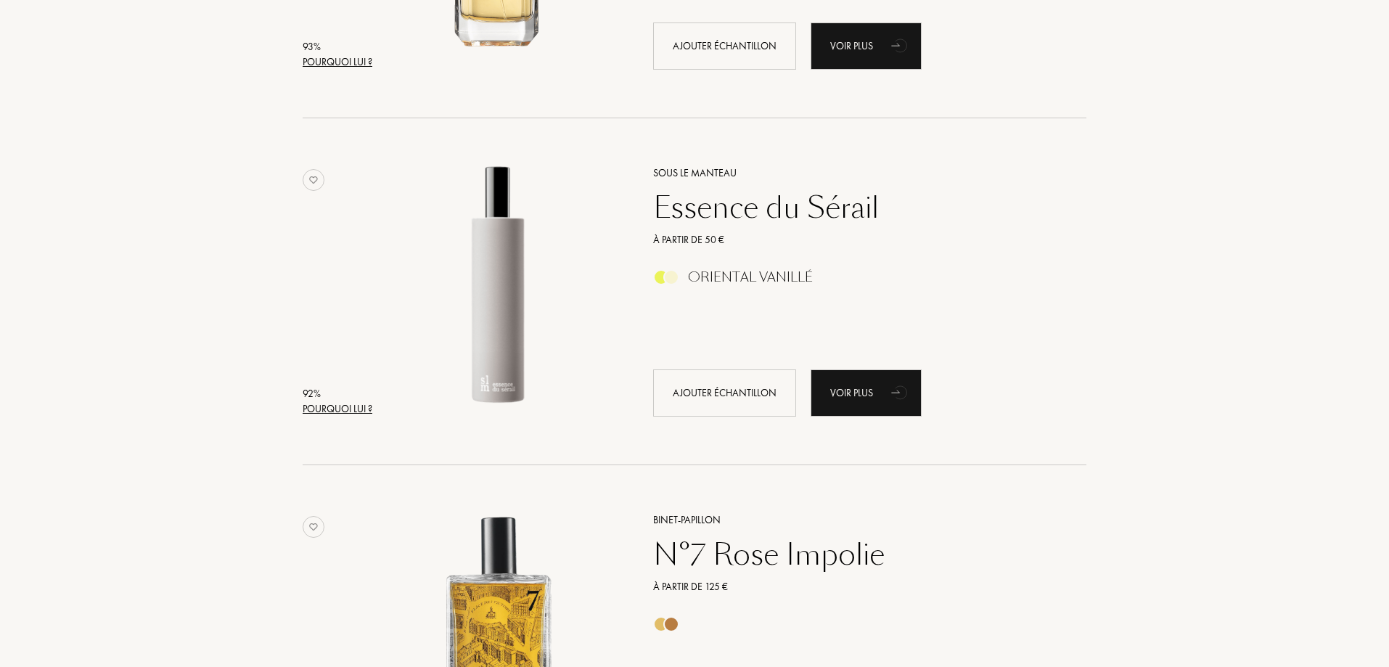
click at [357, 406] on div "Pourquoi lui ?" at bounding box center [338, 408] width 70 height 15
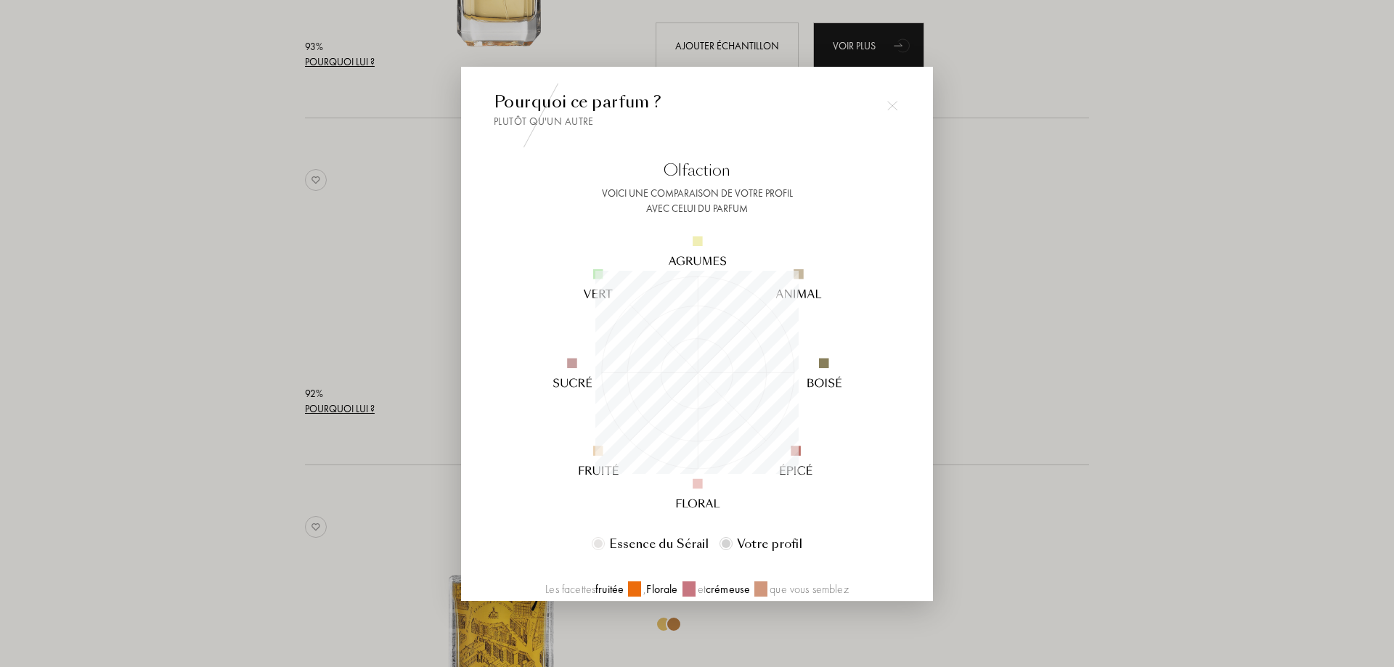
scroll to position [203, 203]
click at [1036, 355] on div at bounding box center [697, 333] width 1394 height 667
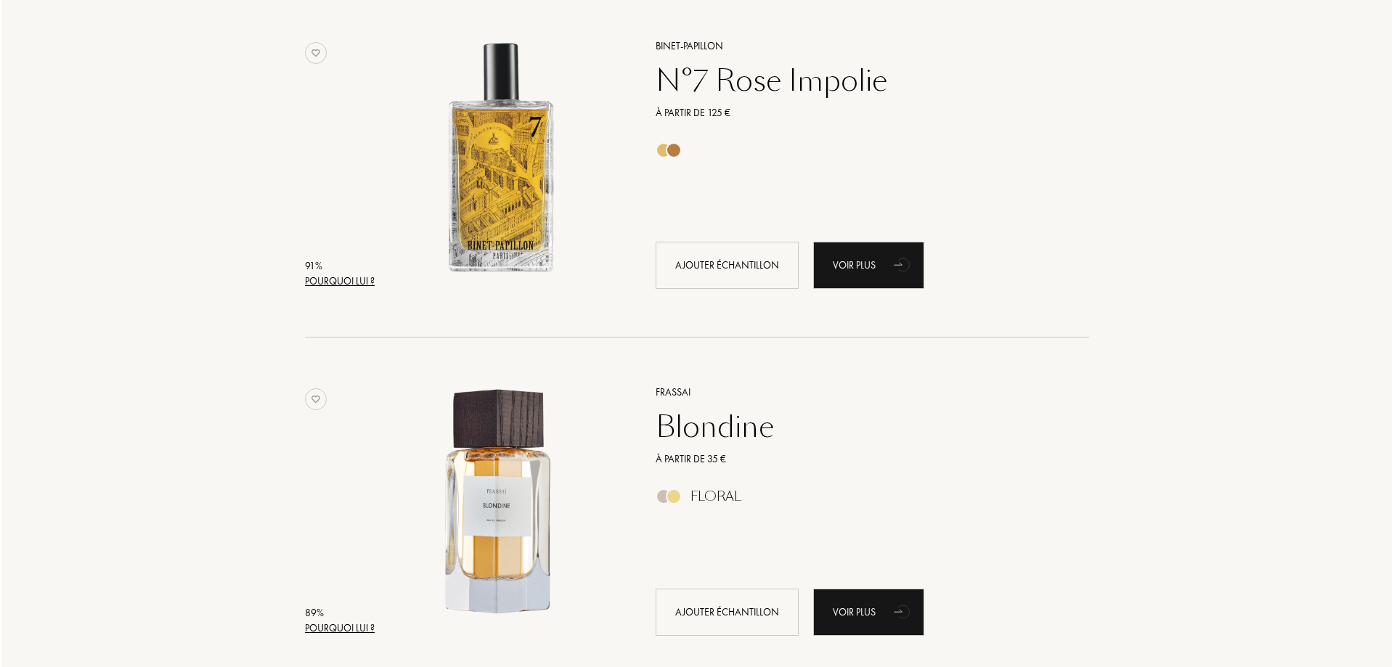
scroll to position [1662, 0]
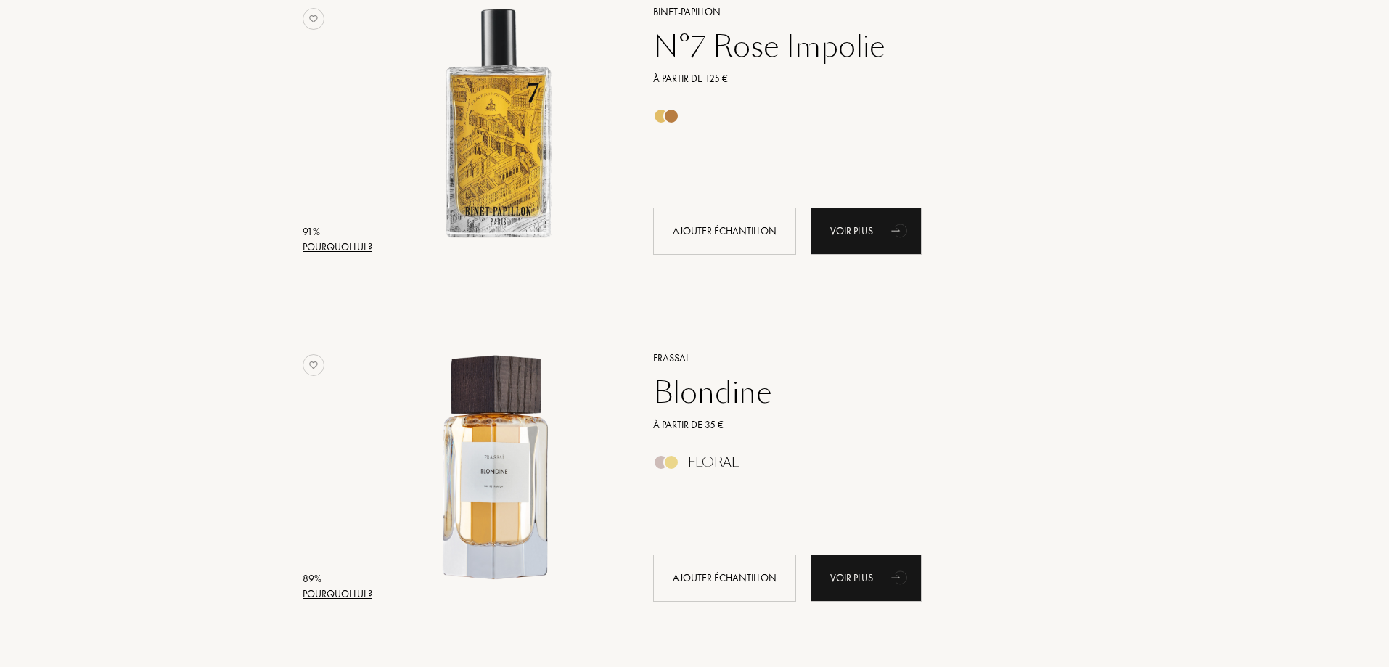
click at [332, 590] on div "Pourquoi lui ?" at bounding box center [338, 594] width 70 height 15
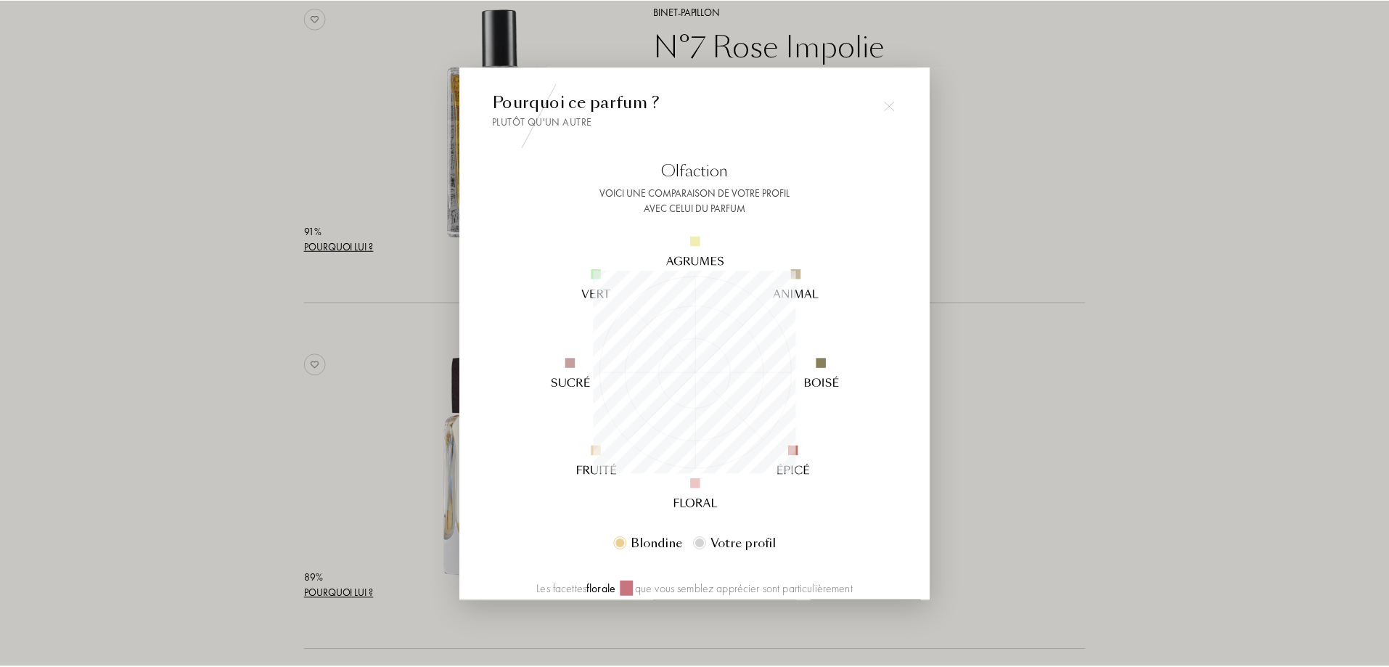
scroll to position [203, 203]
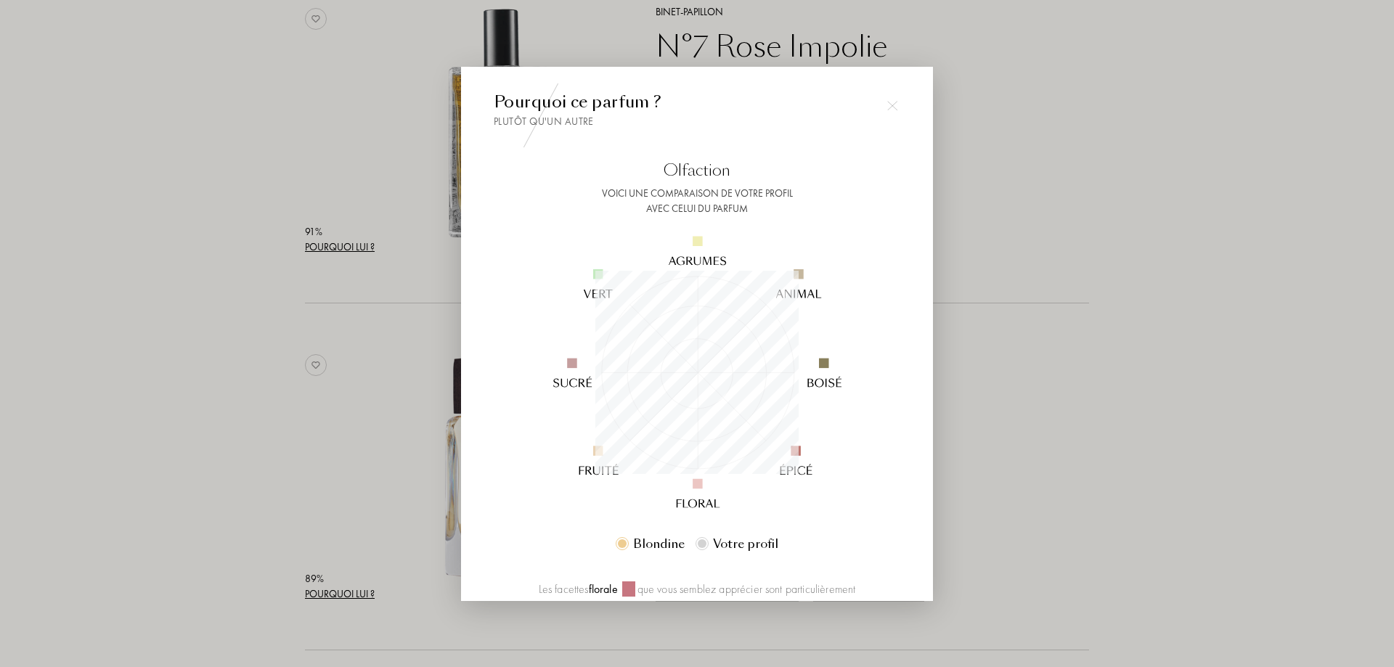
click at [1077, 417] on div at bounding box center [697, 333] width 1394 height 667
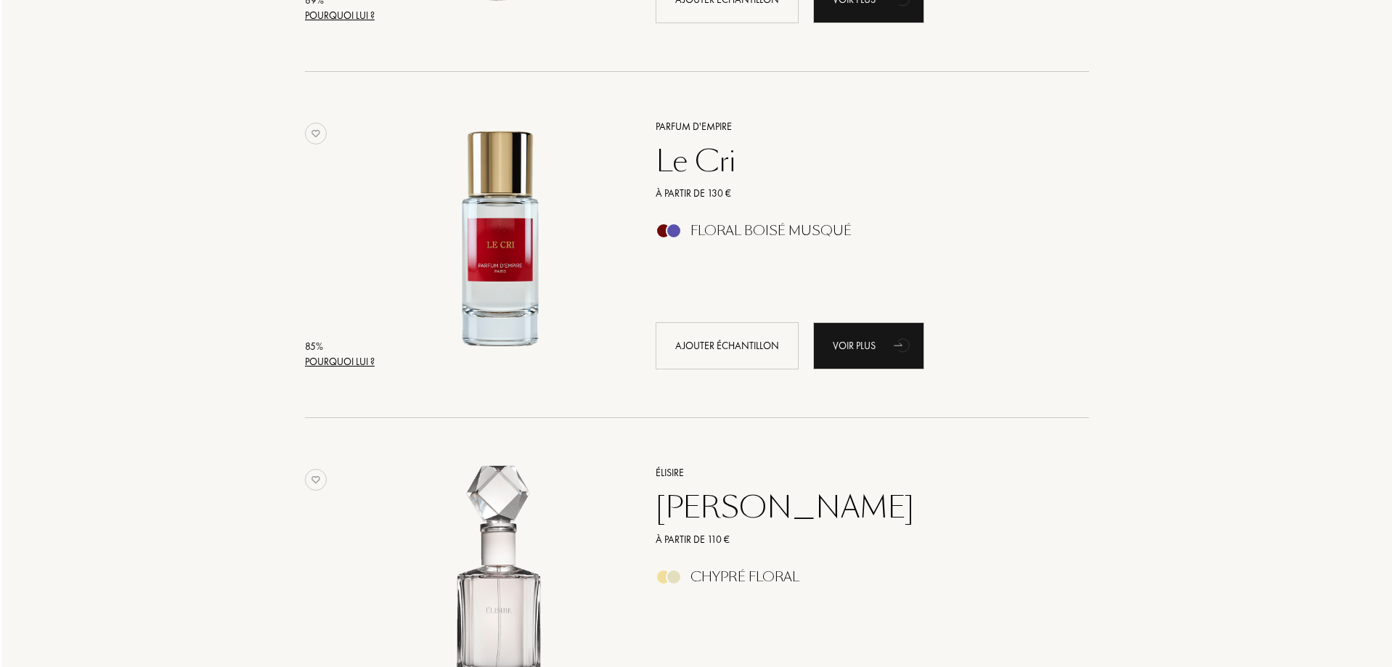
scroll to position [2242, 0]
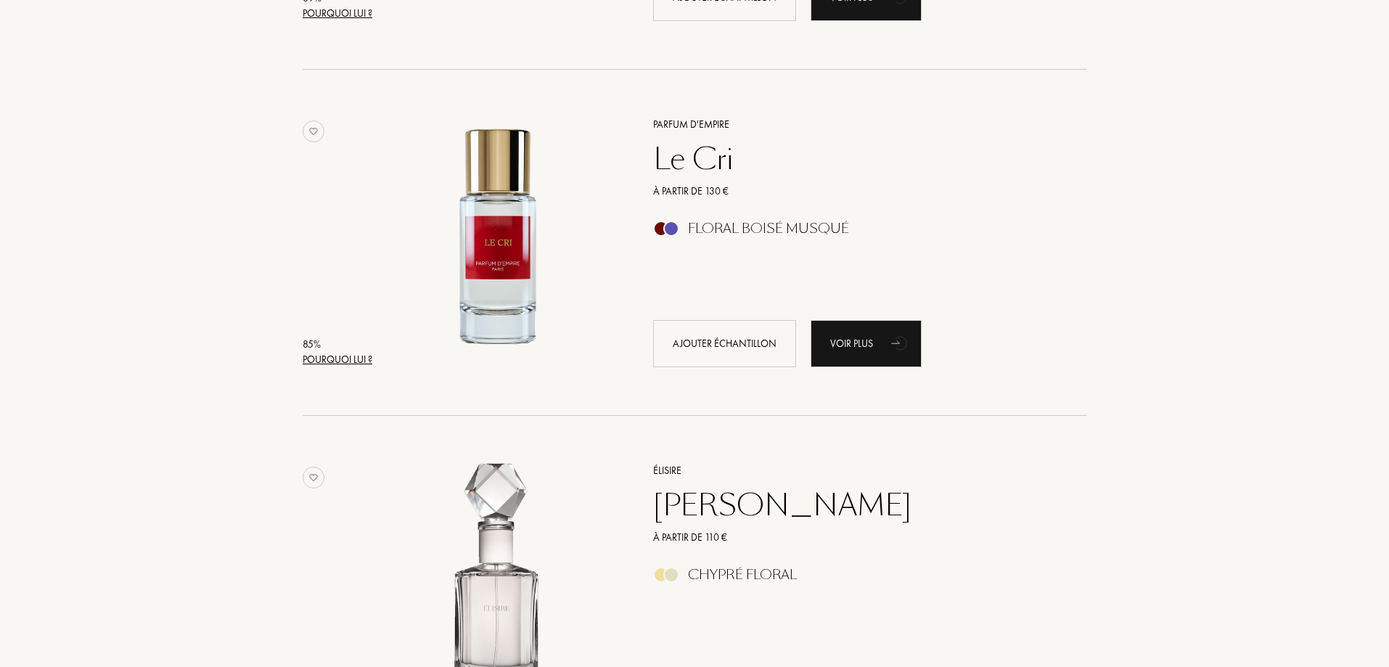
click at [319, 356] on div "Pourquoi lui ?" at bounding box center [338, 359] width 70 height 15
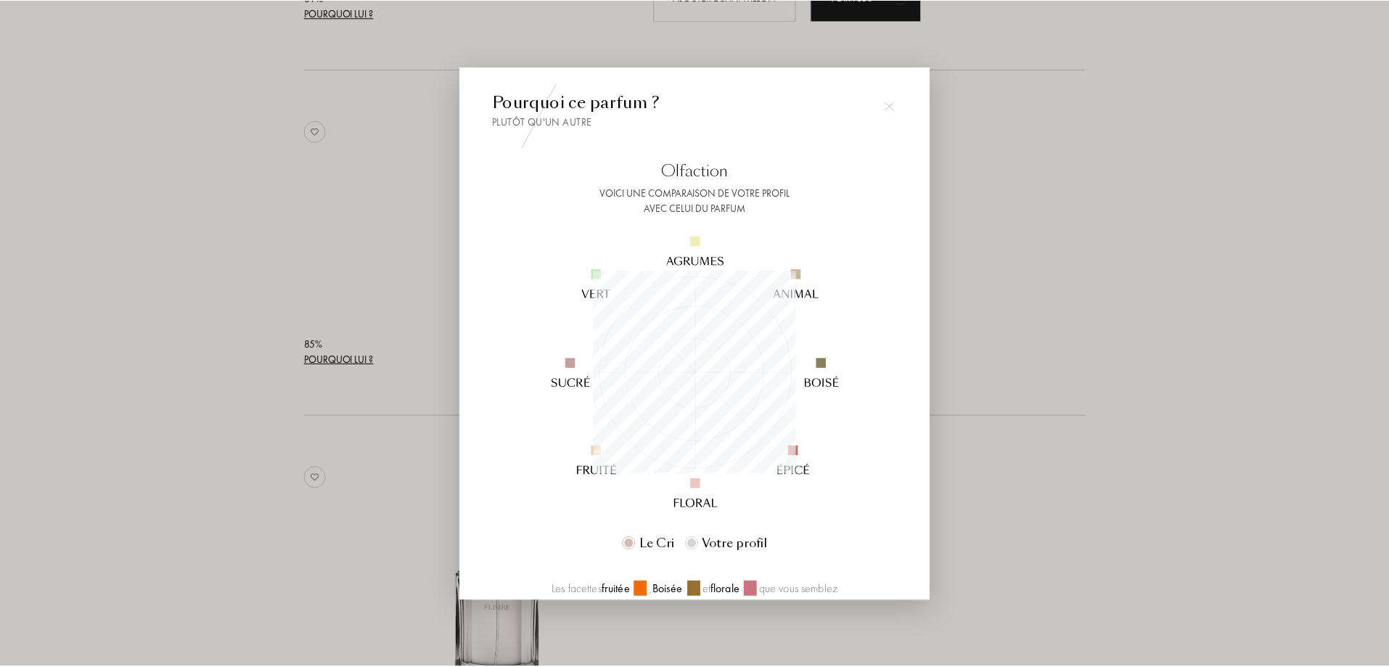
scroll to position [203, 203]
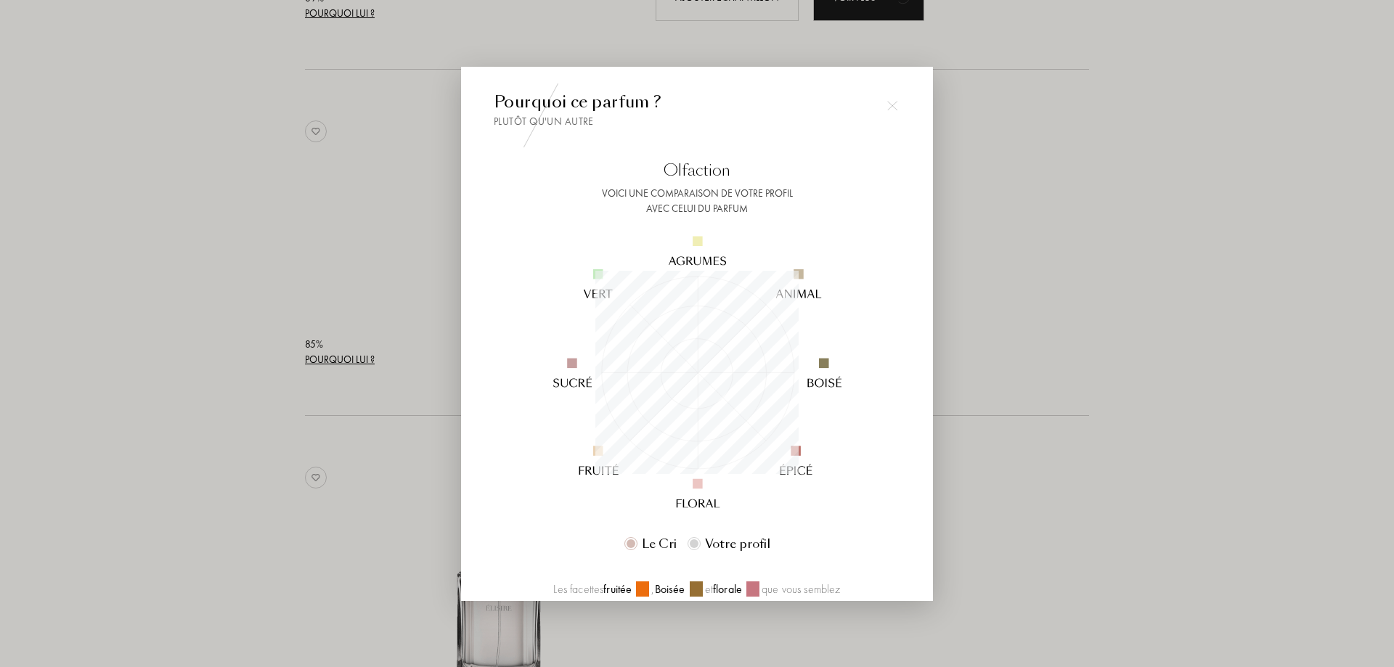
click at [1140, 369] on div at bounding box center [697, 333] width 1394 height 667
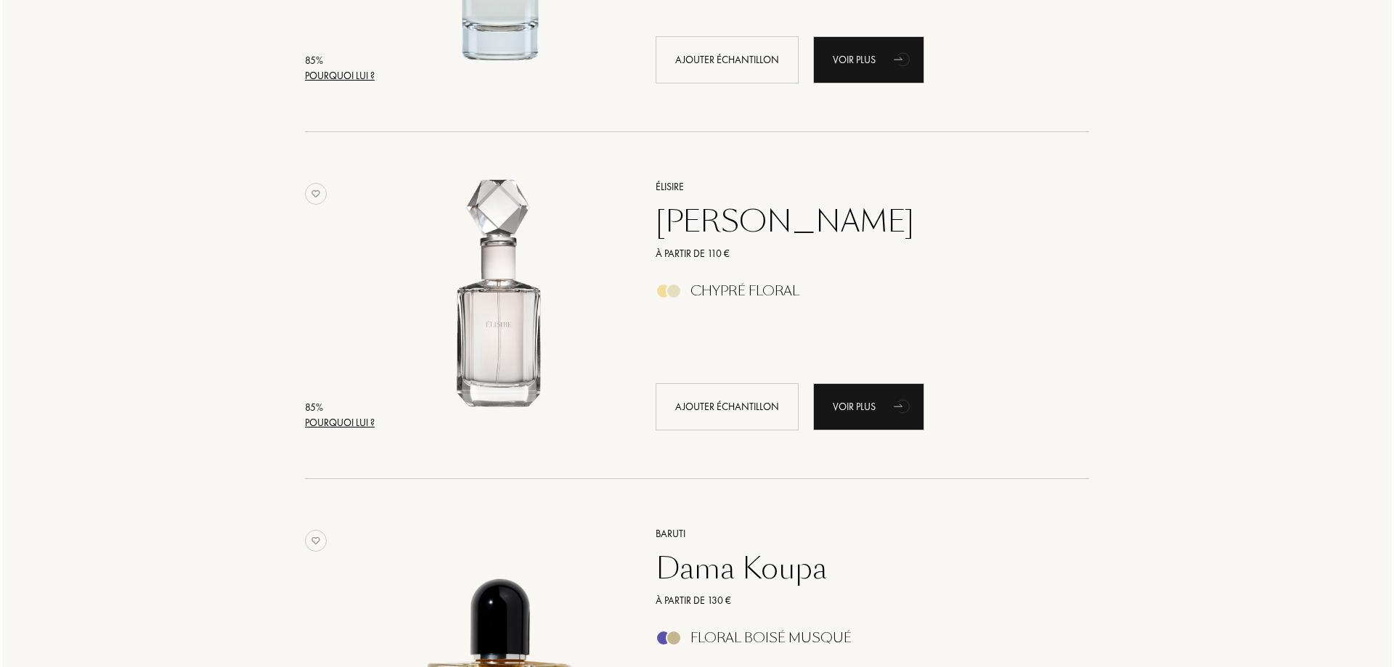
scroll to position [2533, 0]
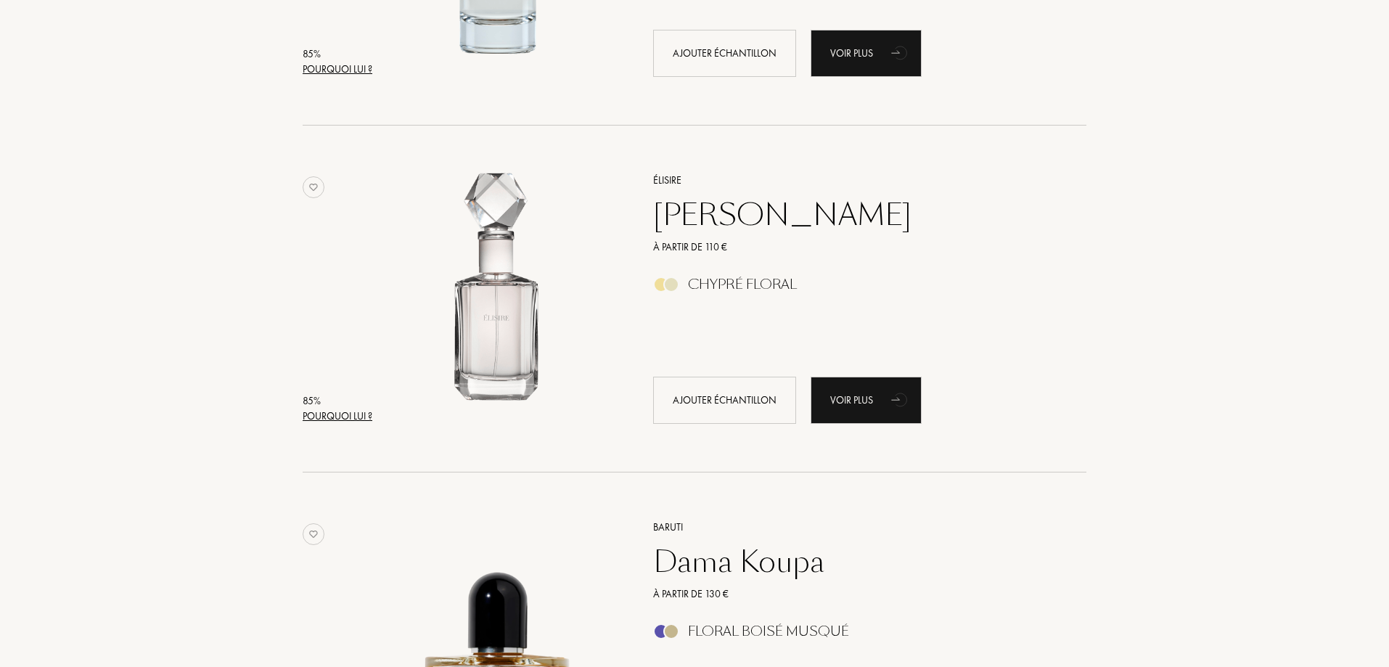
click at [319, 417] on div "Pourquoi lui ?" at bounding box center [338, 416] width 70 height 15
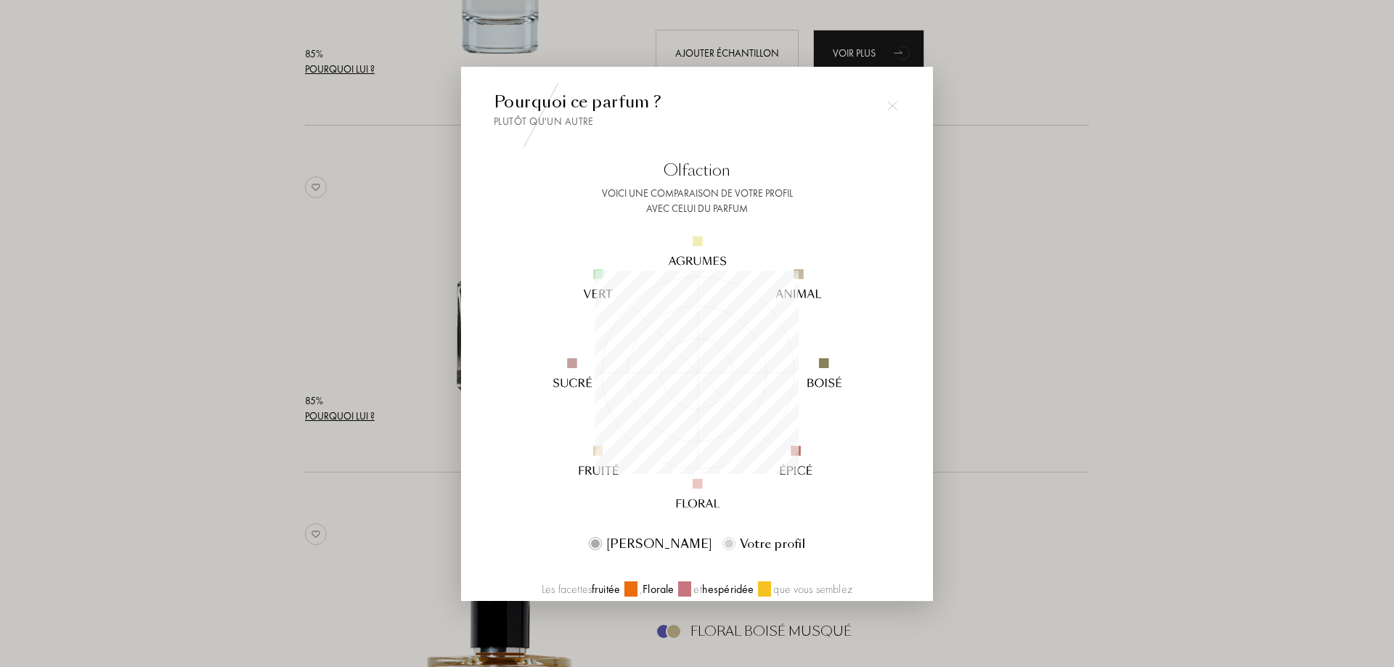
scroll to position [203, 203]
click at [1018, 377] on div at bounding box center [697, 333] width 1394 height 667
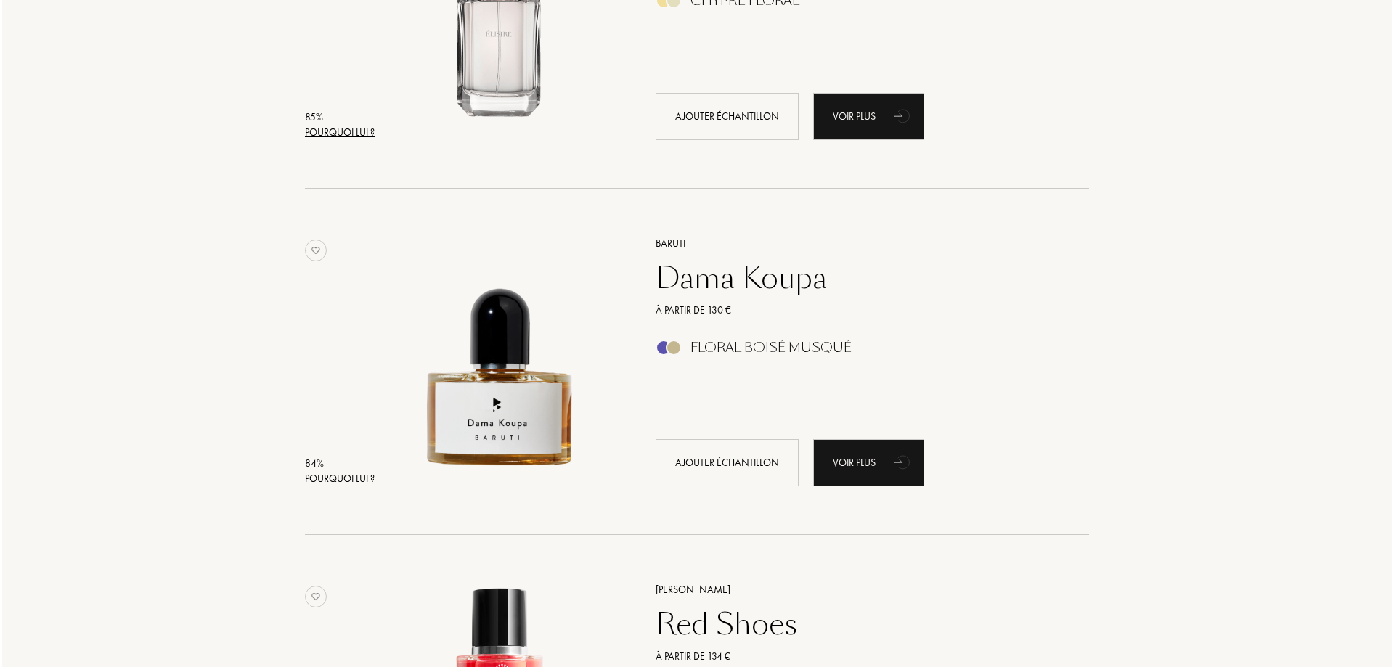
scroll to position [2823, 0]
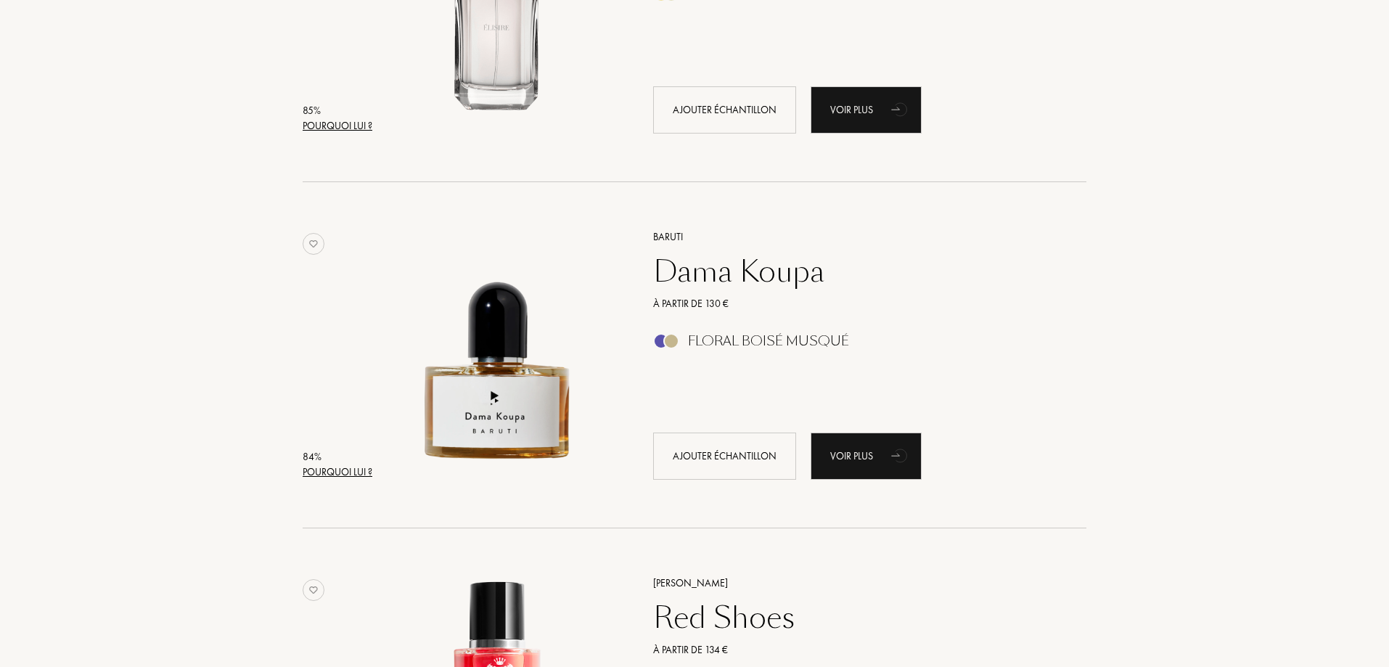
click at [347, 478] on div "Pourquoi lui ?" at bounding box center [338, 472] width 70 height 15
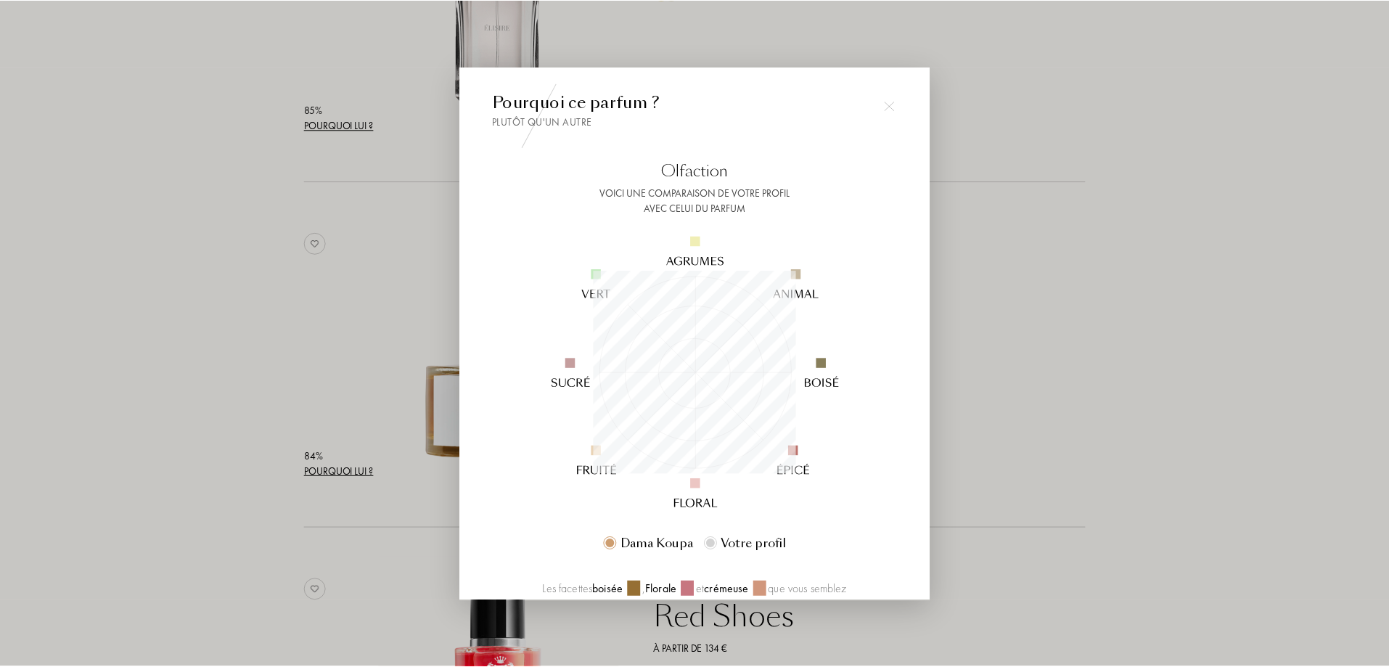
scroll to position [203, 203]
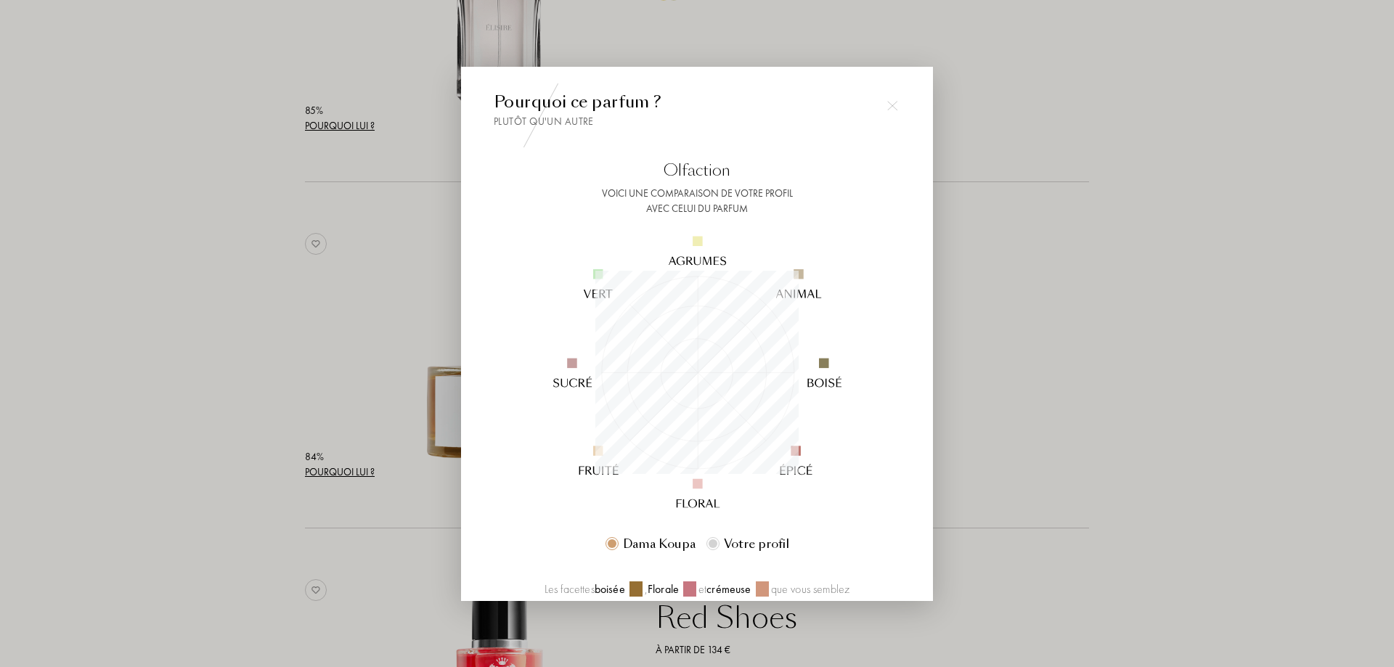
click at [1064, 388] on div at bounding box center [697, 333] width 1394 height 667
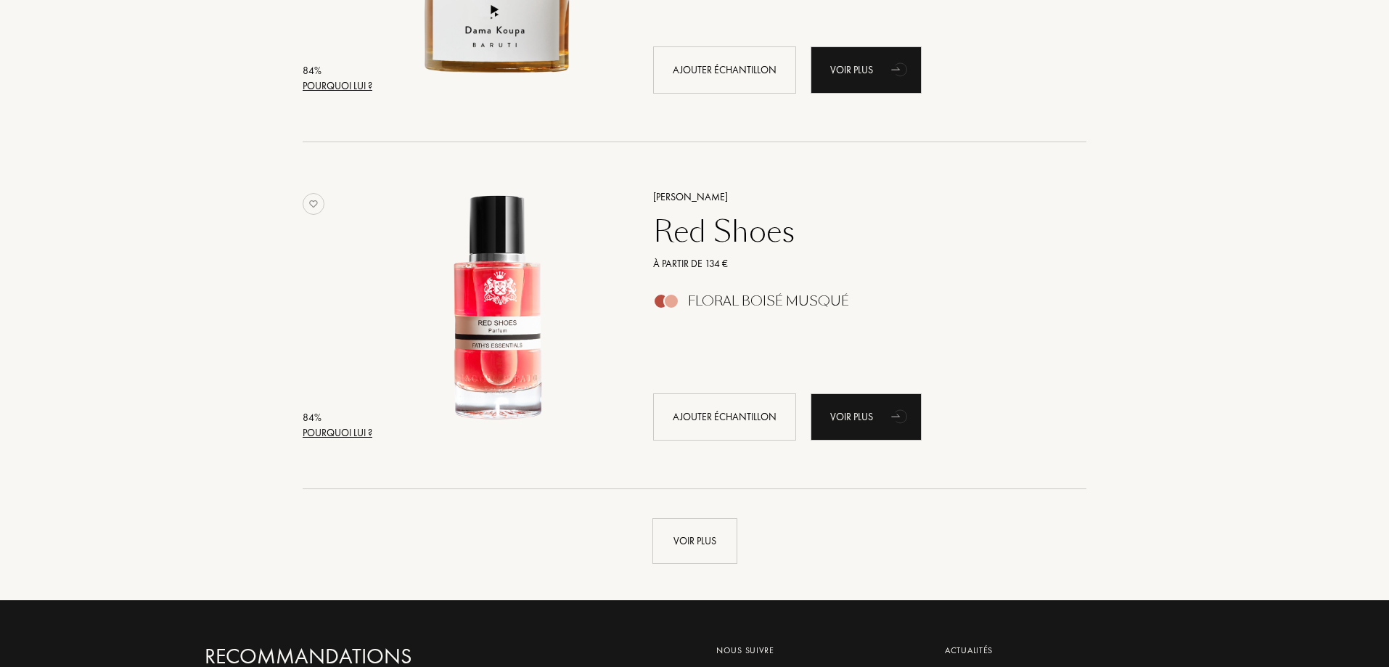
scroll to position [3258, 0]
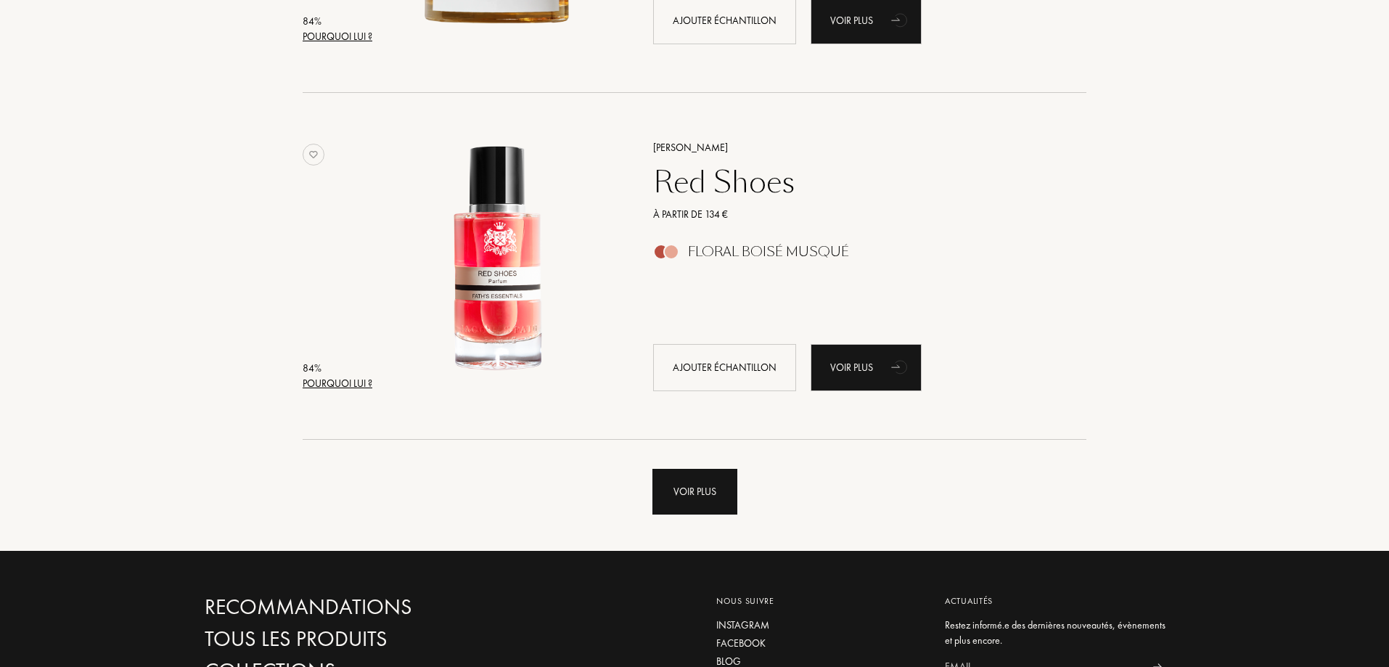
click at [692, 474] on div "Voir plus" at bounding box center [695, 492] width 85 height 46
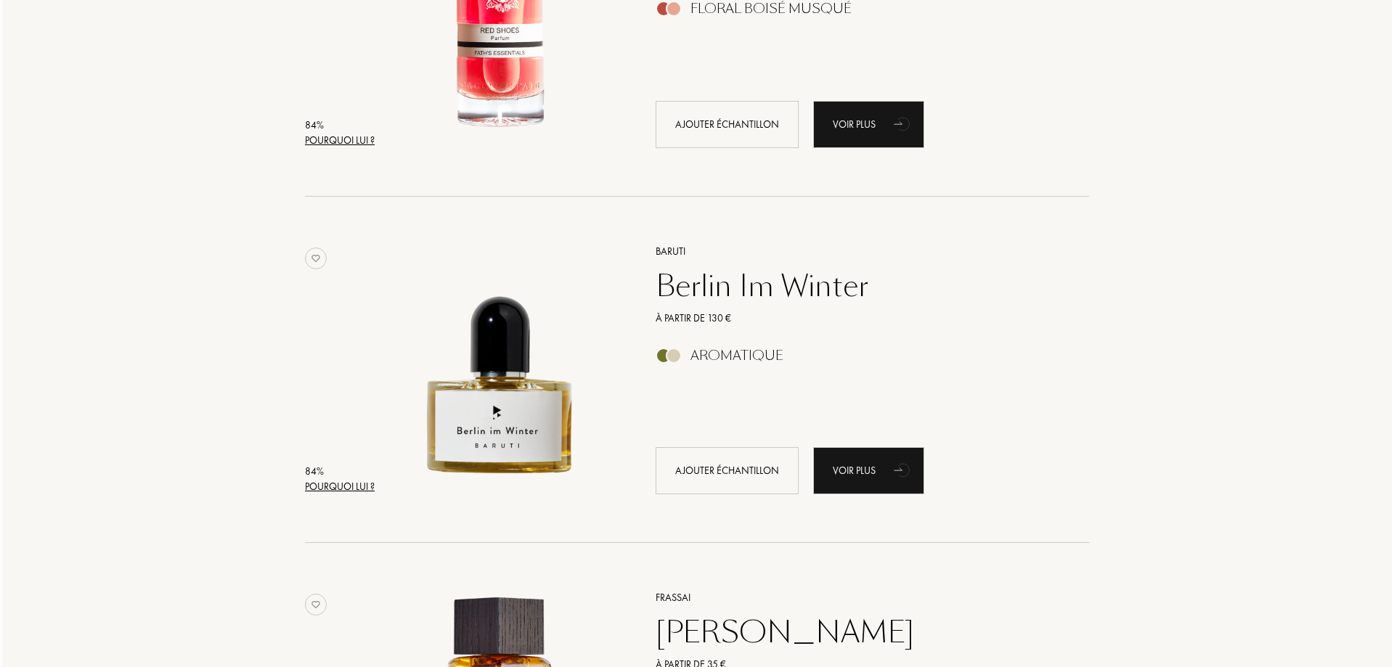
scroll to position [3549, 0]
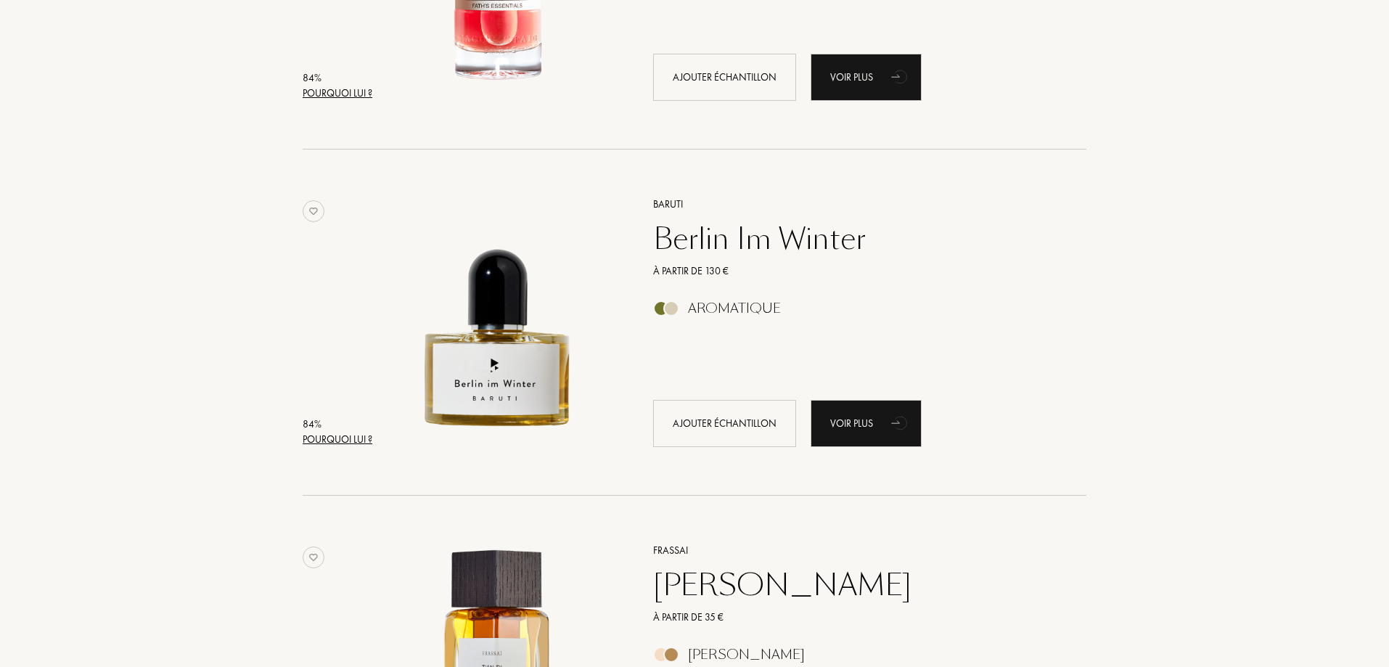
click at [324, 444] on div "Pourquoi lui ?" at bounding box center [338, 439] width 70 height 15
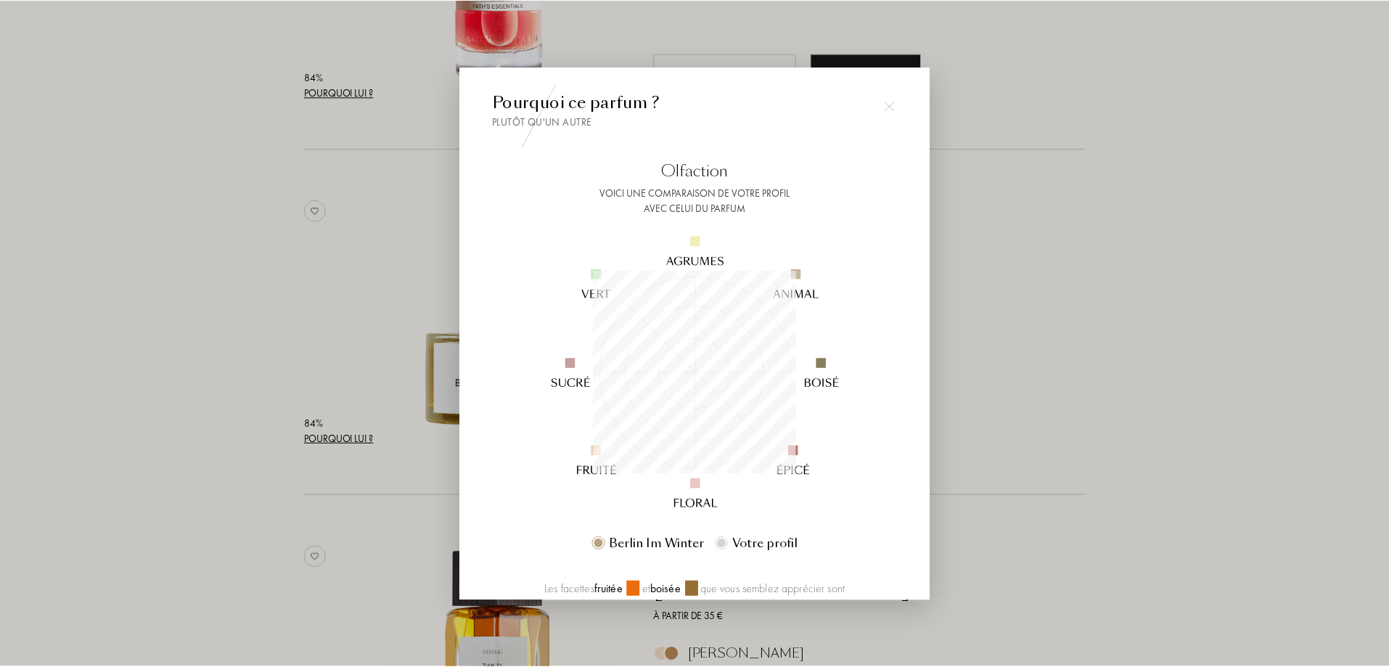
scroll to position [203, 203]
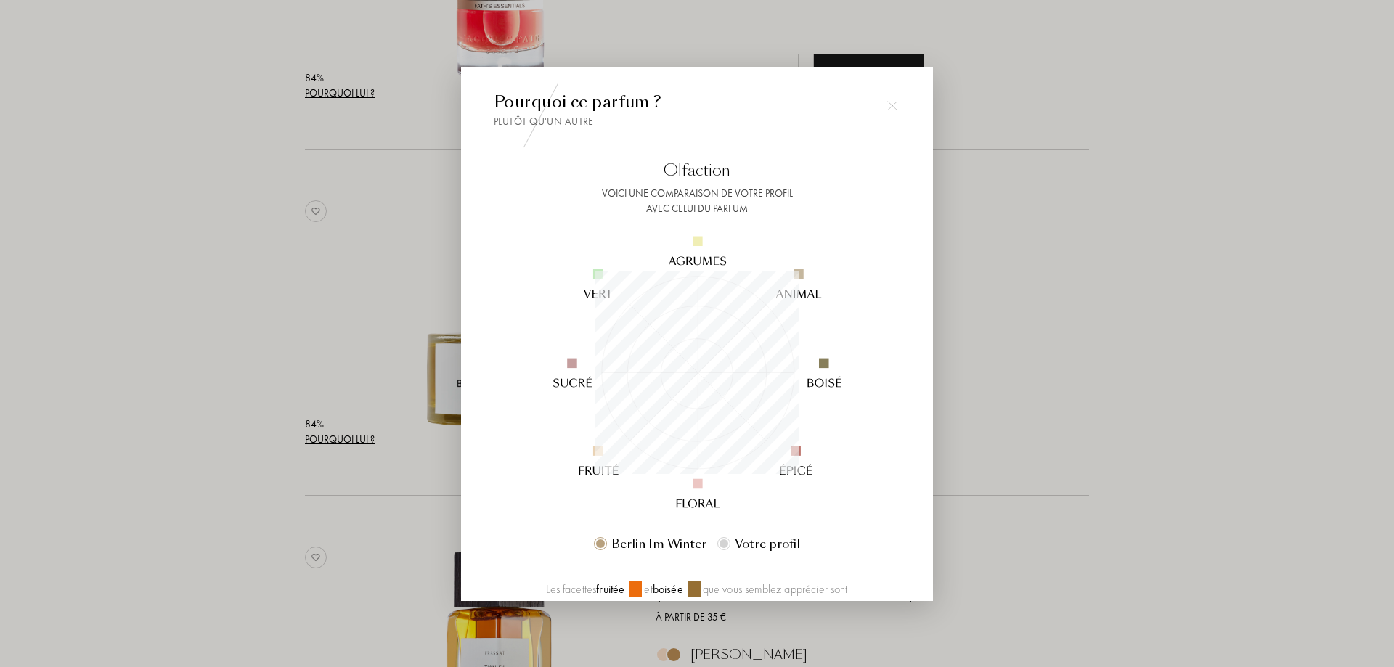
click at [1013, 390] on div at bounding box center [697, 333] width 1394 height 667
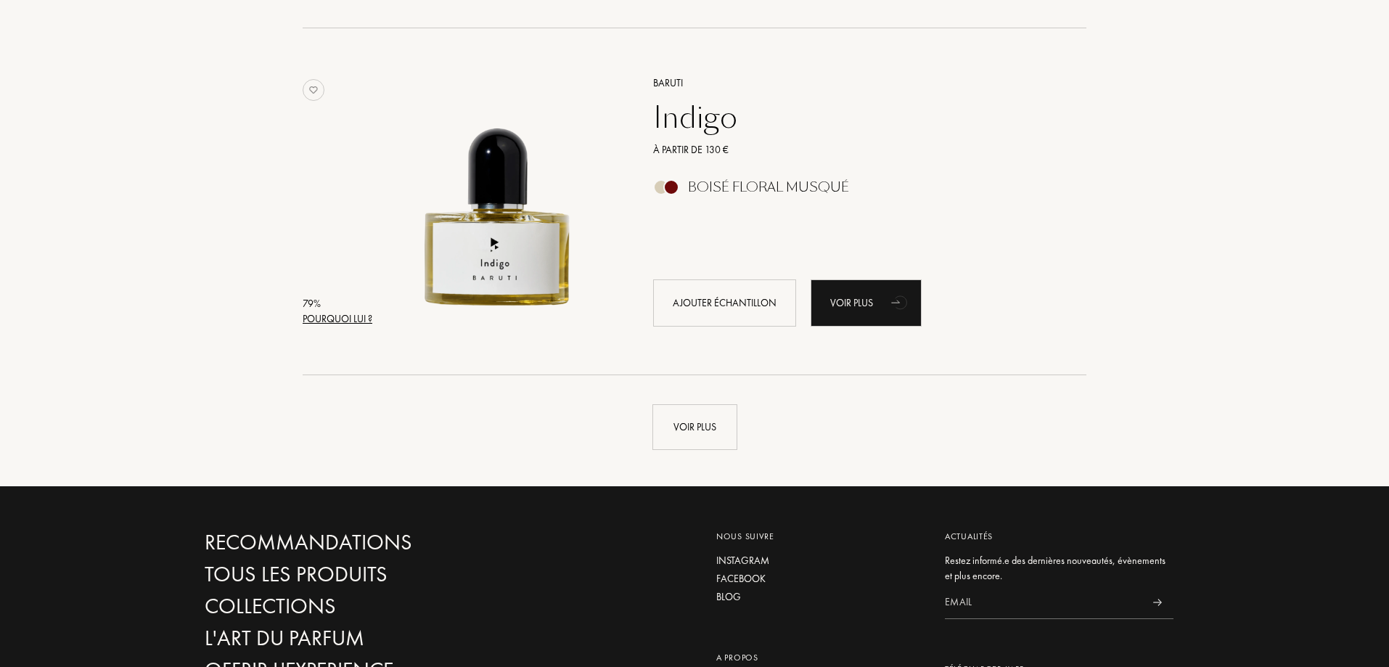
scroll to position [6815, 0]
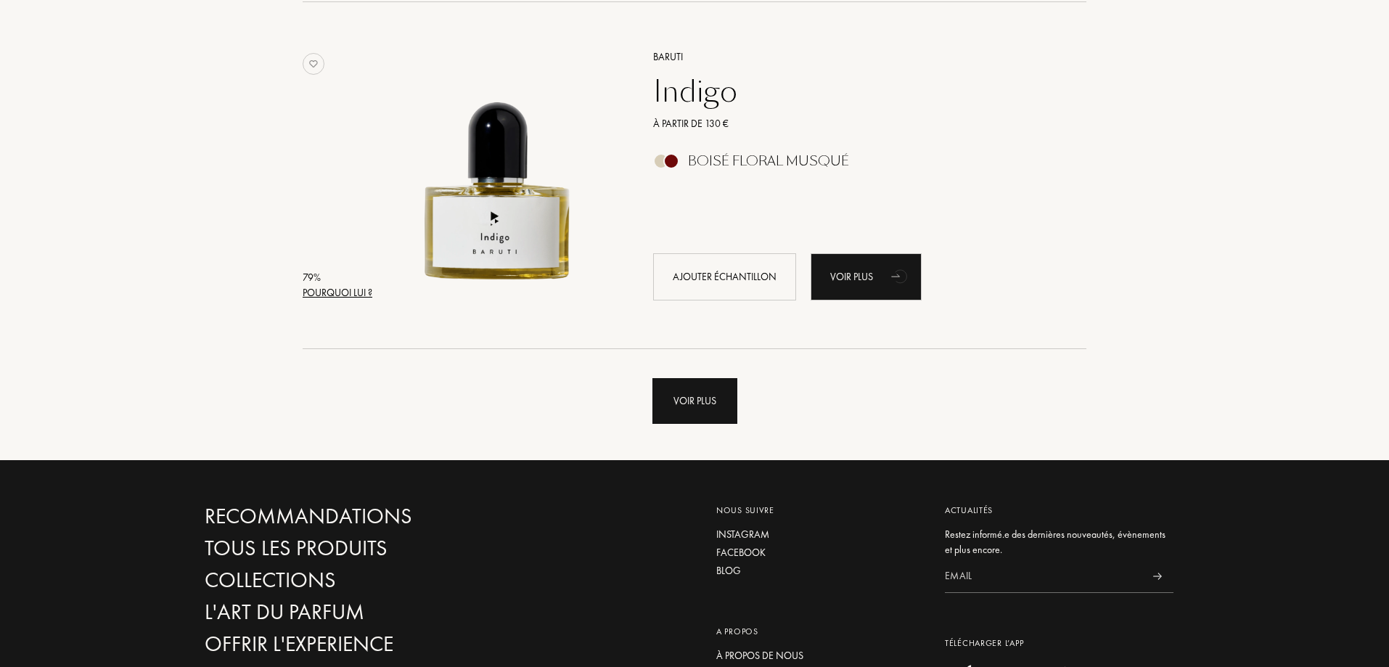
click at [692, 399] on div "Voir plus" at bounding box center [695, 401] width 85 height 46
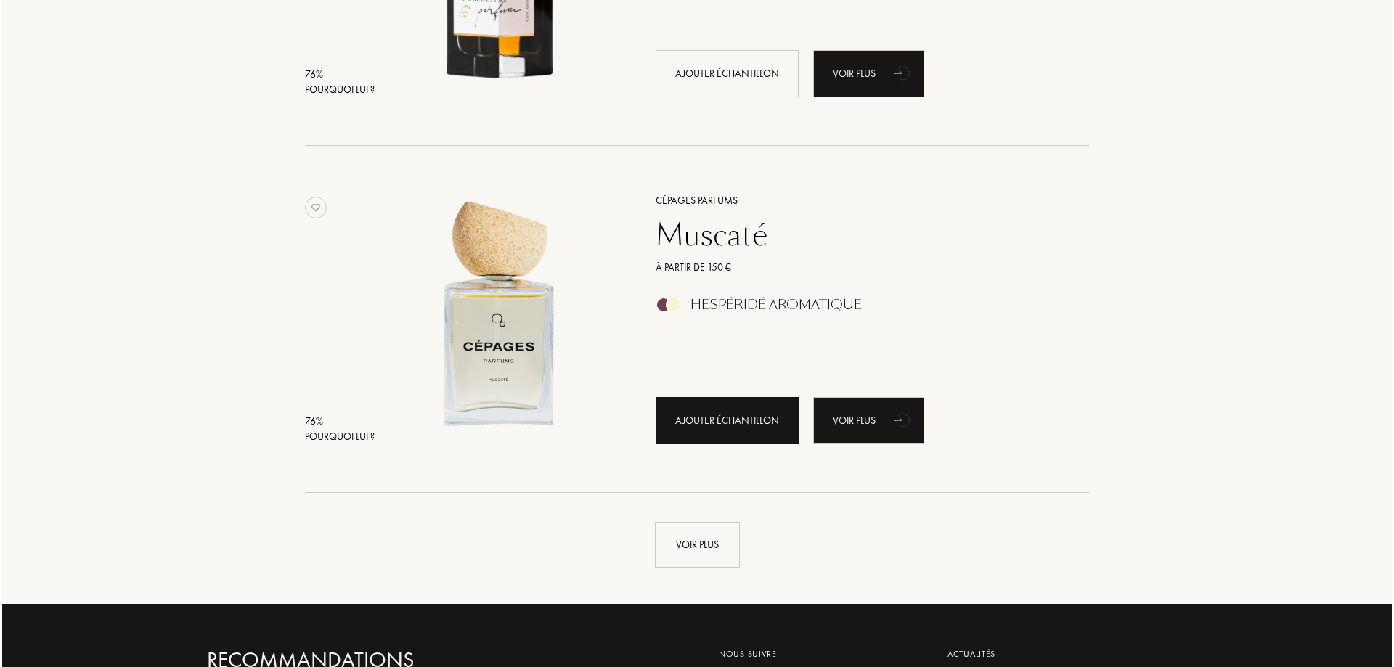
scroll to position [10154, 0]
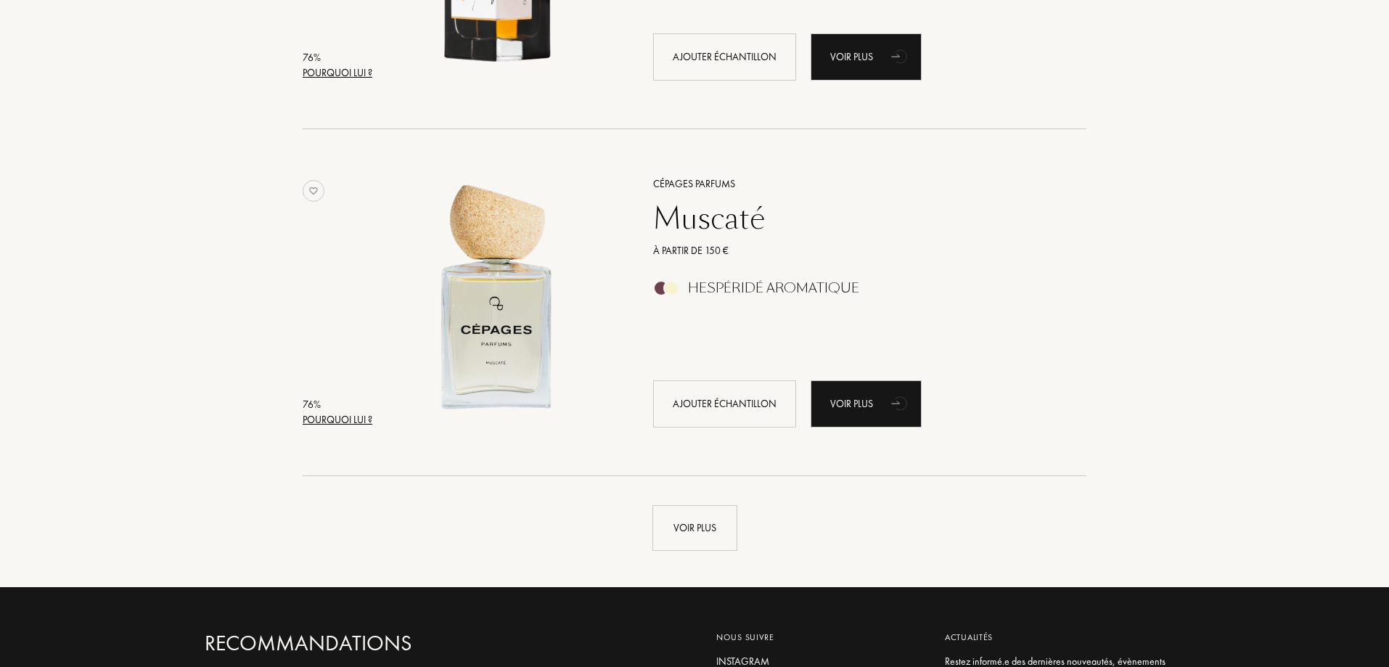
click at [318, 418] on div "Pourquoi lui ?" at bounding box center [338, 419] width 70 height 15
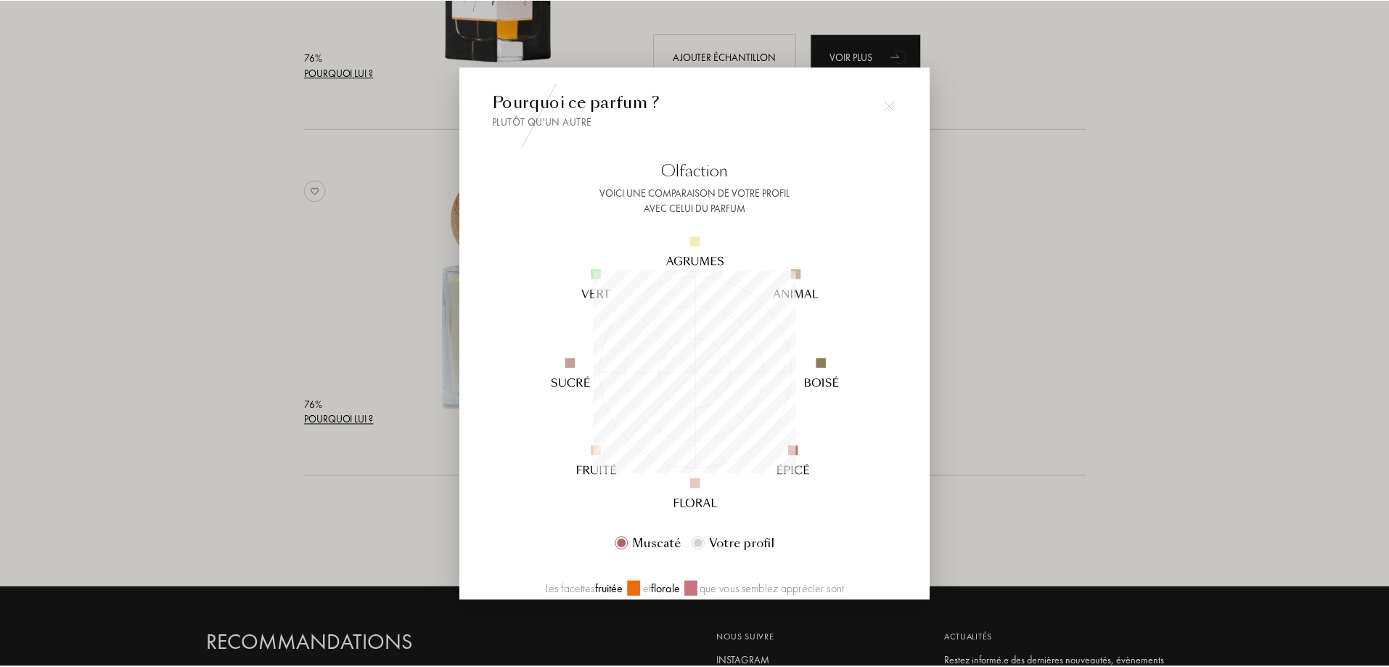
scroll to position [203, 203]
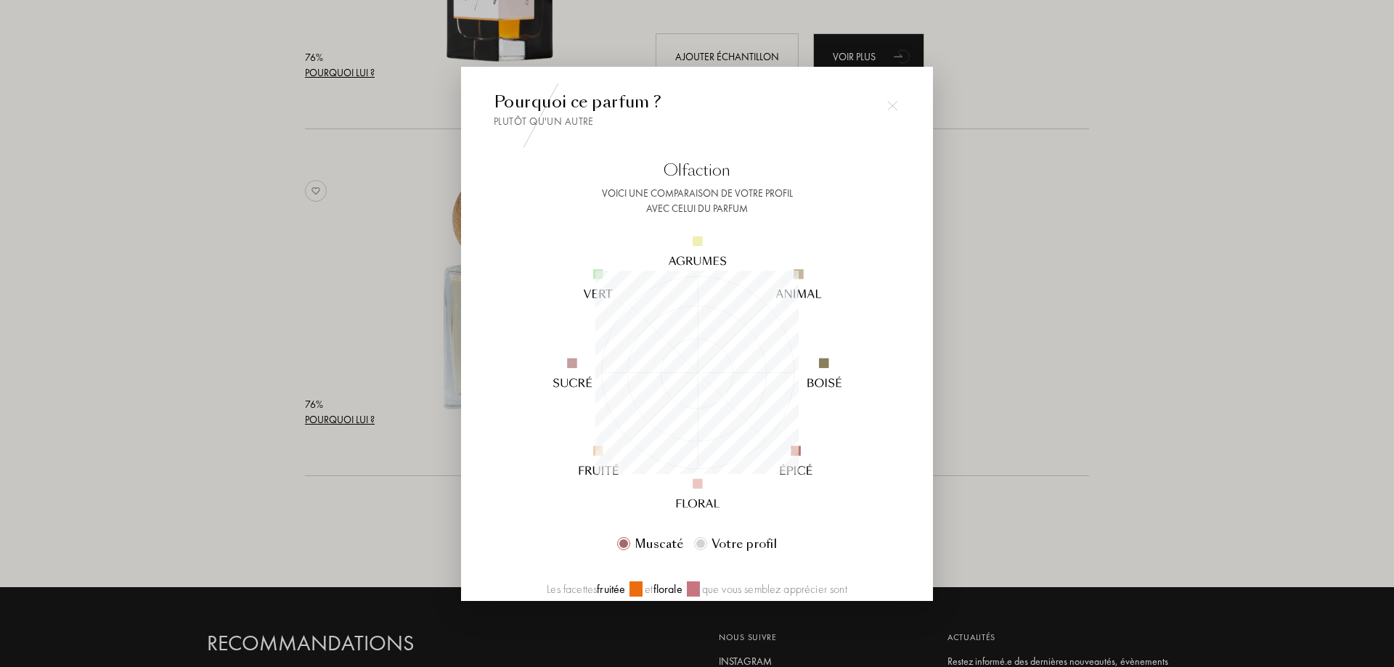
click at [1103, 318] on div at bounding box center [697, 333] width 1394 height 667
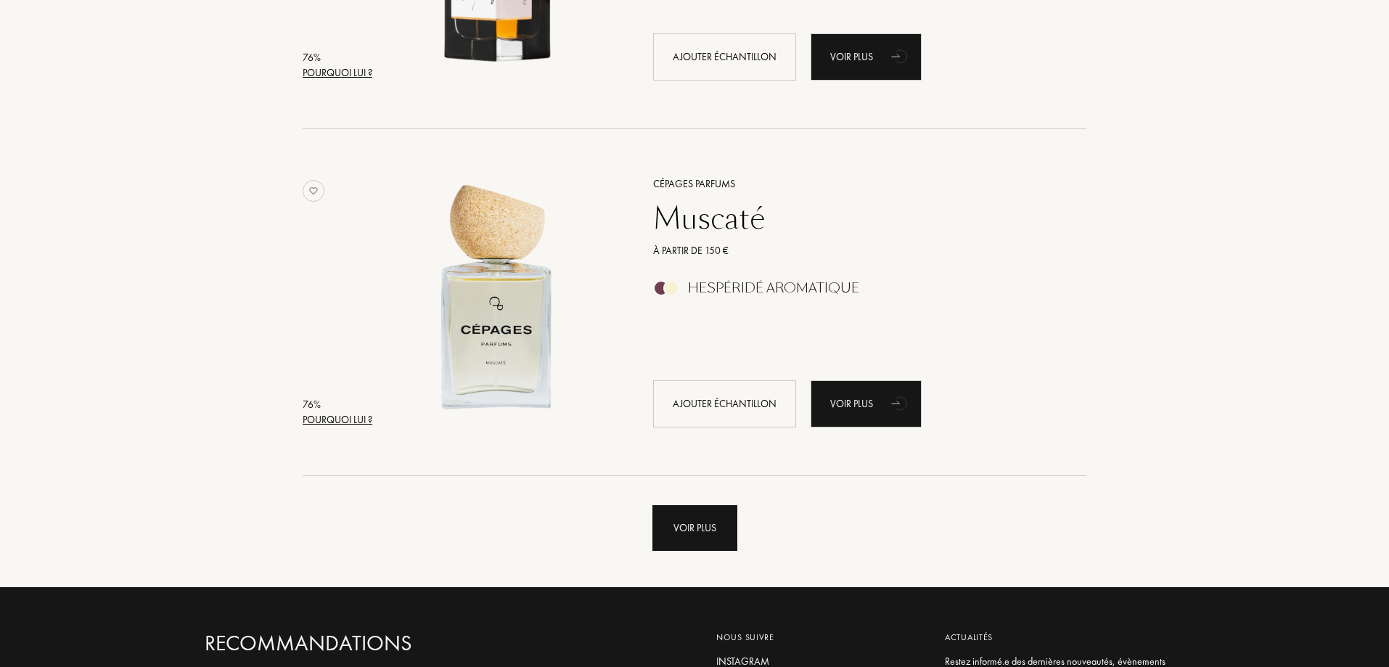
click at [714, 526] on div "Voir plus" at bounding box center [695, 528] width 85 height 46
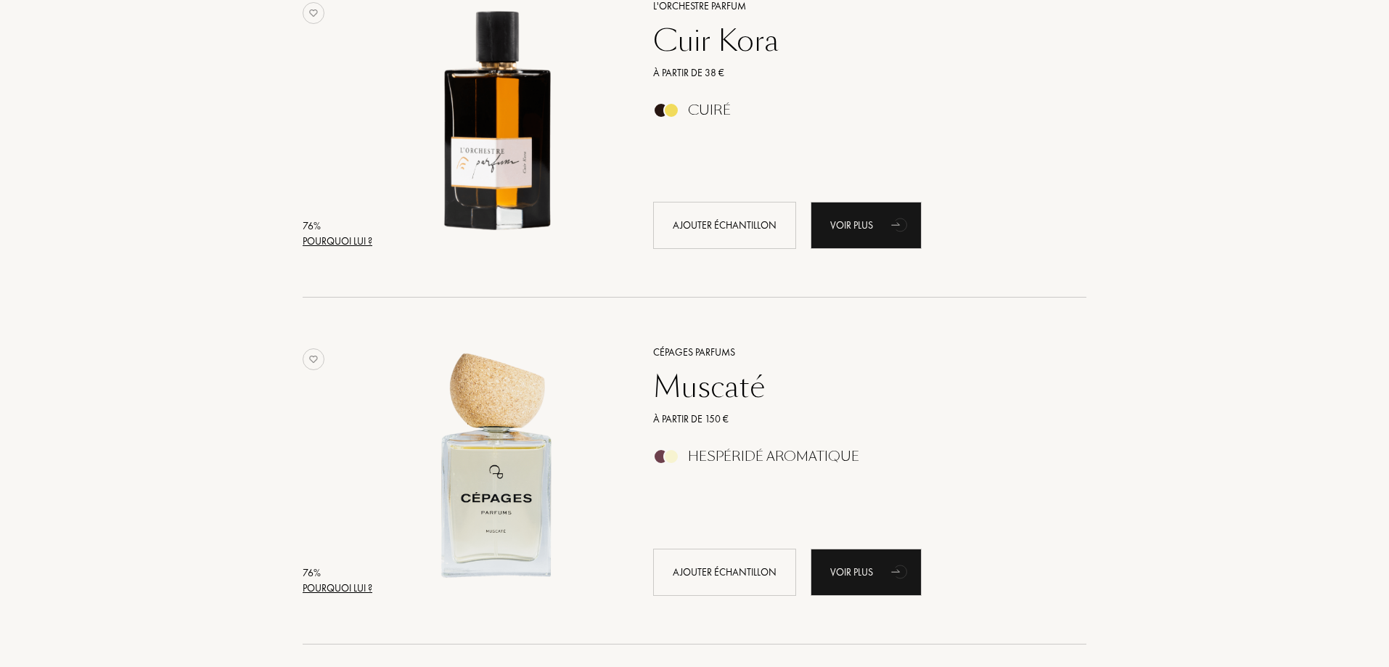
scroll to position [9936, 0]
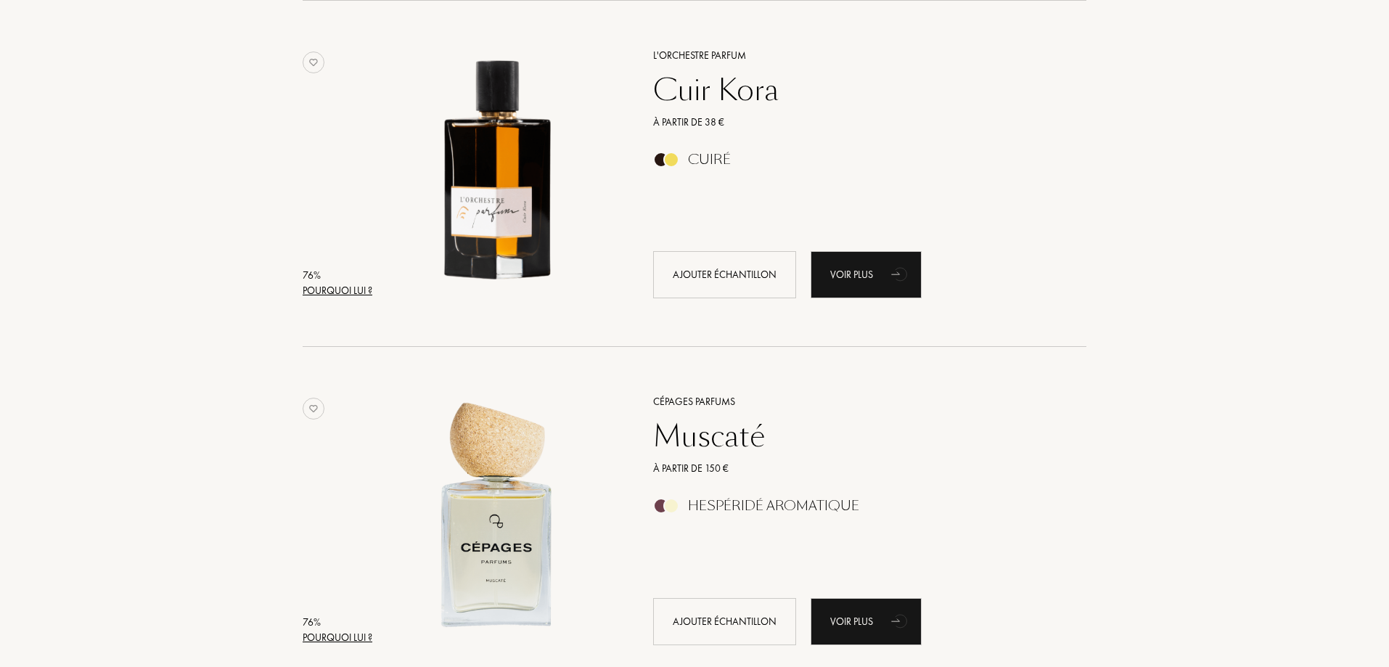
click at [684, 443] on div "Muscaté" at bounding box center [853, 436] width 423 height 35
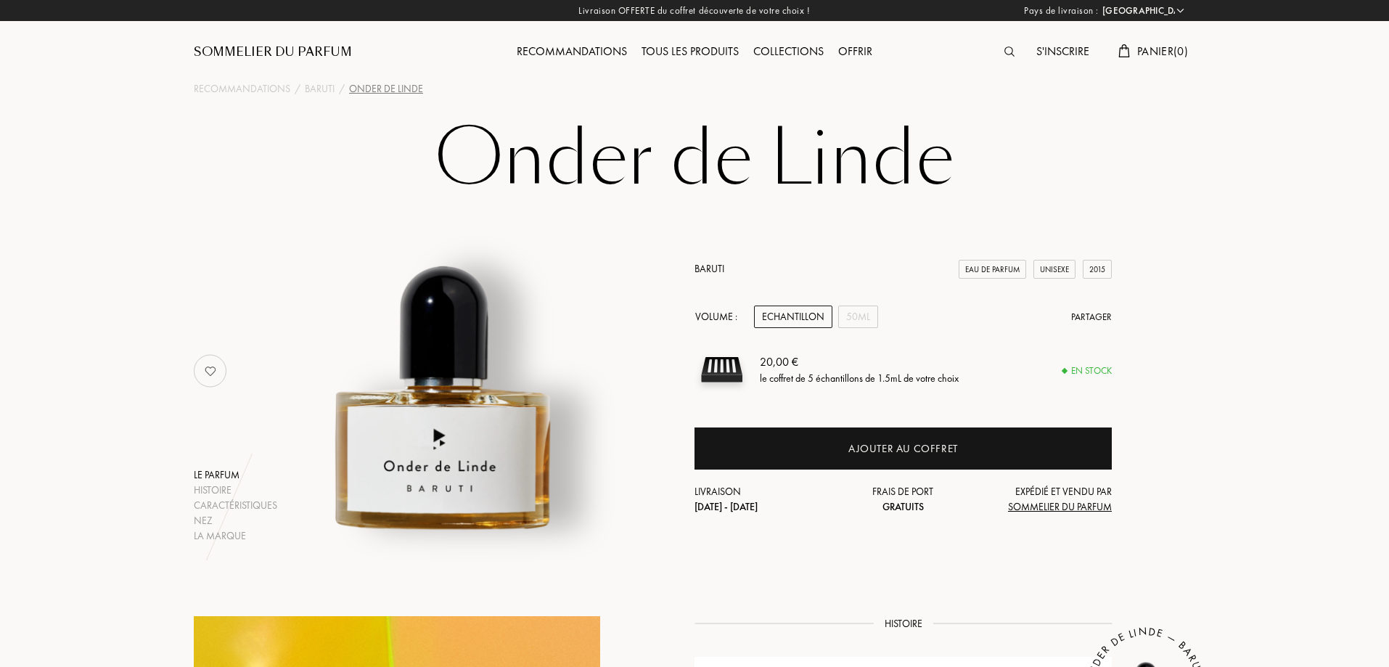
select select "FR"
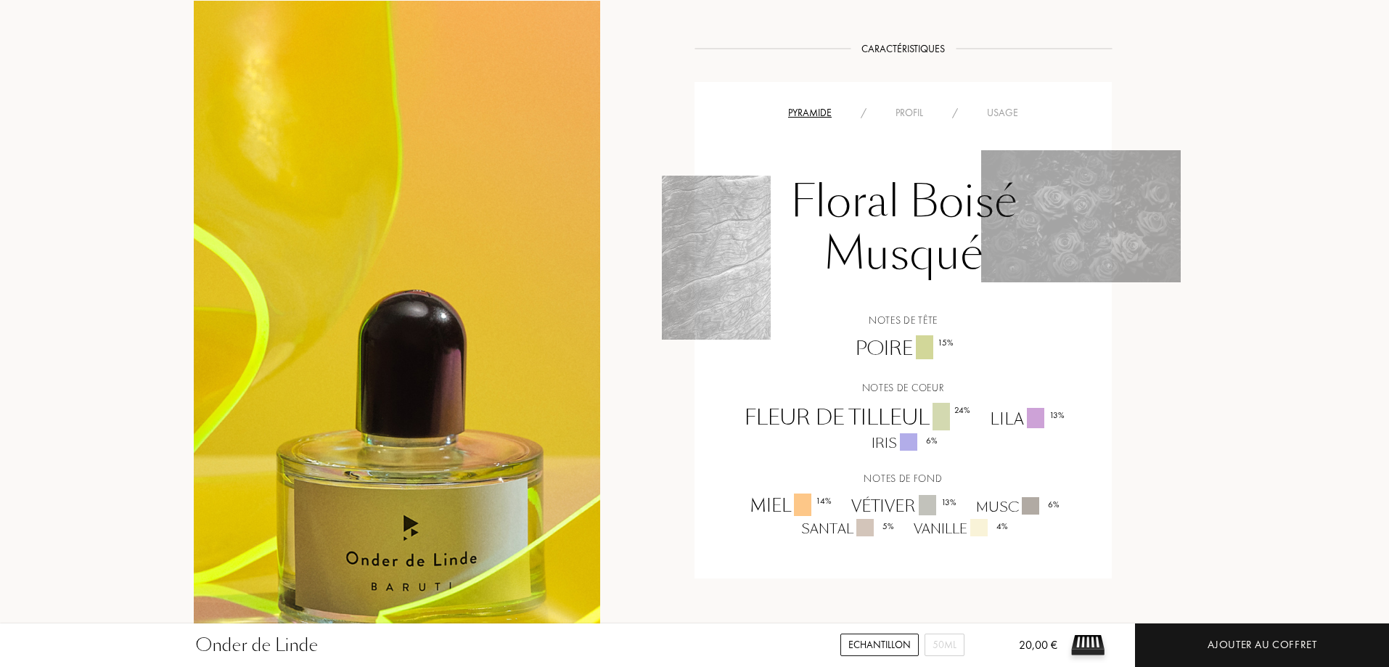
scroll to position [944, 0]
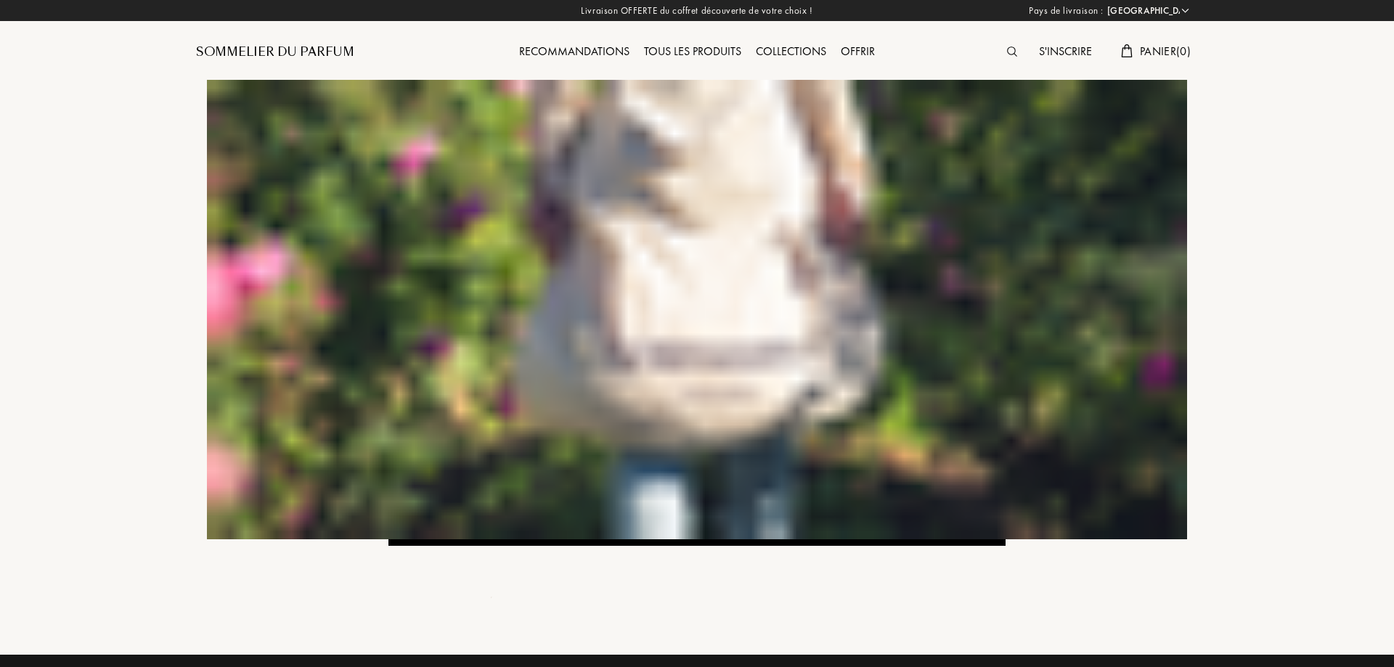
select select "FR"
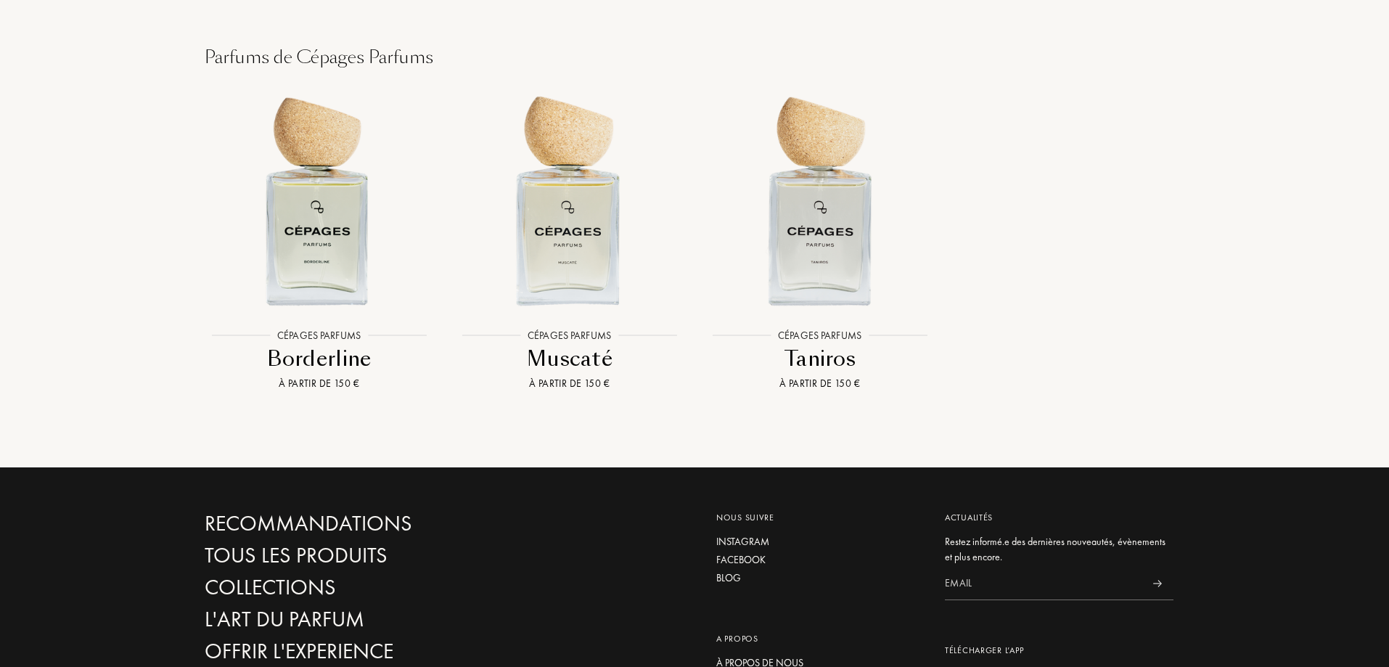
scroll to position [1524, 0]
